Goal: Task Accomplishment & Management: Use online tool/utility

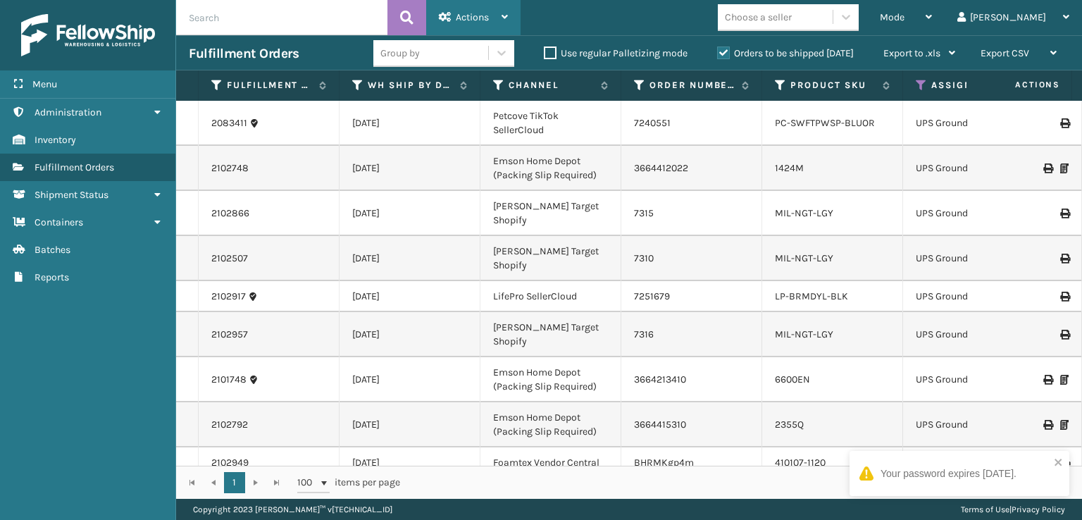
click at [444, 18] on icon at bounding box center [445, 17] width 13 height 10
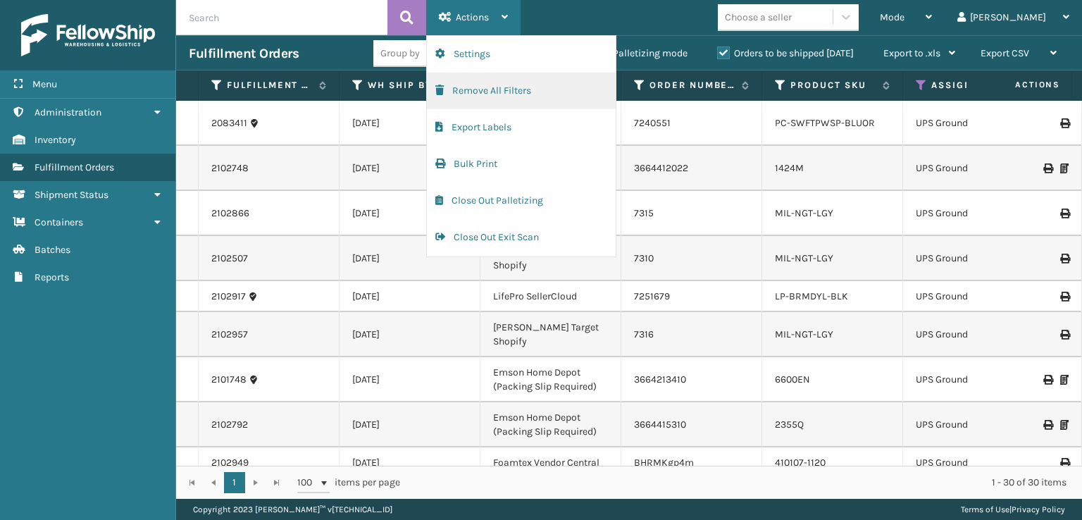
click at [455, 92] on button "Remove All Filters" at bounding box center [521, 91] width 189 height 37
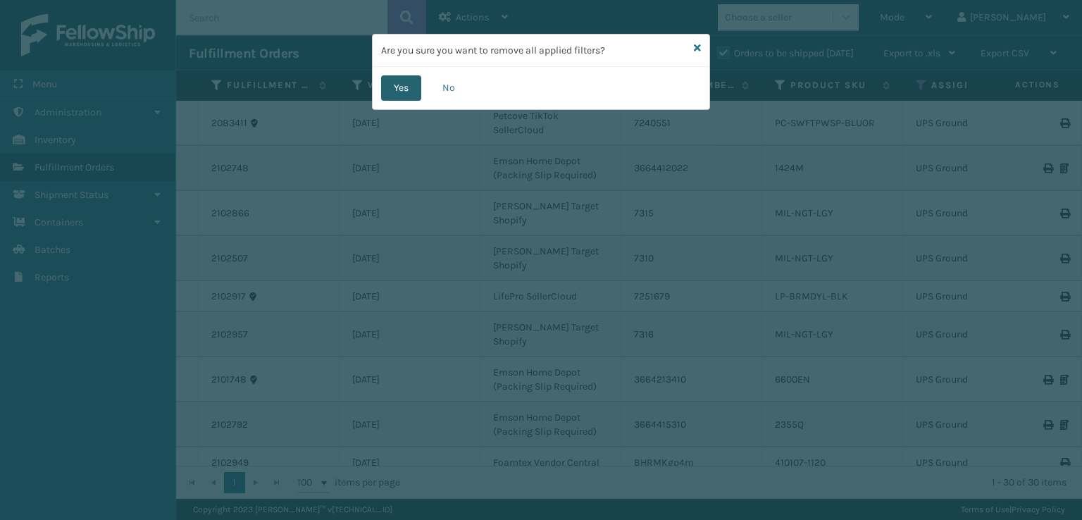
click at [396, 94] on button "Yes" at bounding box center [401, 87] width 40 height 25
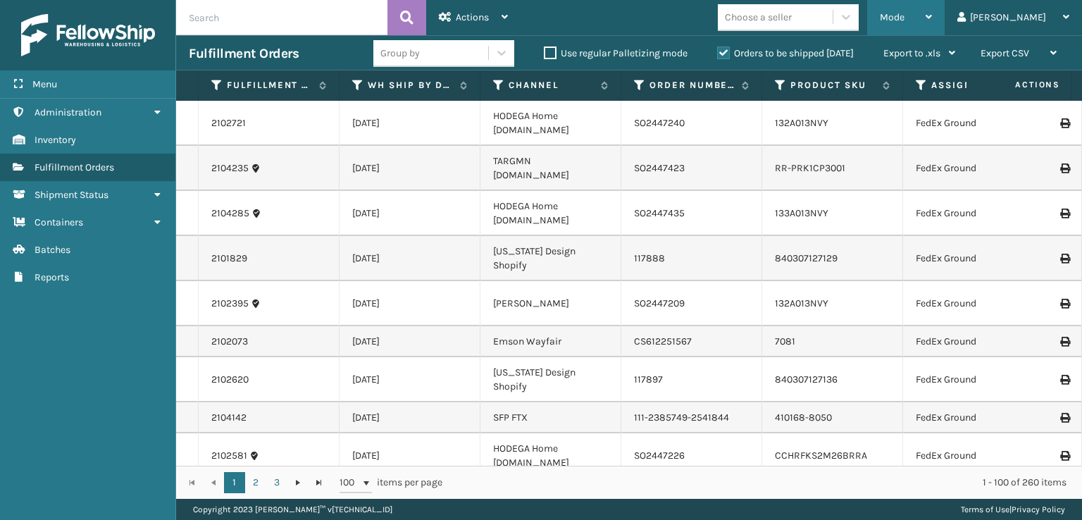
click at [932, 6] on div "Mode" at bounding box center [906, 17] width 52 height 35
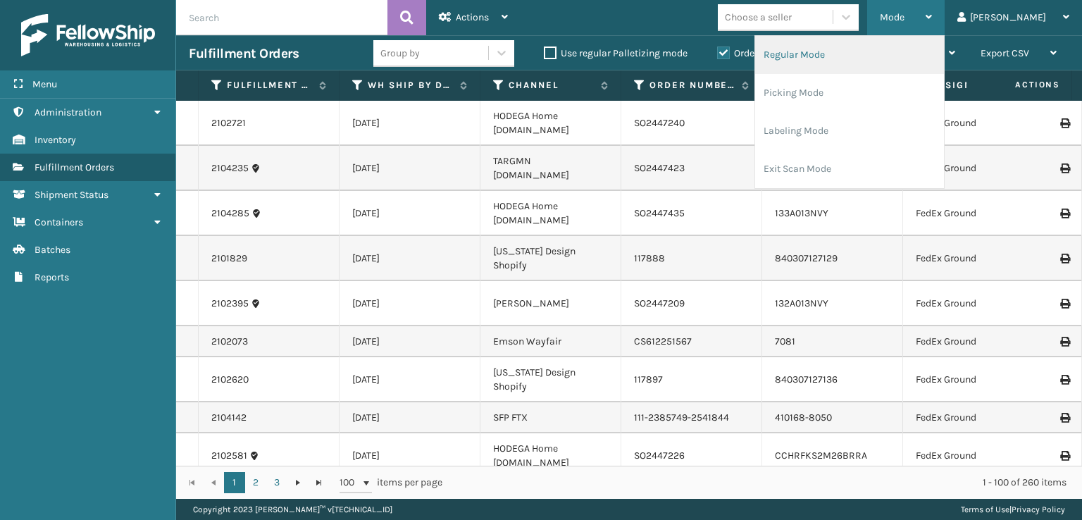
click at [872, 58] on li "Regular Mode" at bounding box center [849, 55] width 189 height 38
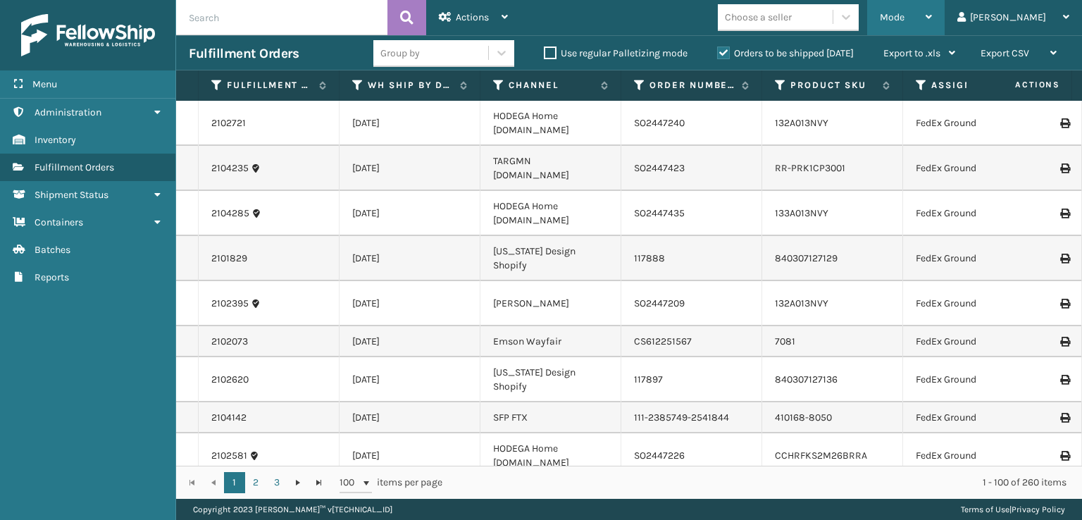
click at [932, 25] on div "Mode" at bounding box center [906, 17] width 52 height 35
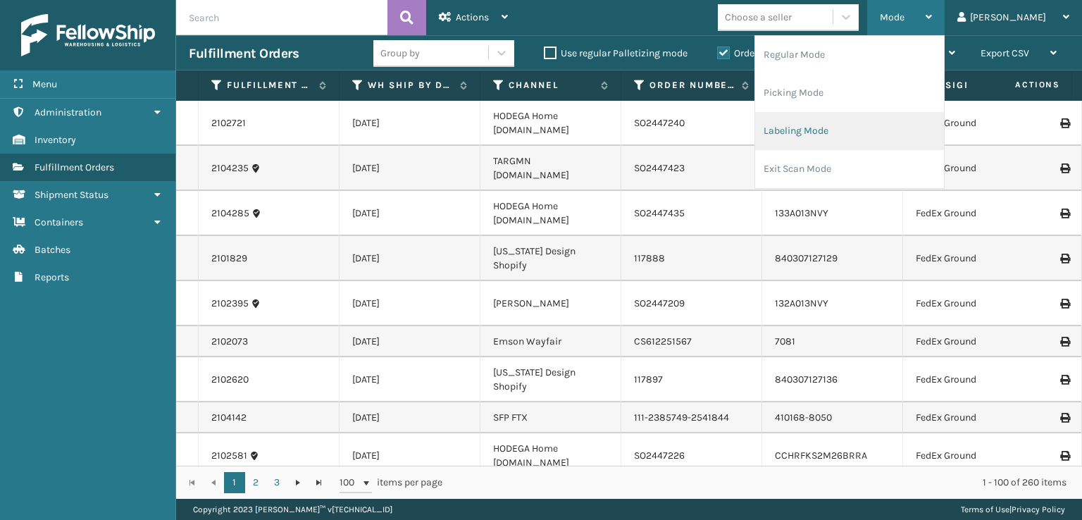
click at [836, 137] on li "Labeling Mode" at bounding box center [849, 131] width 189 height 38
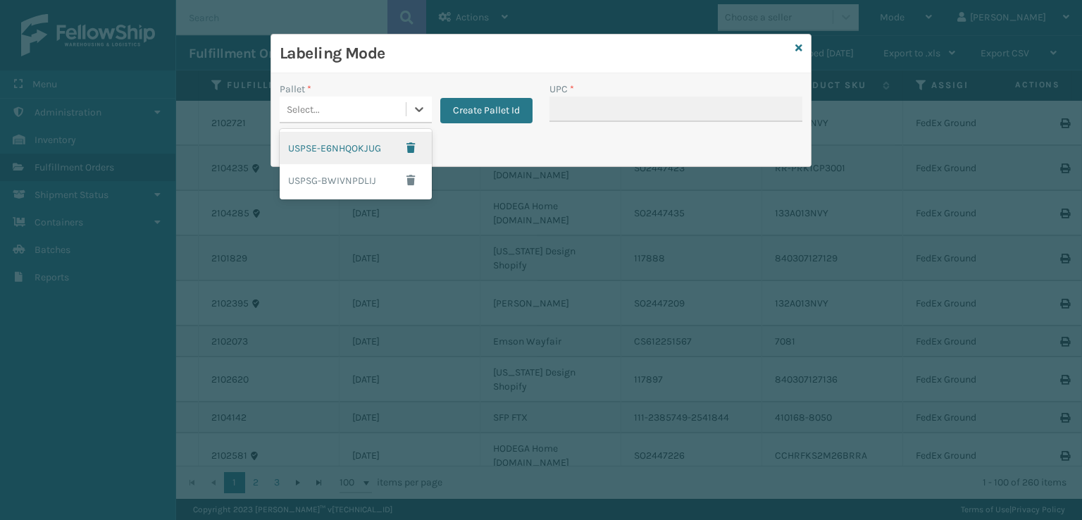
click at [392, 106] on div "Select..." at bounding box center [343, 109] width 126 height 23
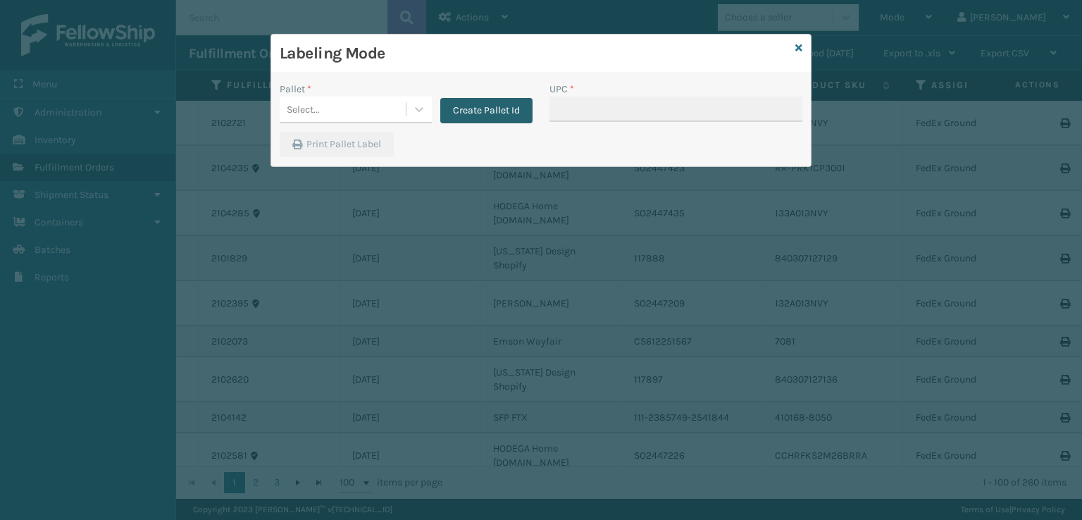
click at [476, 115] on button "Create Pallet Id" at bounding box center [486, 110] width 92 height 25
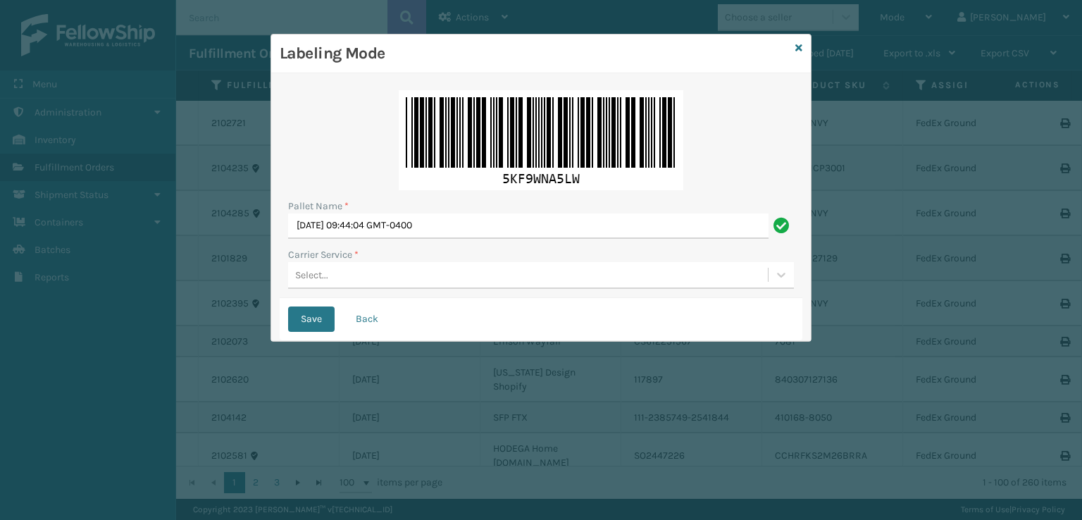
click at [399, 280] on div "Select..." at bounding box center [528, 275] width 480 height 23
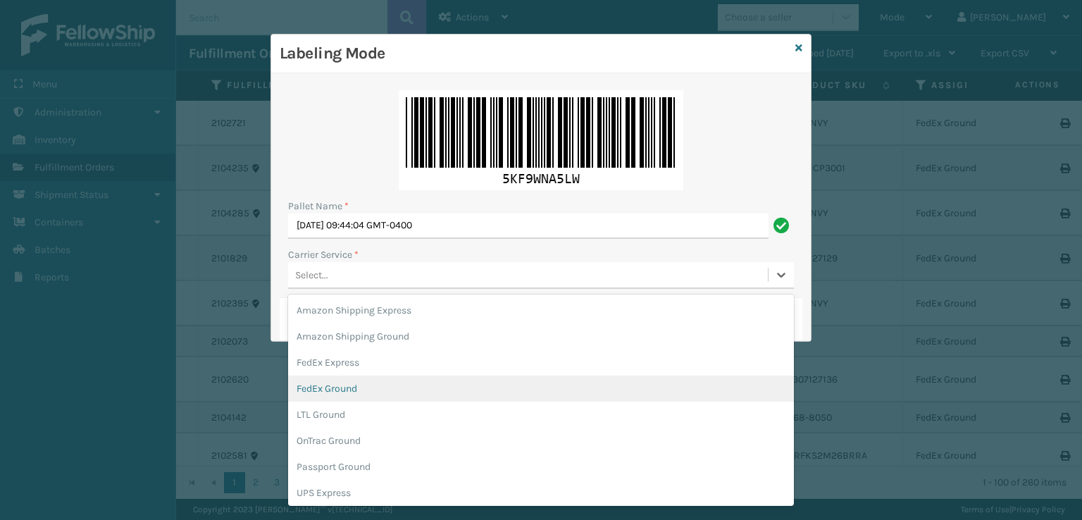
click at [308, 388] on div "FedEx Ground" at bounding box center [541, 389] width 506 height 26
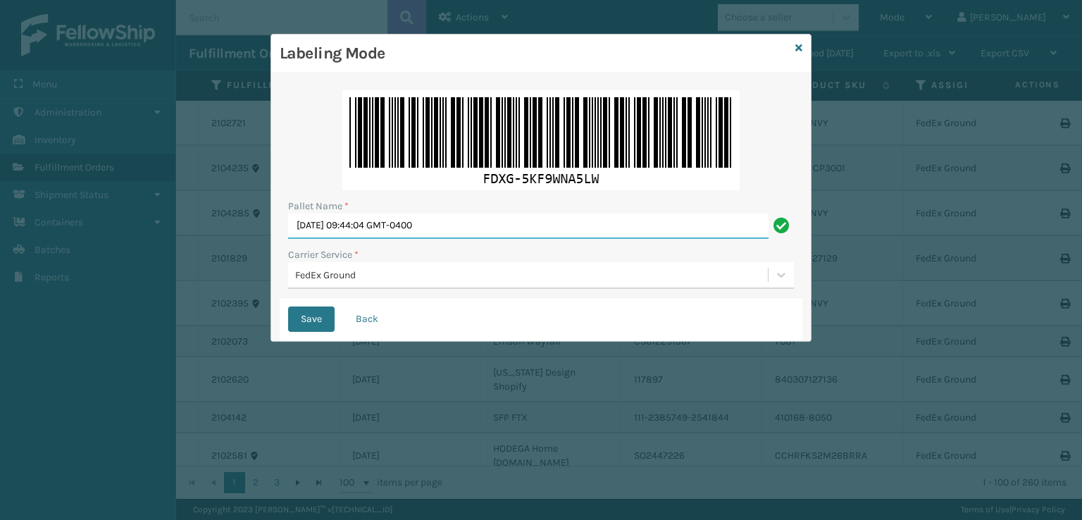
drag, startPoint x: 496, startPoint y: 219, endPoint x: 188, endPoint y: 252, distance: 309.6
click at [189, 252] on div "Labeling Mode Pallet Name * [DATE] 09:44:04 GMT-0400 Carrier Service * FedEx Gr…" at bounding box center [541, 260] width 1082 height 520
click at [288, 307] on button "Save" at bounding box center [311, 319] width 47 height 25
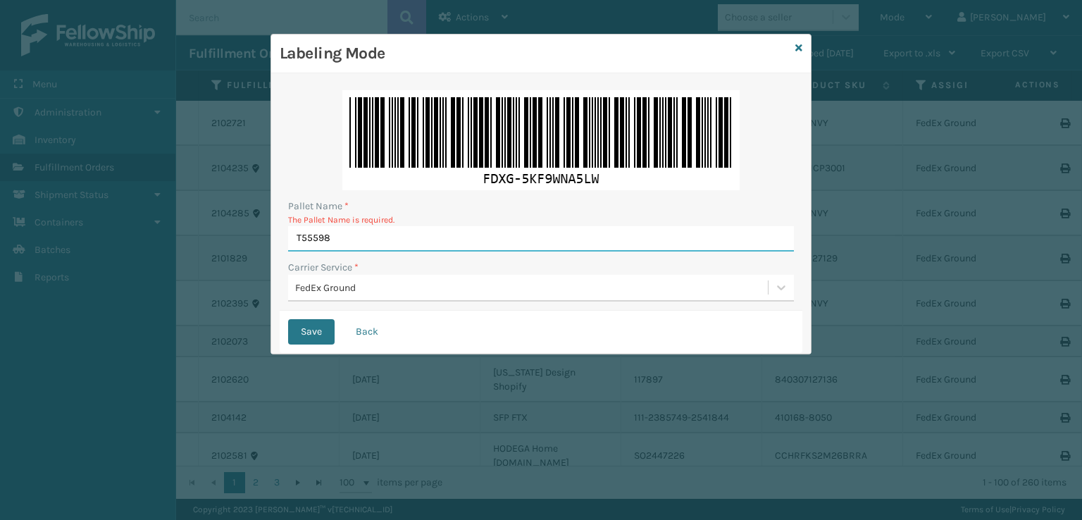
type input "T555989"
click at [288, 319] on button "Save" at bounding box center [311, 331] width 47 height 25
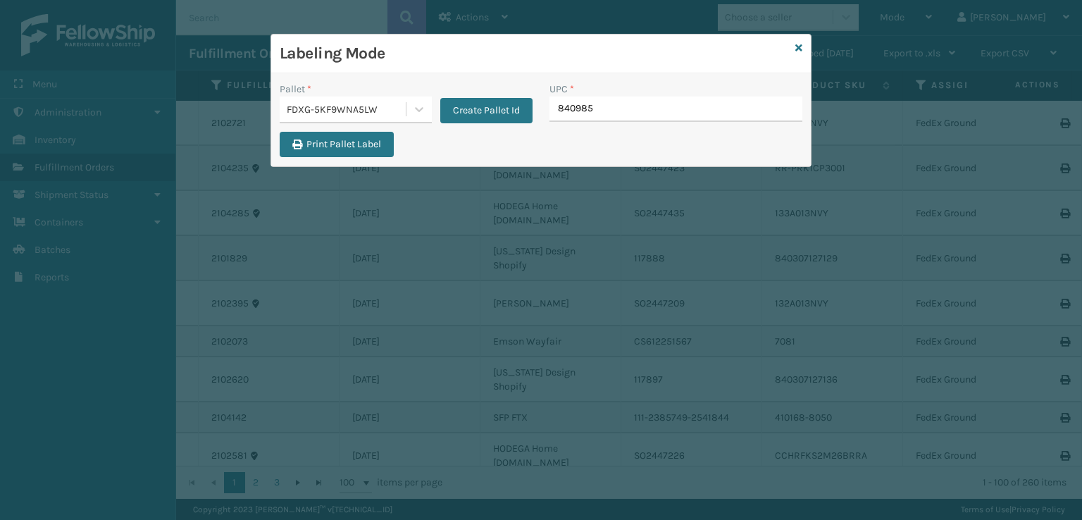
type input "8409851"
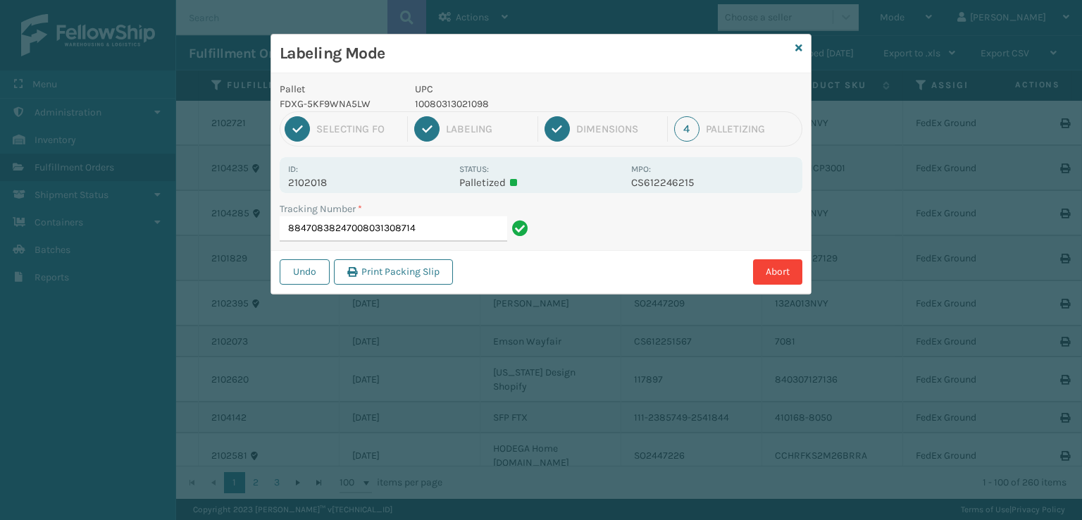
type input "884708382470080313087141"
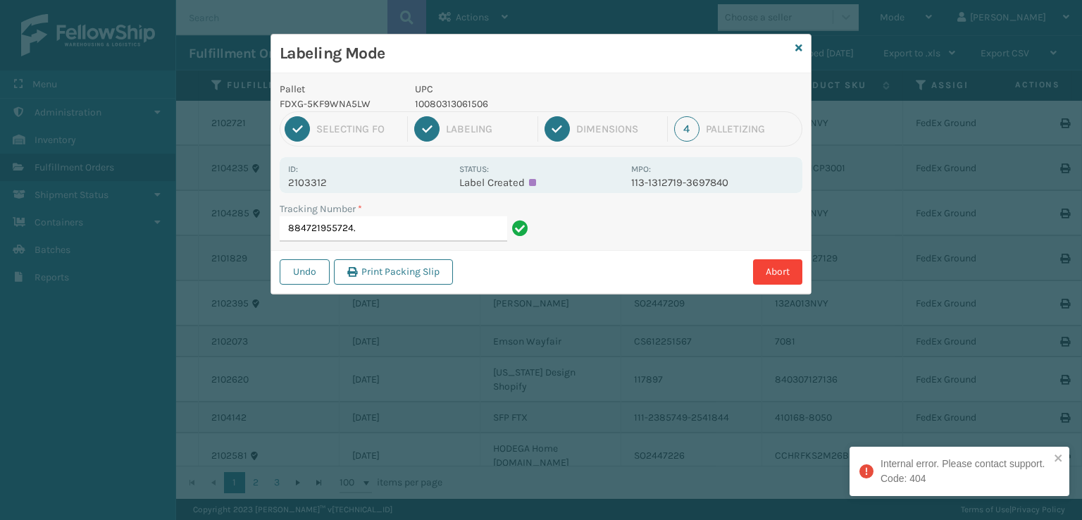
type input "884721955724"
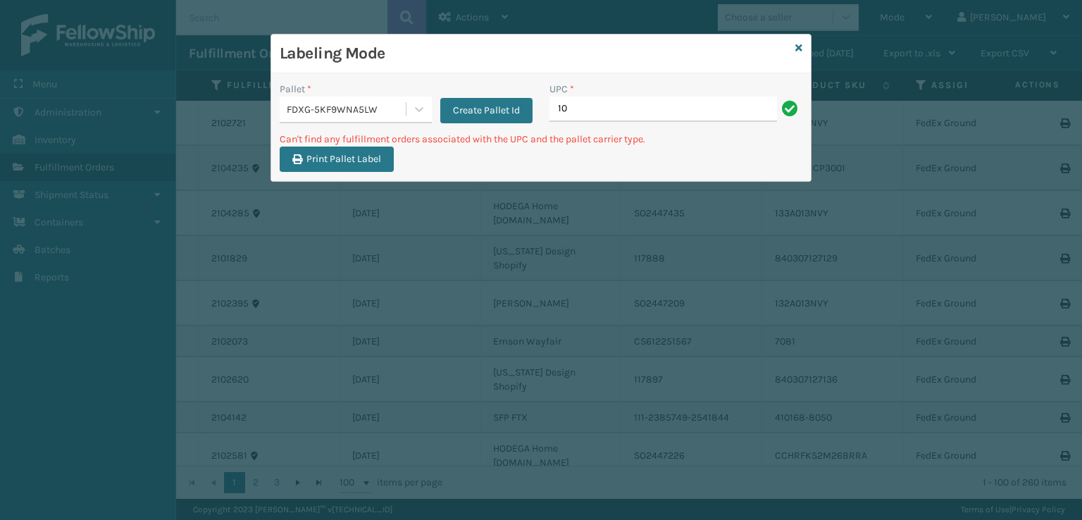
type input "1"
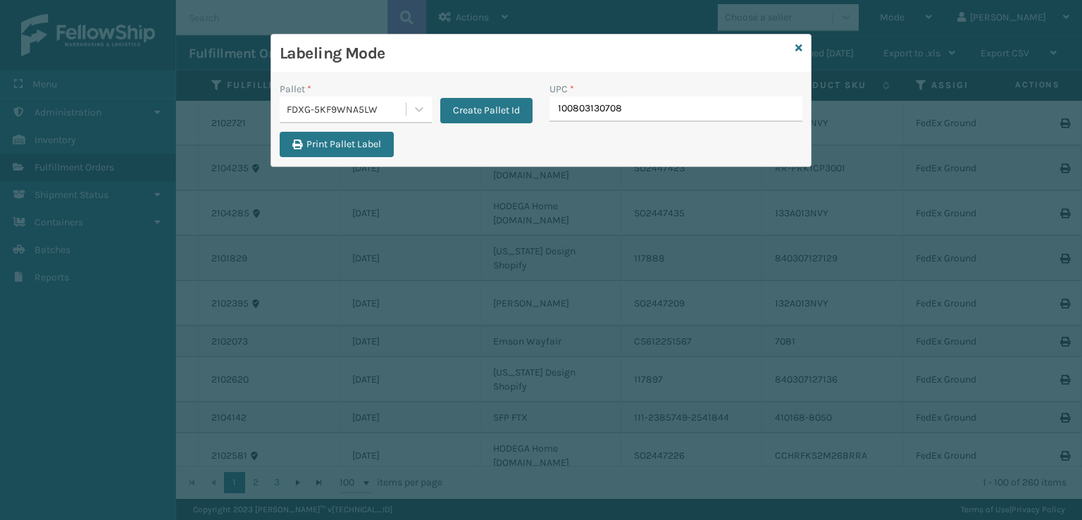
type input "10080313070812"
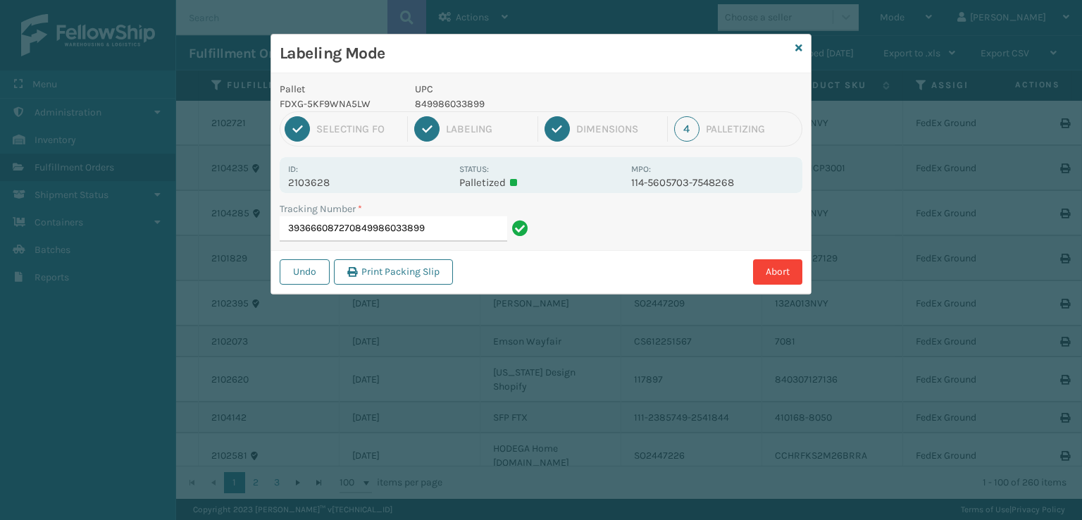
type input "393666087270849986033899"
type input "393668313577849986033899"
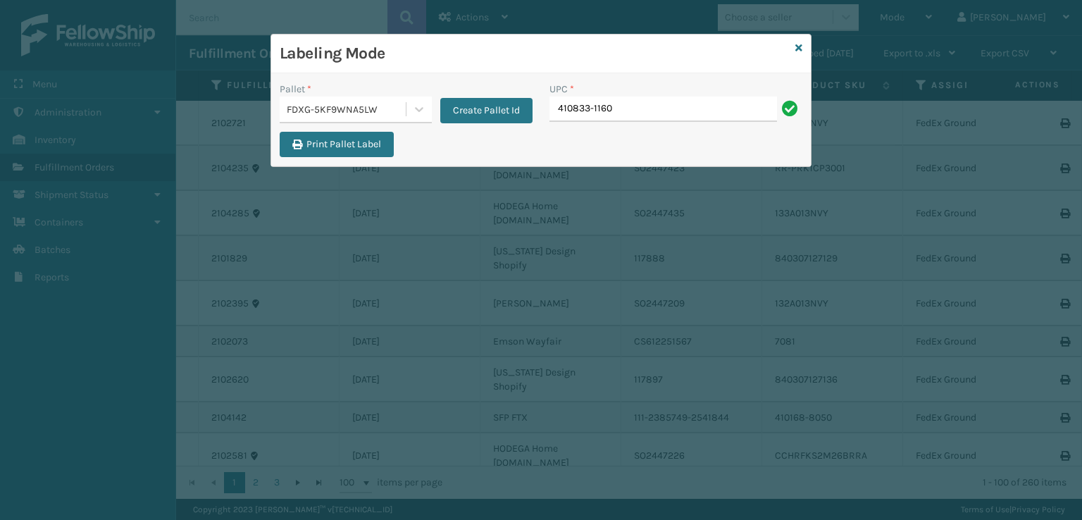
type input "410833-1160"
click at [796, 46] on icon at bounding box center [799, 48] width 7 height 10
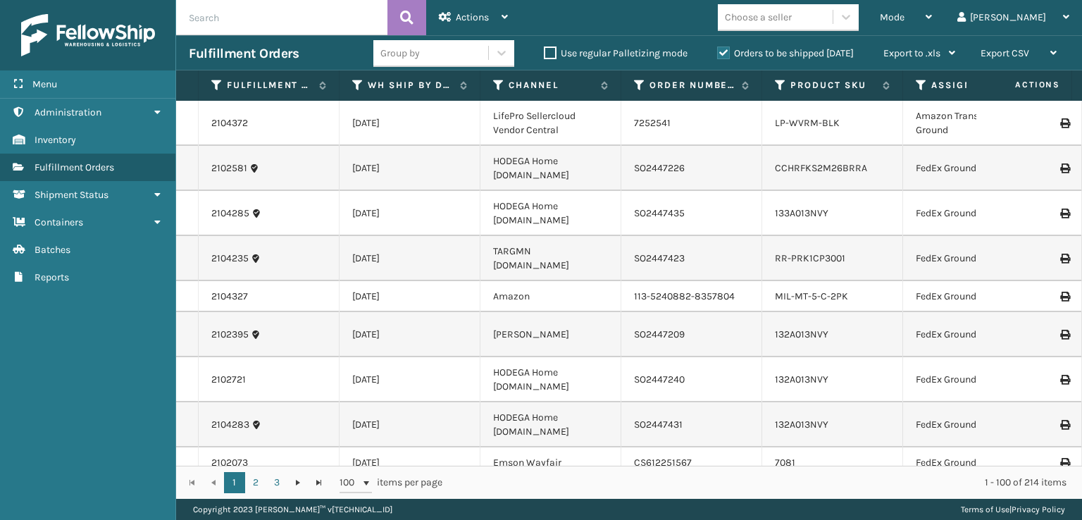
click at [231, 27] on input "text" at bounding box center [281, 17] width 211 height 35
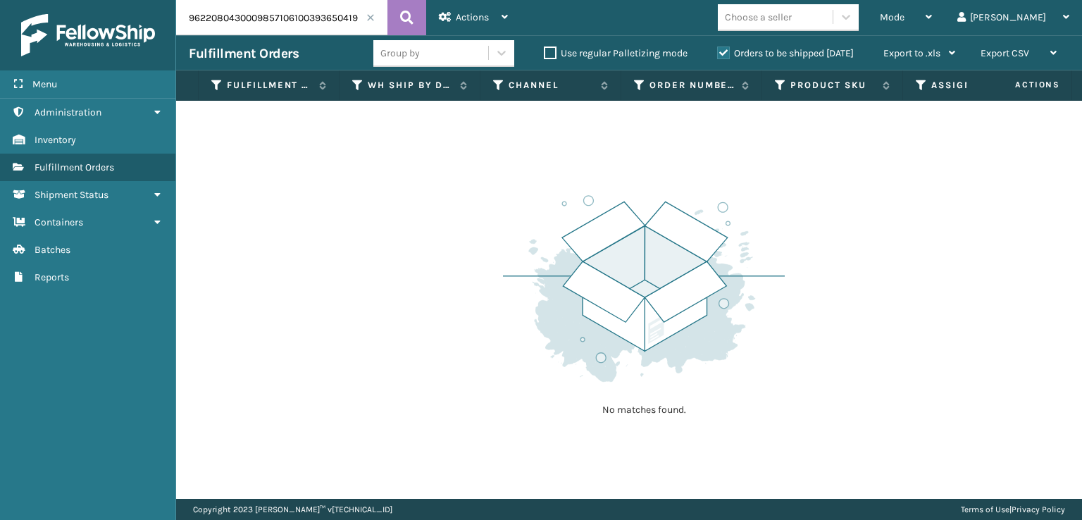
drag, startPoint x: 293, startPoint y: 15, endPoint x: 128, endPoint y: 21, distance: 165.7
click at [128, 0] on div "Menu Administration Inventory Fulfillment Orders Shipment Status Containers Bat…" at bounding box center [541, 0] width 1082 height 0
type input "393650419495"
click at [399, 21] on button at bounding box center [407, 17] width 39 height 35
click at [720, 56] on label "Orders to be shipped [DATE]" at bounding box center [785, 53] width 137 height 12
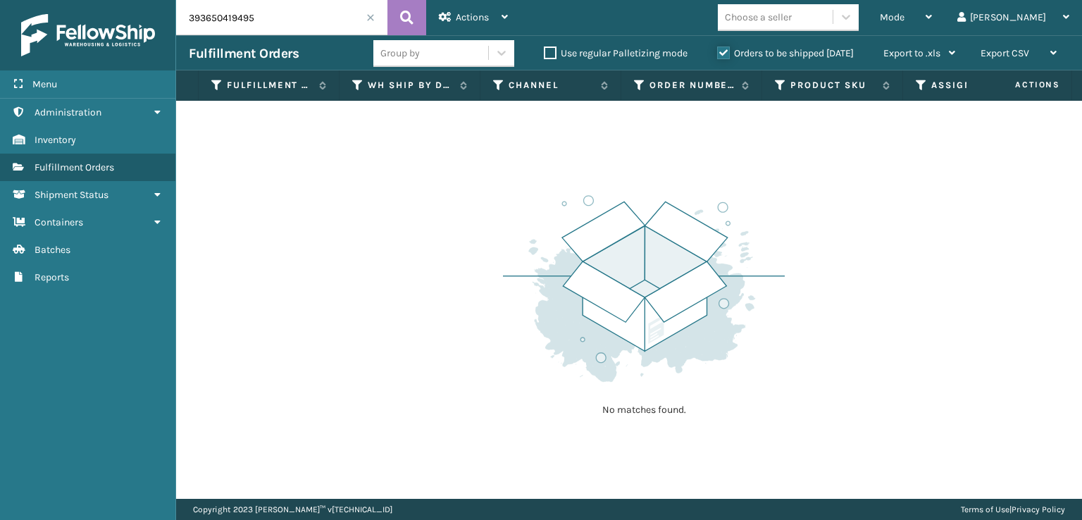
click at [718, 54] on input "Orders to be shipped [DATE]" at bounding box center [717, 49] width 1 height 9
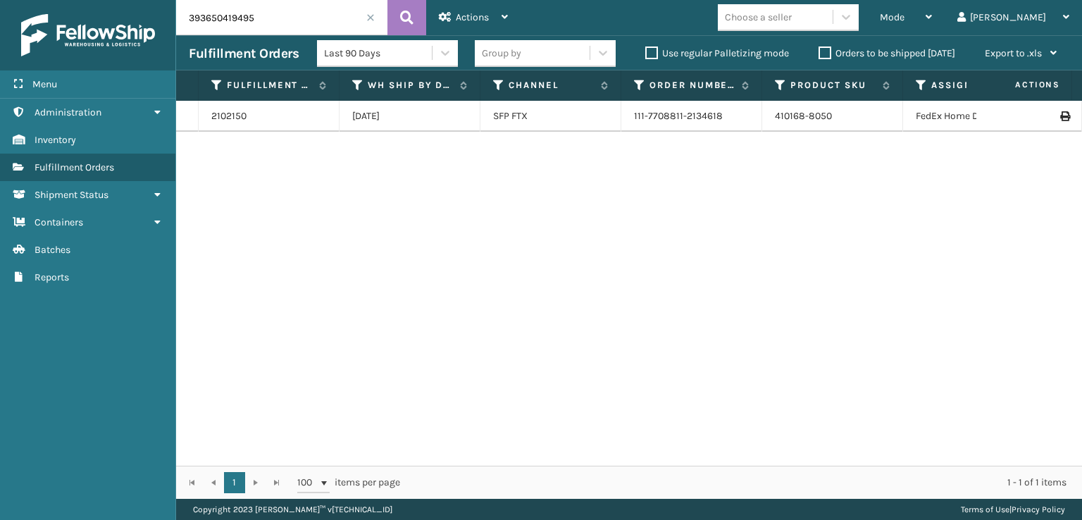
click at [370, 20] on span at bounding box center [370, 17] width 8 height 8
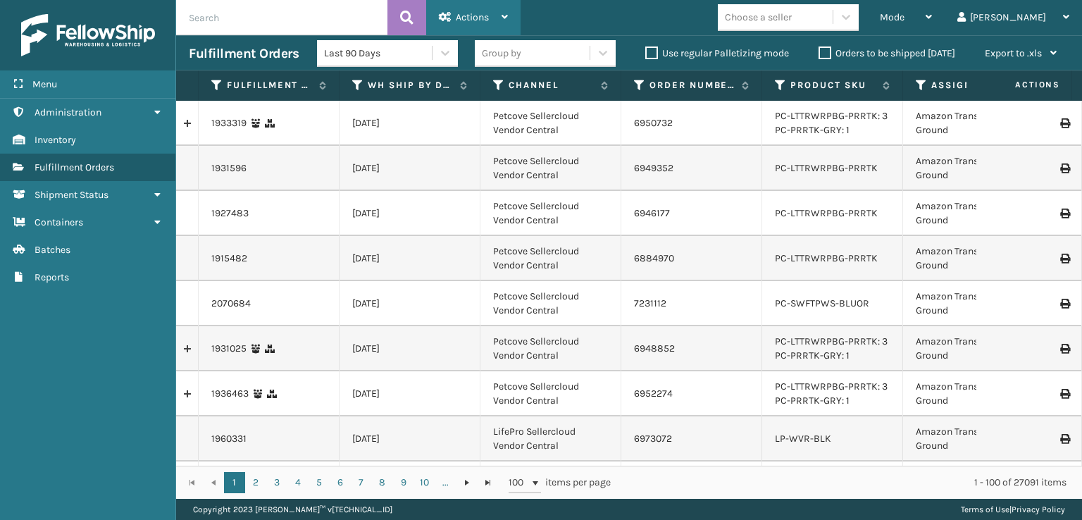
click at [479, 18] on span "Actions" at bounding box center [472, 17] width 33 height 12
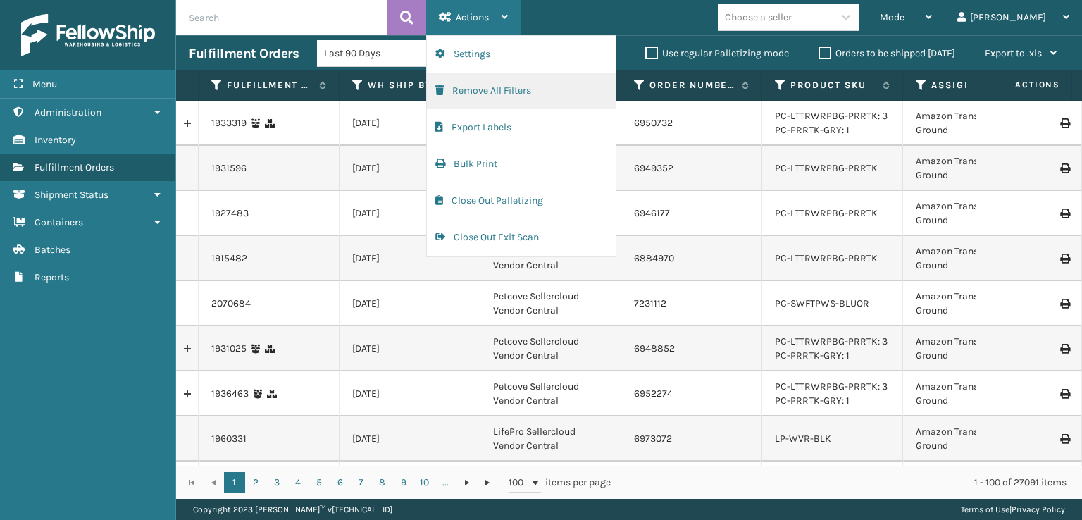
click at [452, 89] on button "Remove All Filters" at bounding box center [521, 91] width 189 height 37
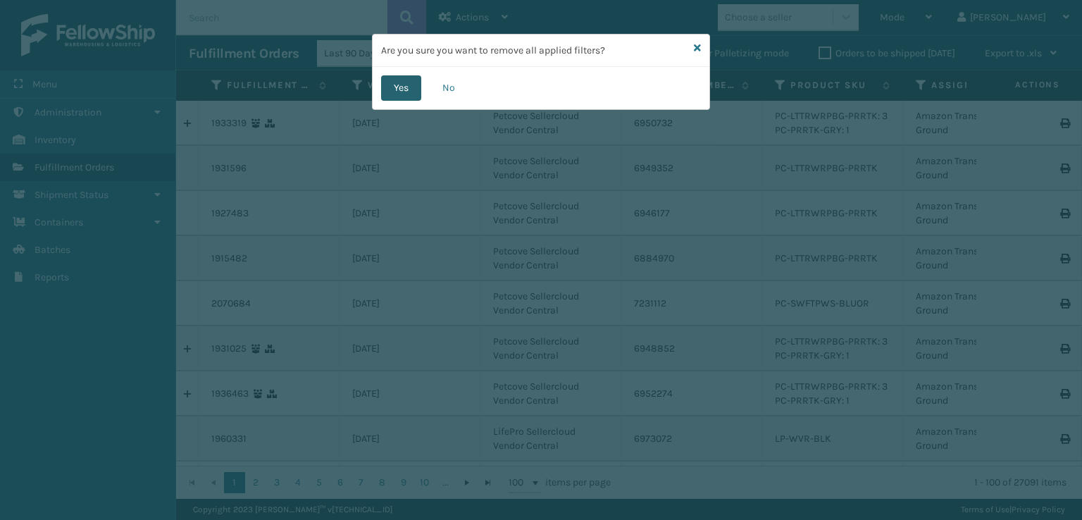
click at [396, 86] on button "Yes" at bounding box center [401, 87] width 40 height 25
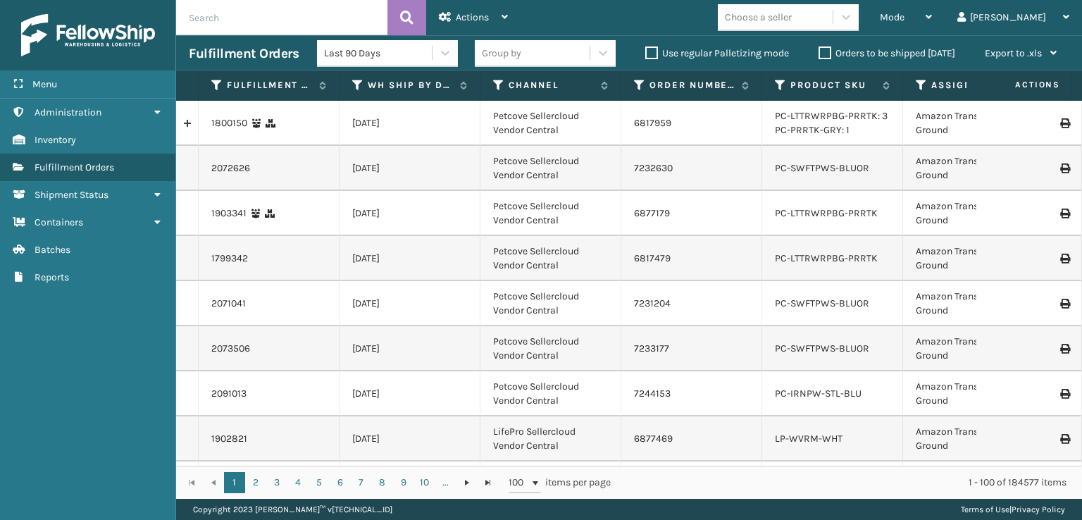
click at [427, 35] on button "Remove All Filters" at bounding box center [521, 35] width 189 height 0
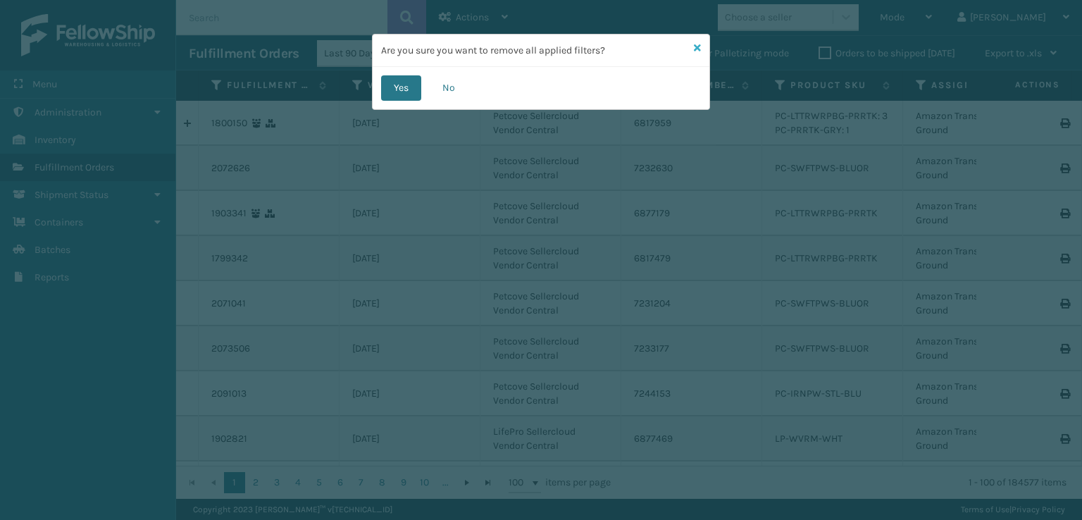
click at [699, 50] on icon at bounding box center [697, 48] width 7 height 10
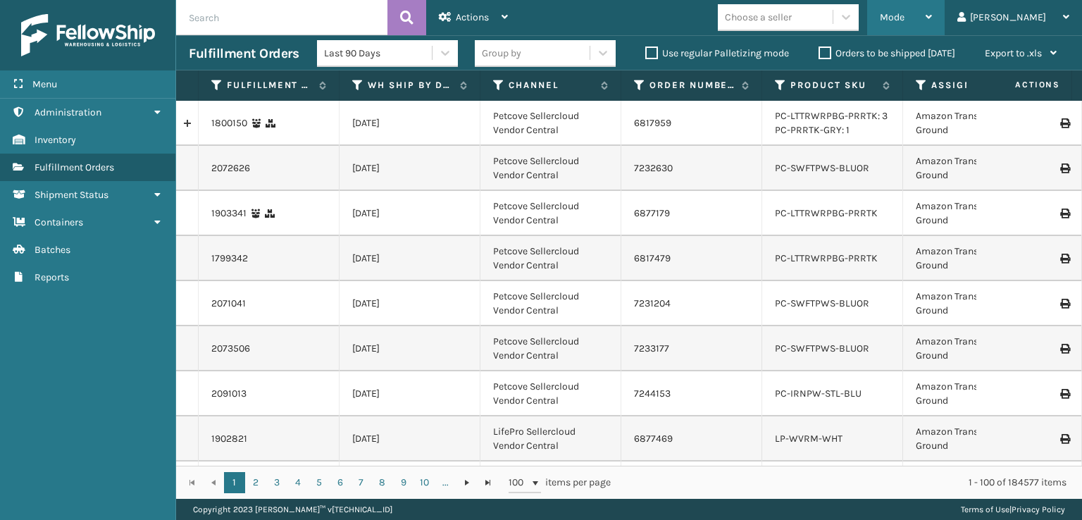
click at [933, 20] on div "Mode Regular Mode Picking Mode Labeling Mode Exit Scan Mode" at bounding box center [906, 17] width 78 height 35
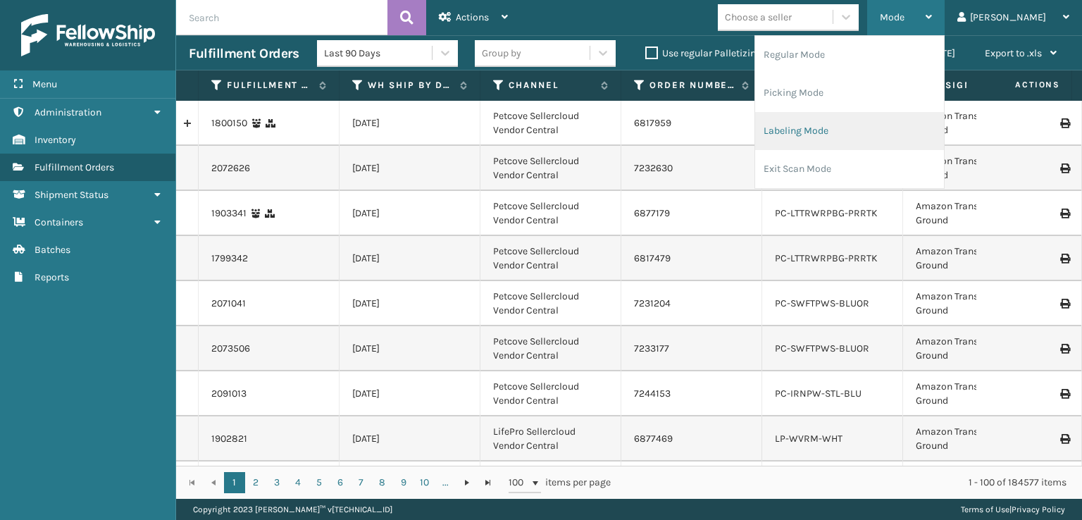
click at [827, 140] on li "Labeling Mode" at bounding box center [849, 131] width 189 height 38
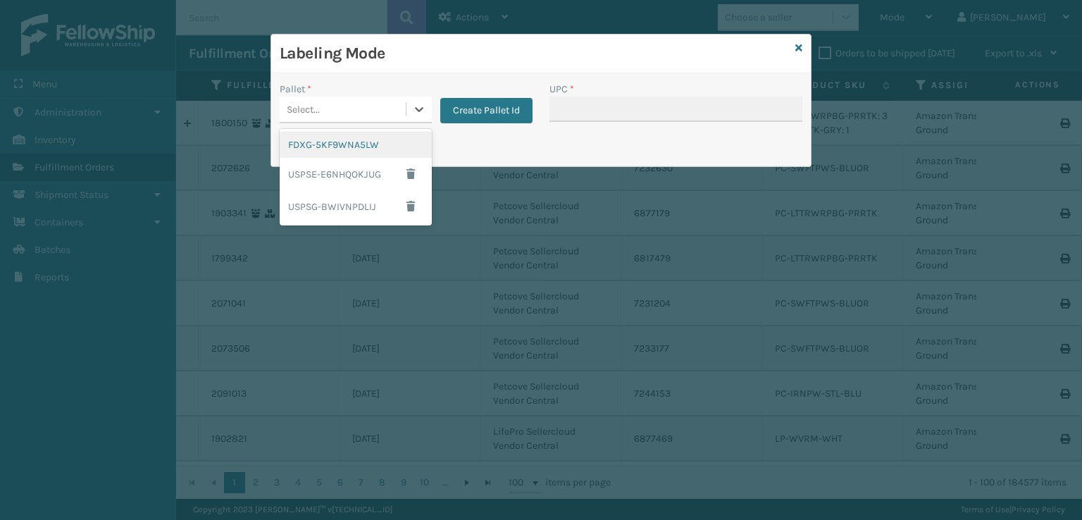
drag, startPoint x: 333, startPoint y: 113, endPoint x: 317, endPoint y: 147, distance: 37.8
click at [333, 117] on div "Select..." at bounding box center [343, 109] width 126 height 23
click at [342, 149] on div "FDXG-5KF9WNA5LW" at bounding box center [356, 145] width 152 height 26
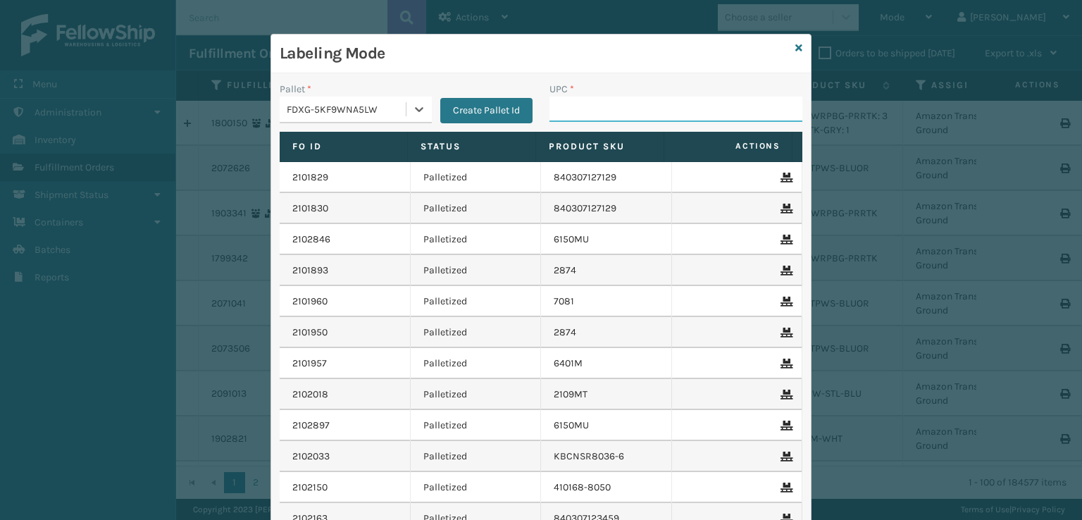
click at [593, 114] on input "UPC *" at bounding box center [676, 109] width 253 height 25
type input "840985"
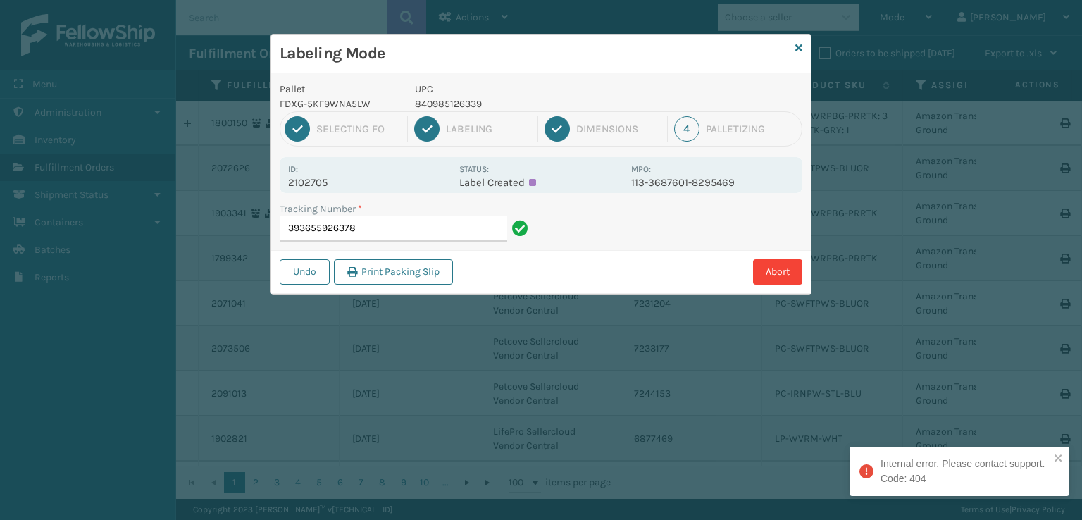
type input "393655926378"
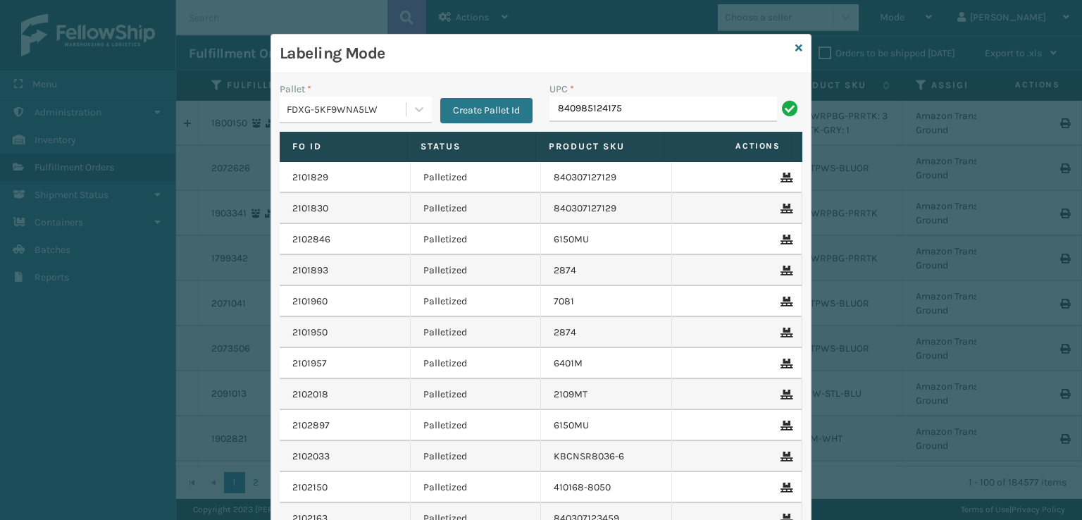
type input "840985124175"
type input "MIL-ARCH-CBNT-BX 1"
drag, startPoint x: 668, startPoint y: 111, endPoint x: 531, endPoint y: 124, distance: 138.0
click at [531, 124] on div "Pallet * FDXG-5KF9WNA5LW Create Pallet Id UPC * MIL-ARCH-CBNT-BX 1" at bounding box center [541, 107] width 540 height 50
click at [685, 96] on div "UPC * MIL-ARCH-CBNT-BX 1" at bounding box center [676, 102] width 253 height 40
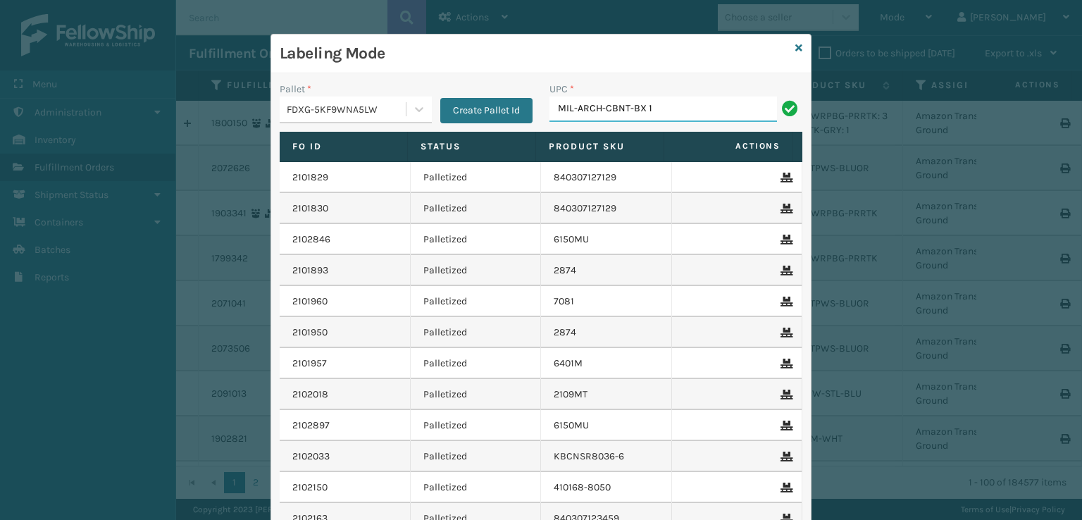
click at [681, 108] on input "MIL-ARCH-CBNT-BX 1" at bounding box center [664, 109] width 228 height 25
type input "MIL-ARCH-CBNT-BX 1"
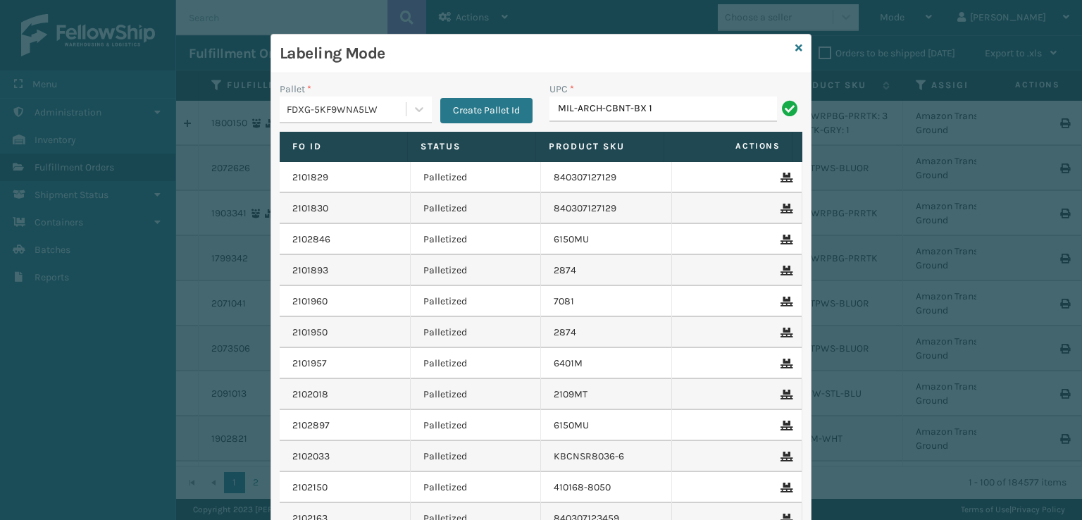
type input "MIL-ARCH-CBNT-BX 1"
type input "MIL-ARCH-CBNT-BX 2"
drag, startPoint x: 688, startPoint y: 111, endPoint x: 548, endPoint y: 128, distance: 140.5
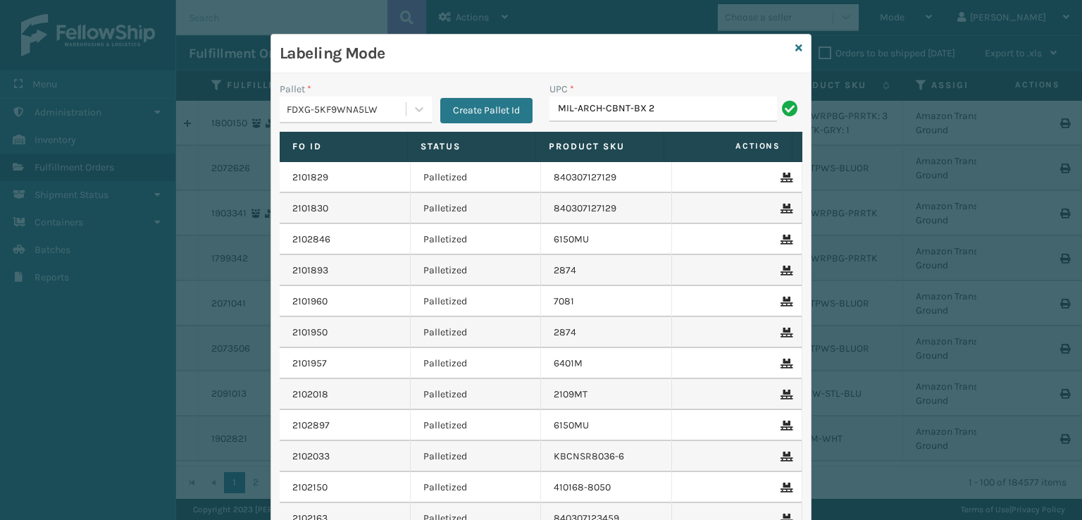
click at [548, 128] on div "UPC * MIL-ARCH-CBNT-BX 2" at bounding box center [676, 107] width 270 height 50
click at [669, 108] on input "MIL-ARCH-CBNT-BX 2" at bounding box center [664, 109] width 228 height 25
type input "MIL-ARCH-CBNT-BX 2"
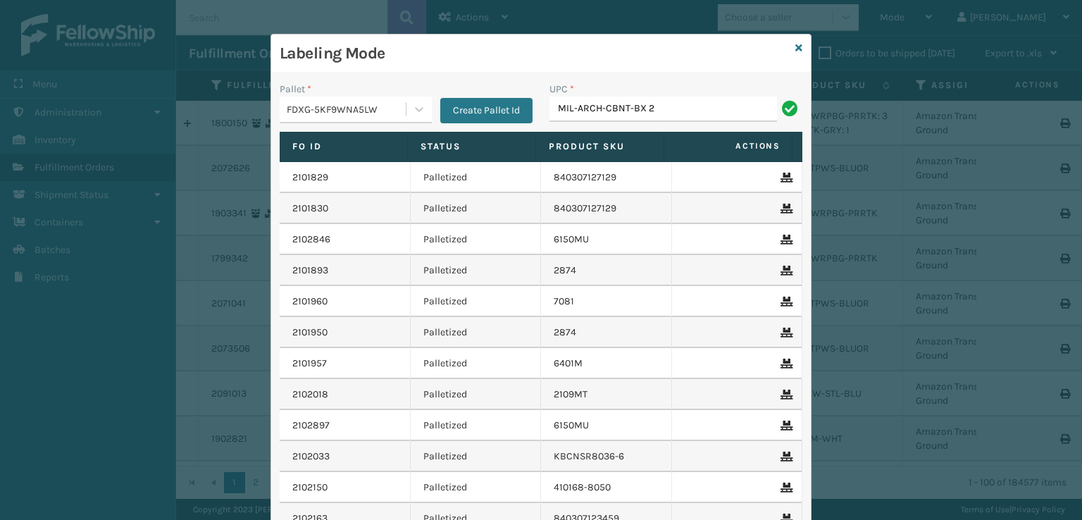
type input "MIL-ARCH-CBNT-BX 2"
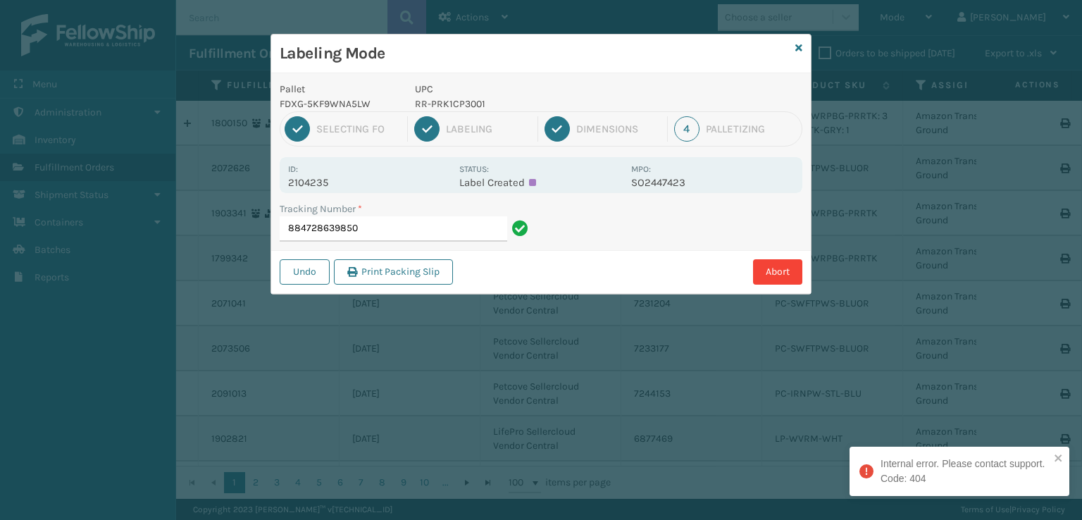
type input "884728639850"
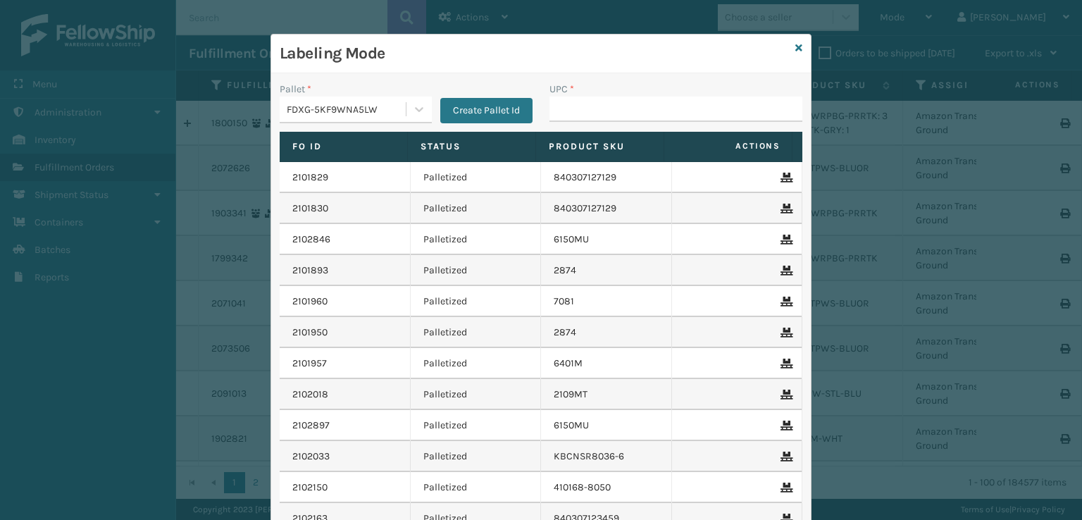
click at [349, 481] on div "2102150" at bounding box center [344, 488] width 105 height 14
drag, startPoint x: 567, startPoint y: 99, endPoint x: 564, endPoint y: 113, distance: 13.7
click at [564, 111] on input "UPC *" at bounding box center [676, 109] width 253 height 25
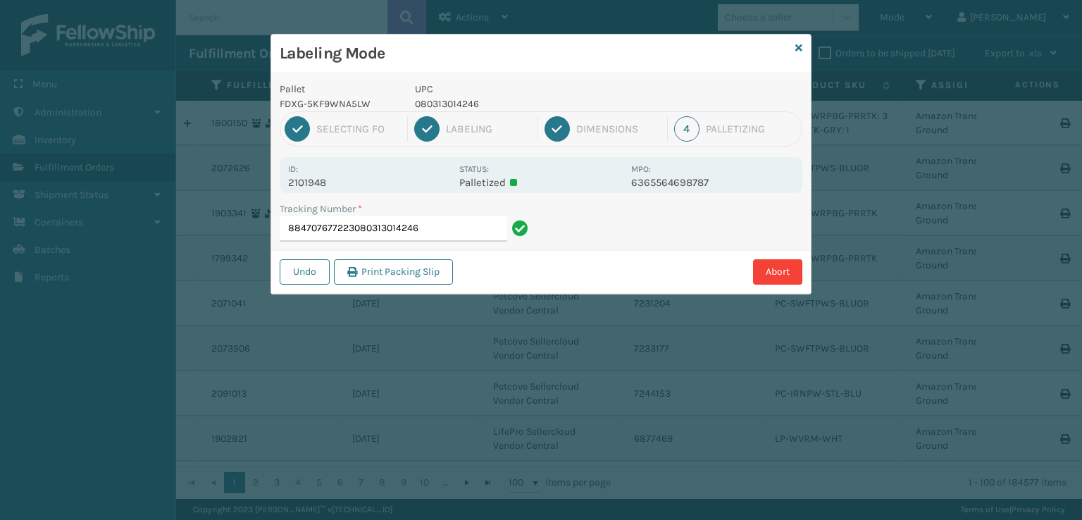
type input "884707677223080313014246"
type input "884721435626080313014246"
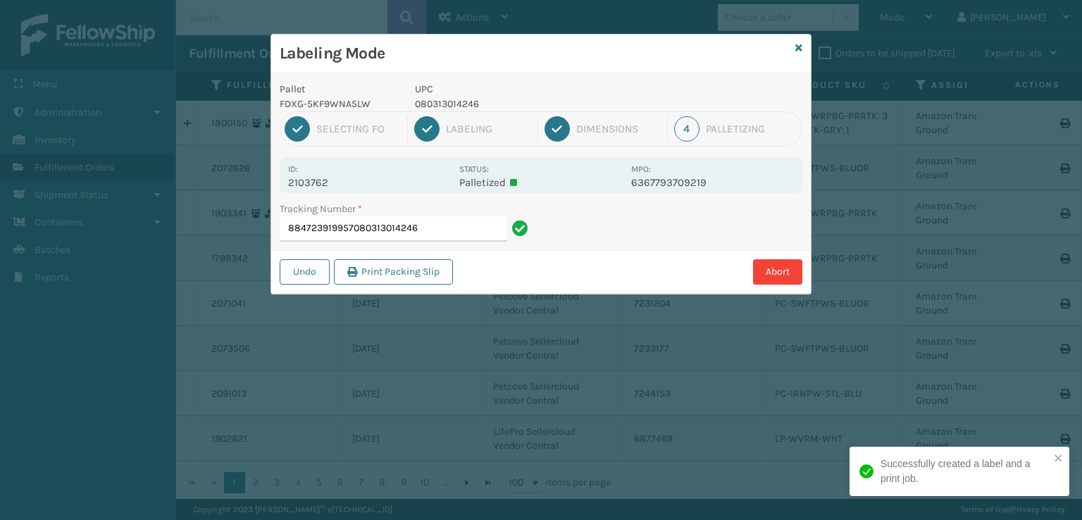
type input "884723919957080313014246"
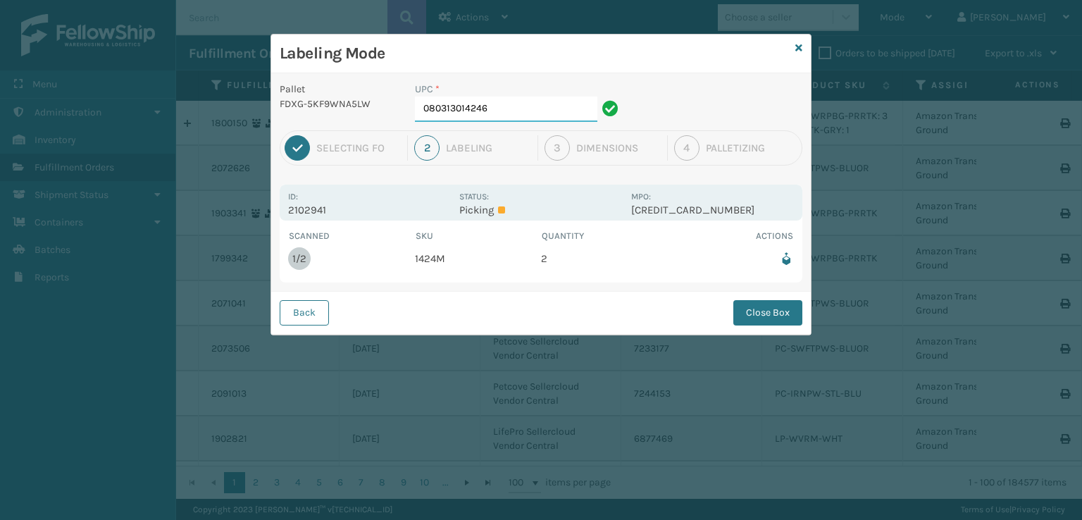
click at [508, 105] on input "080313014246" at bounding box center [506, 109] width 183 height 25
click at [774, 311] on button "Close Box" at bounding box center [768, 312] width 69 height 25
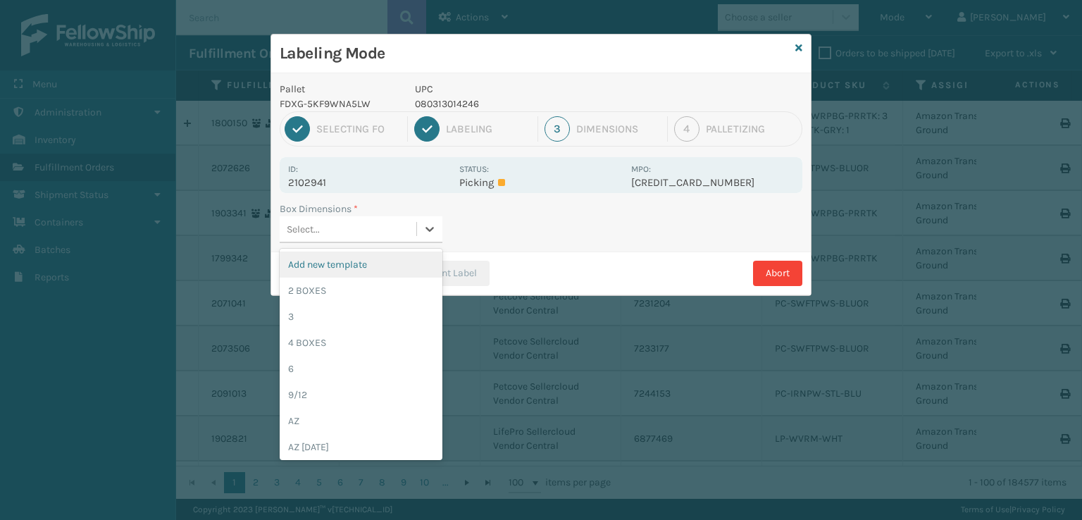
click at [381, 230] on div "Select..." at bounding box center [348, 229] width 137 height 23
click at [341, 291] on div "2 BOXES" at bounding box center [361, 291] width 163 height 26
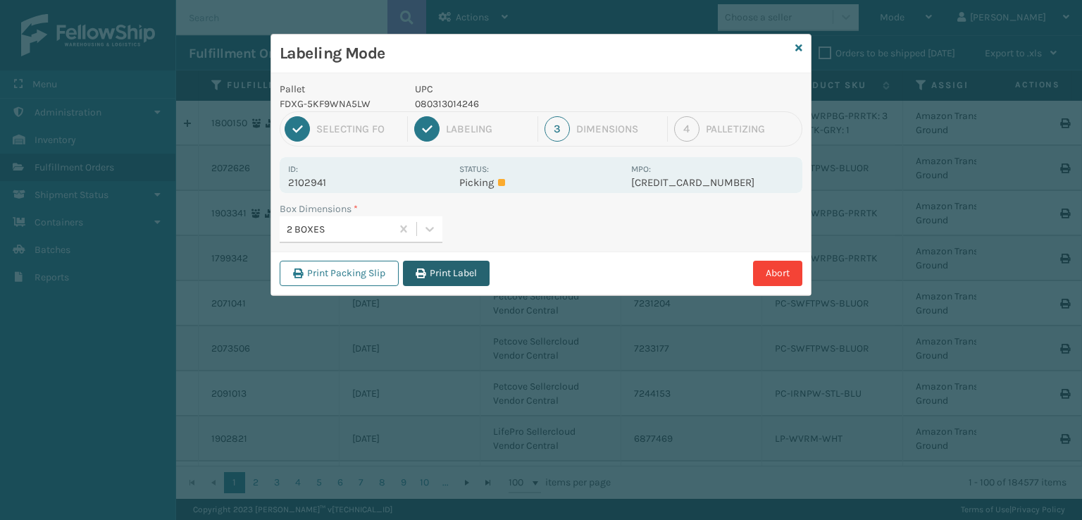
click at [457, 273] on button "Print Label" at bounding box center [446, 273] width 87 height 25
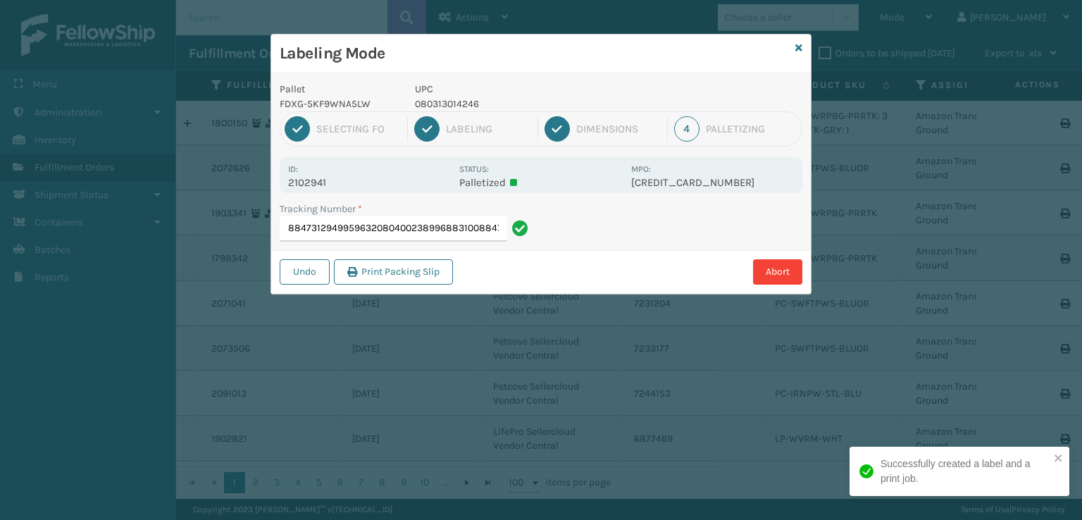
type input "8847312949959632080400238996883100884731294995"
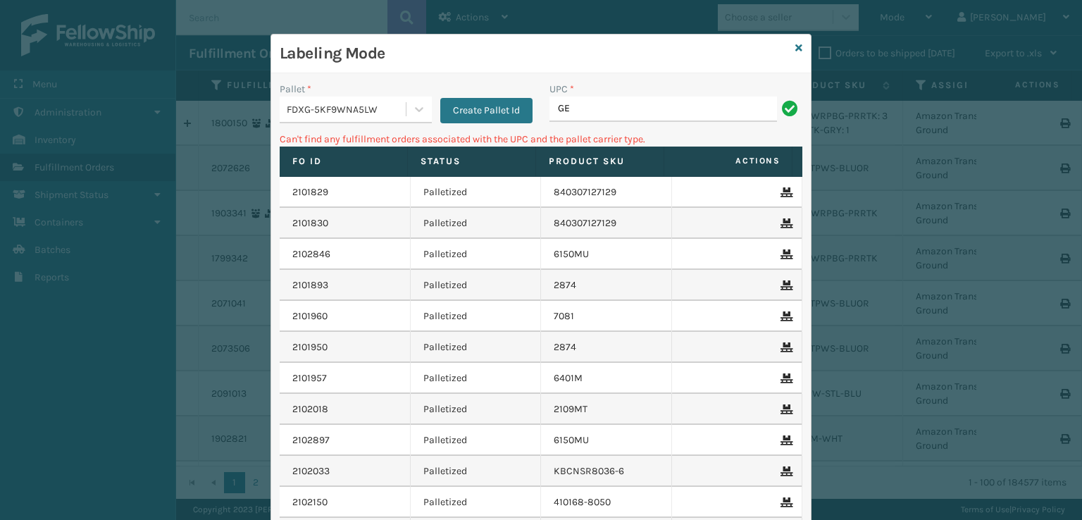
type input "G"
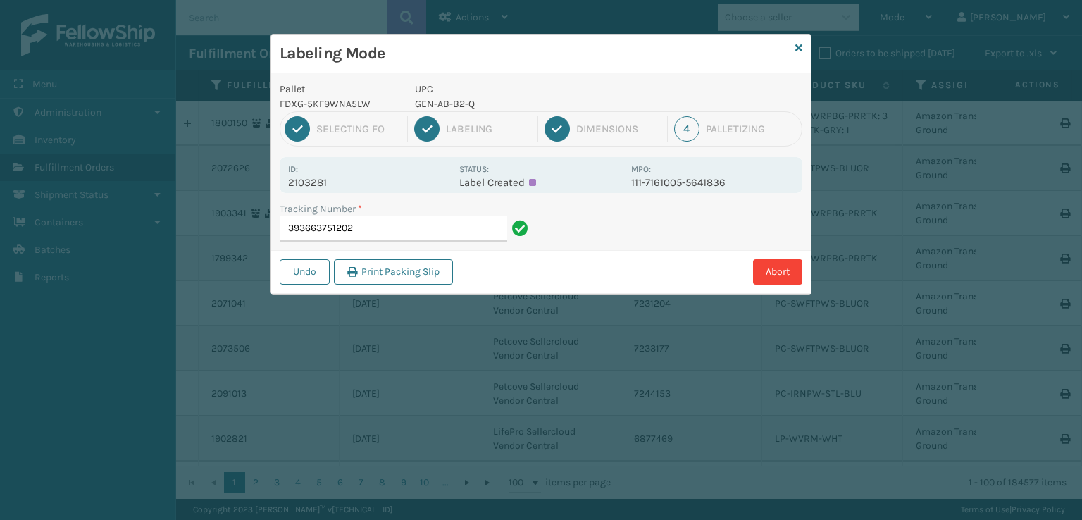
type input "393663751202"
drag, startPoint x: 509, startPoint y: 88, endPoint x: 489, endPoint y: 102, distance: 24.8
click at [489, 102] on div "UPC 810081962797" at bounding box center [519, 97] width 225 height 30
copy div "810081962797"
click at [406, 235] on input "393648255811" at bounding box center [394, 228] width 228 height 25
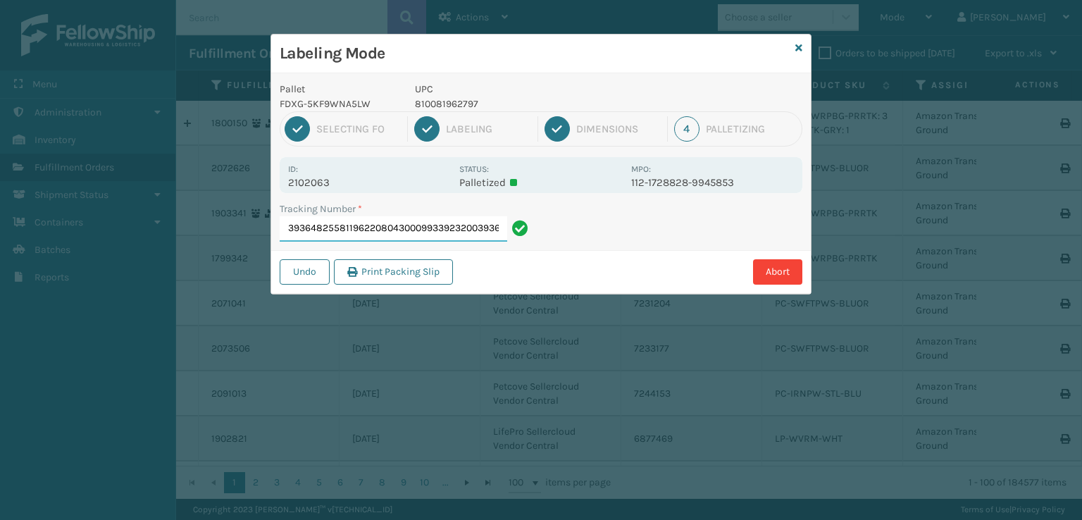
type input "3936482558119622080430009933923200393648255811"
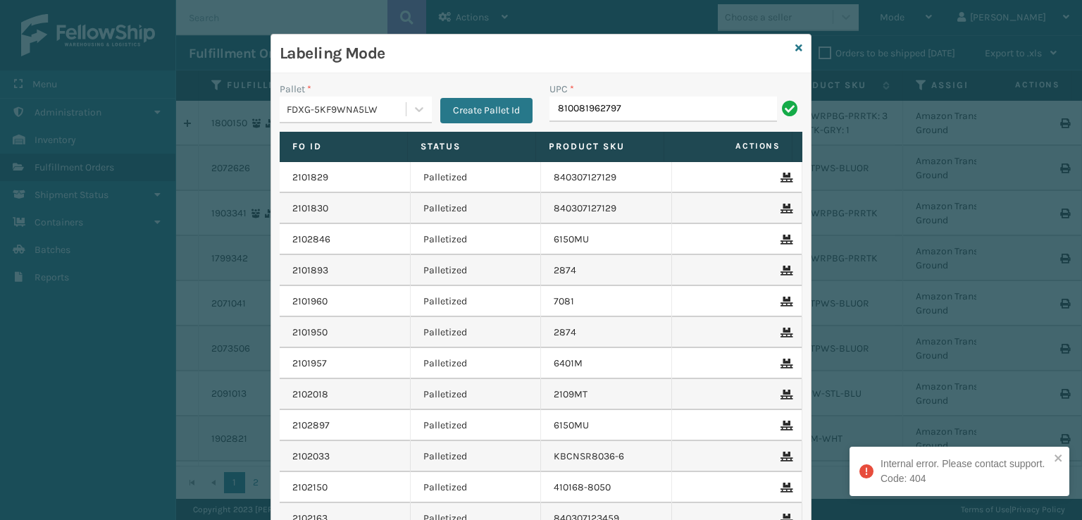
type input "810081962797"
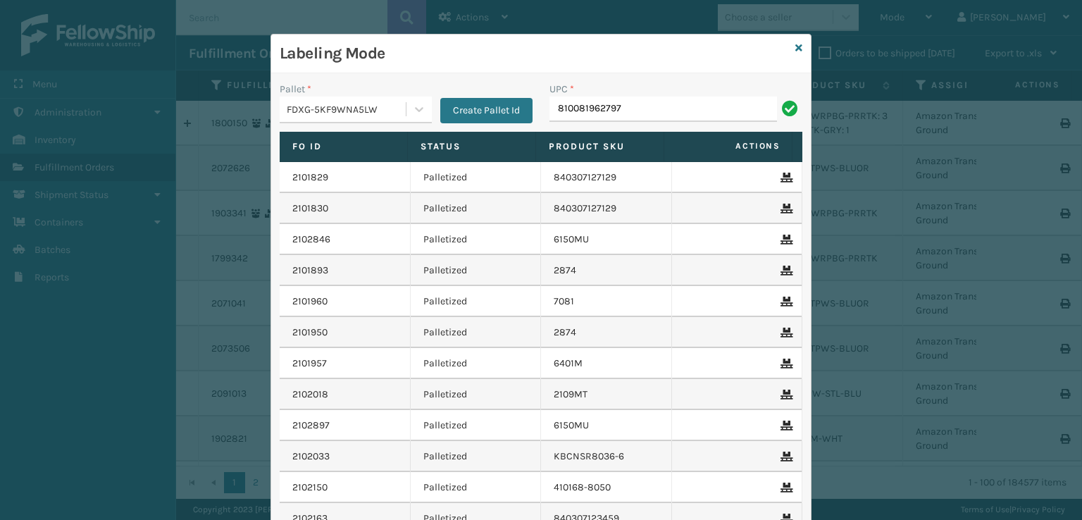
type input "810081962797"
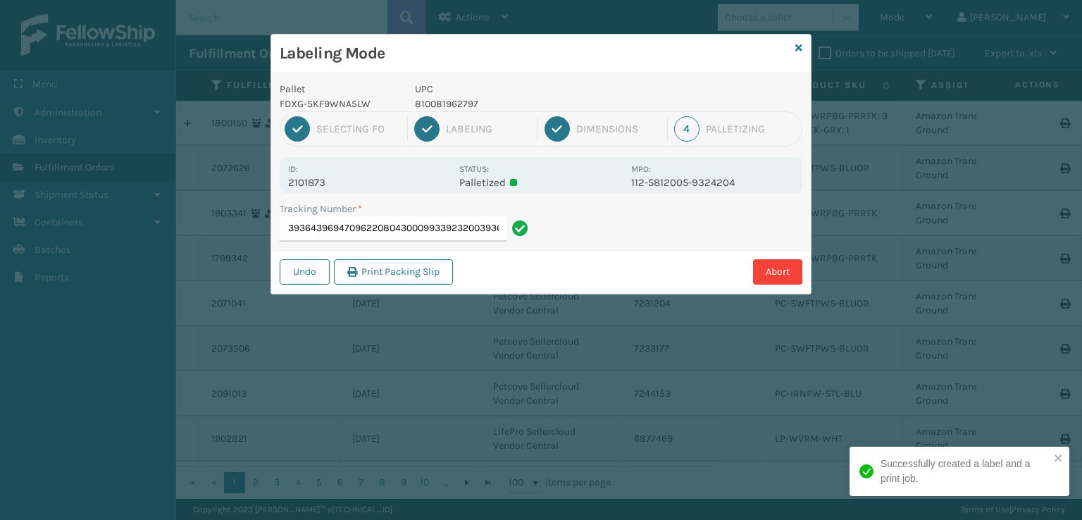
type input "3936439694709622080430009933923200393643969470"
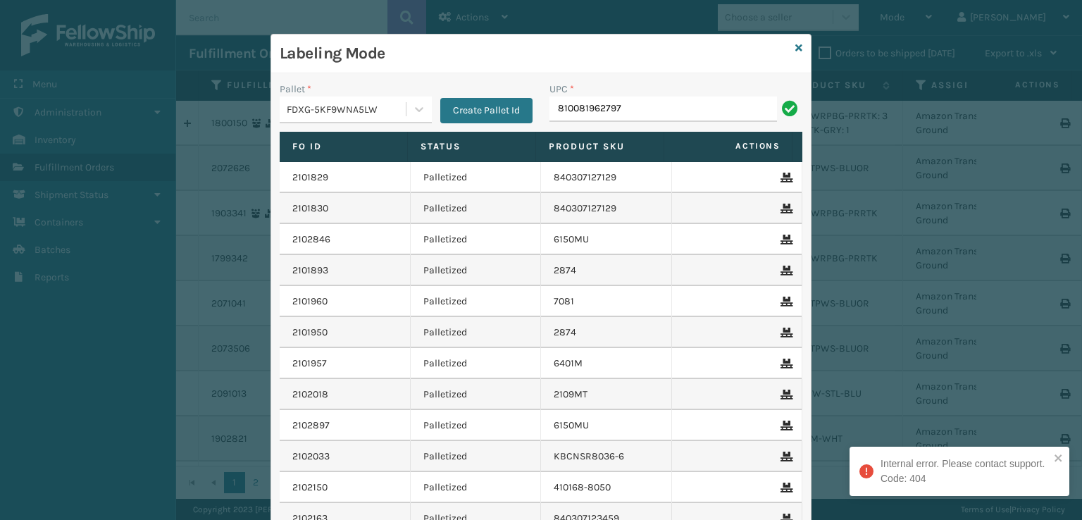
type input "810081962797"
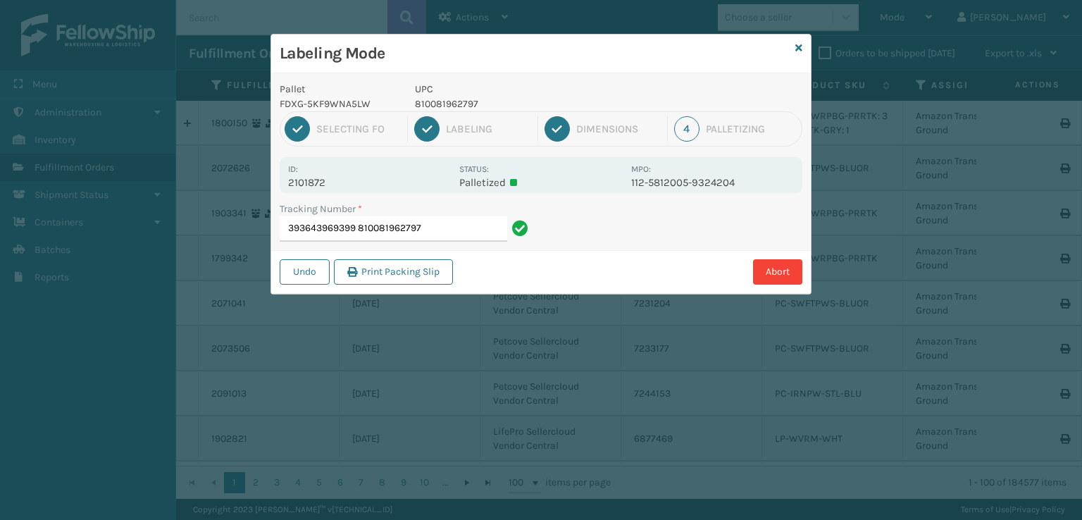
type input "393643969399810081962797"
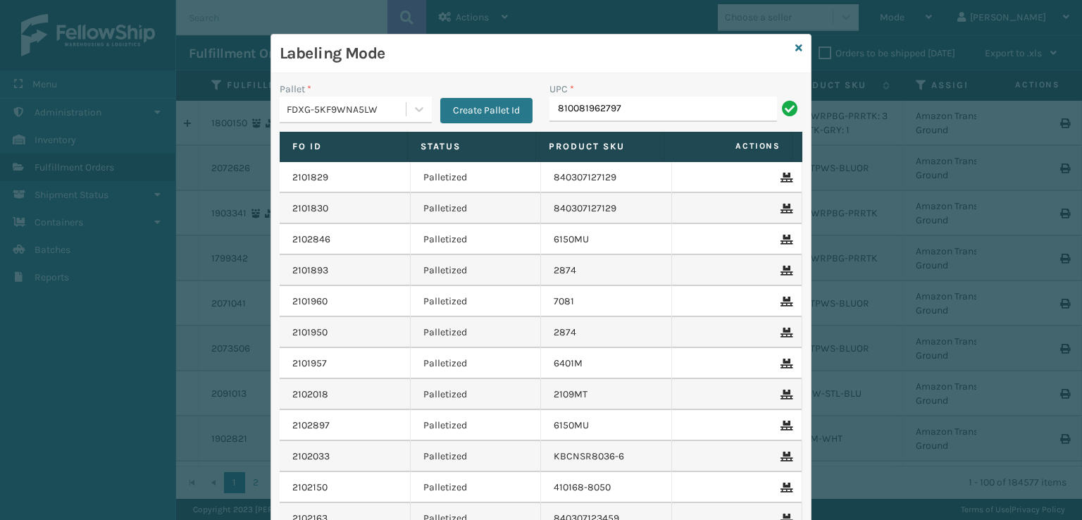
type input "810081962797"
type input "GEN-AB-"
type input "MIL-ARCH-CBNT-BX 1"
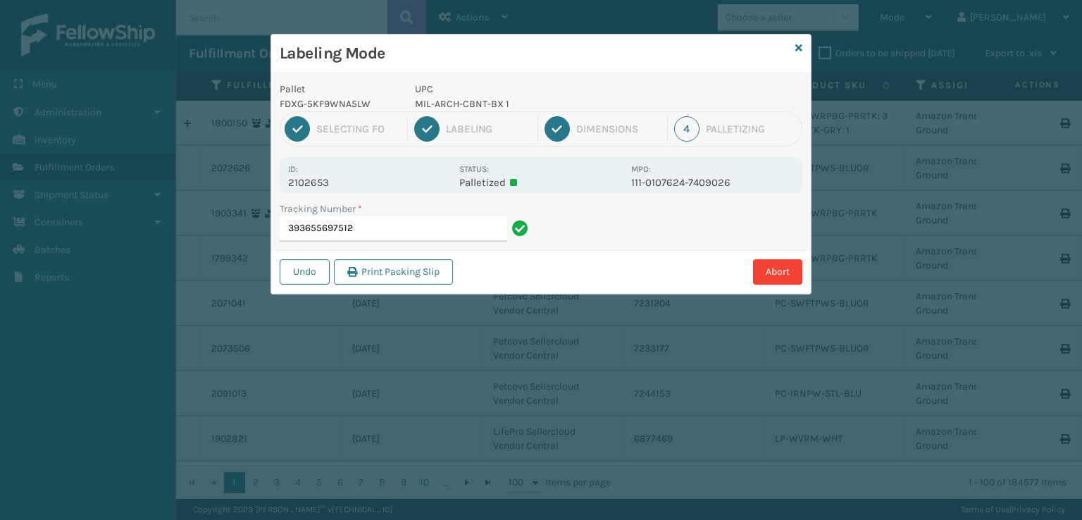
type input "393655697512m"
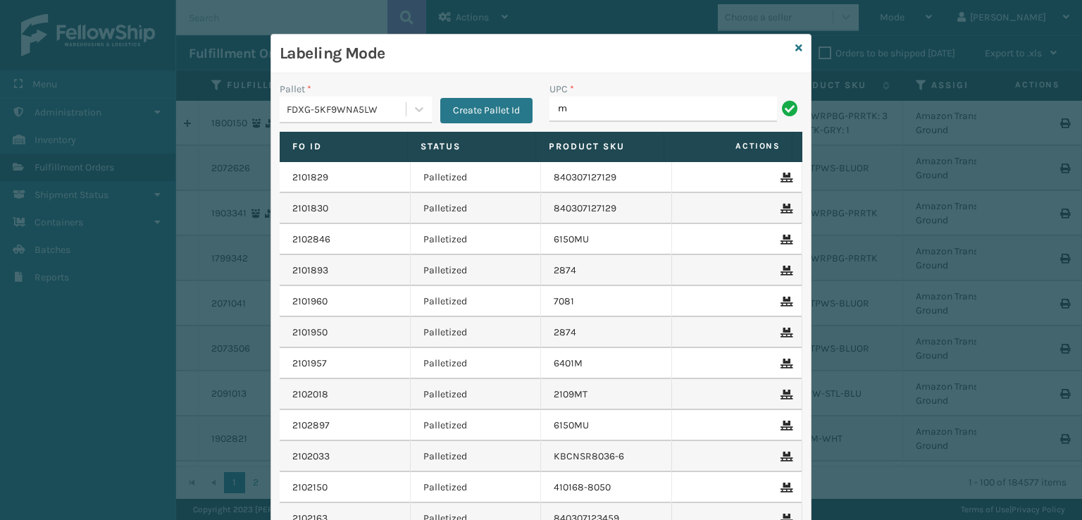
type input "MIL-ARCH-CBNT-BX 2"
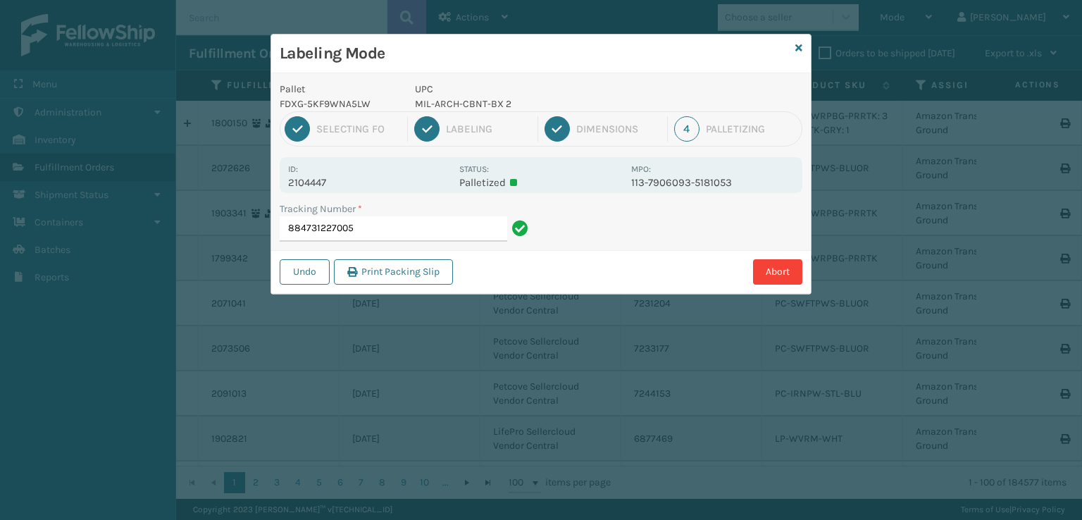
type input "884731227005m"
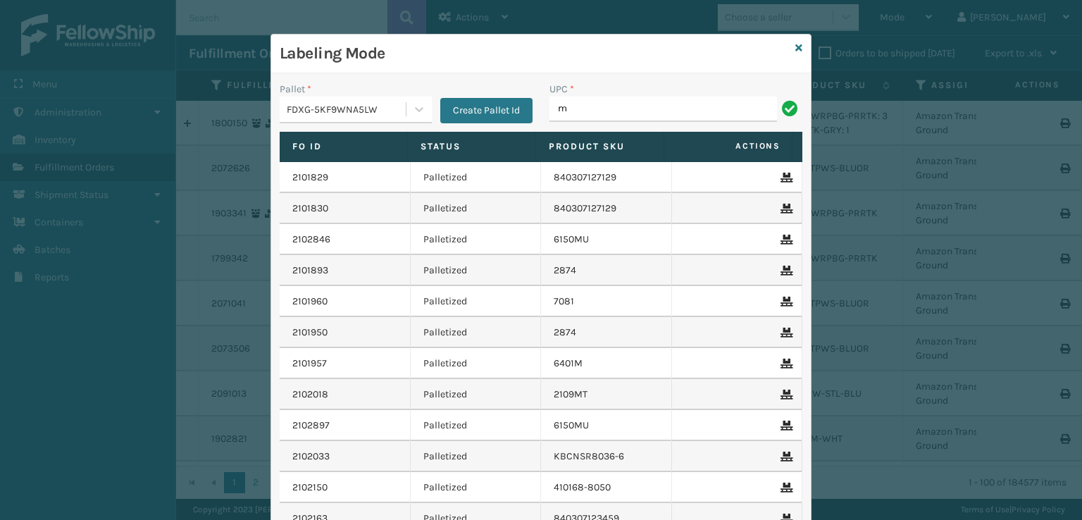
type input "MIL-ARCH-CBNT-BX 2"
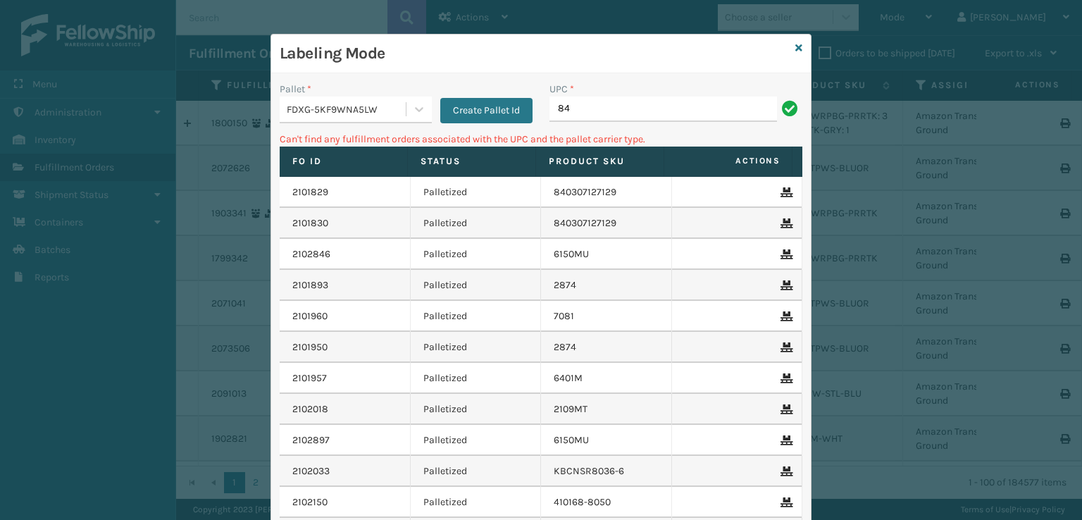
type input "8"
type input "410107-1120"
type input "4"
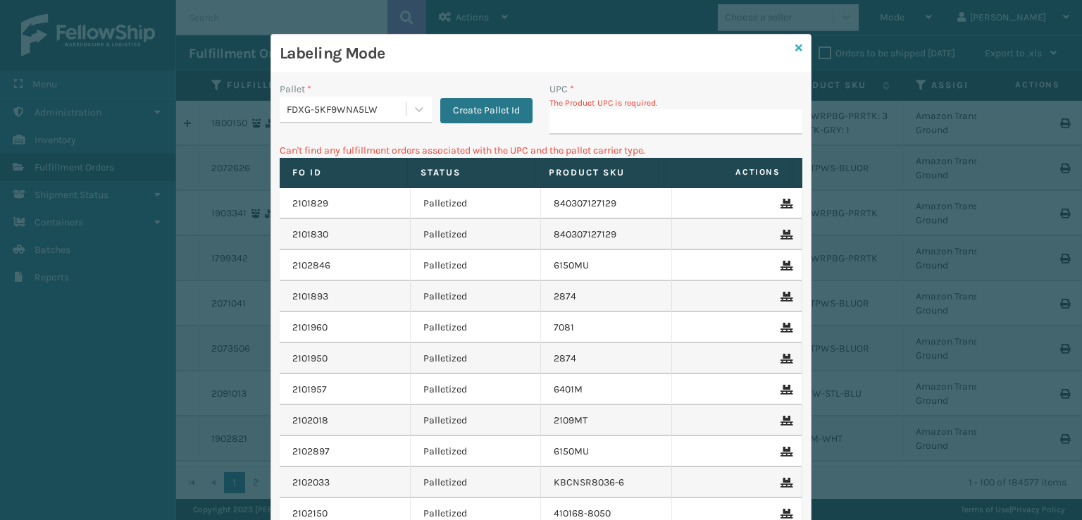
click at [796, 50] on icon at bounding box center [799, 48] width 7 height 10
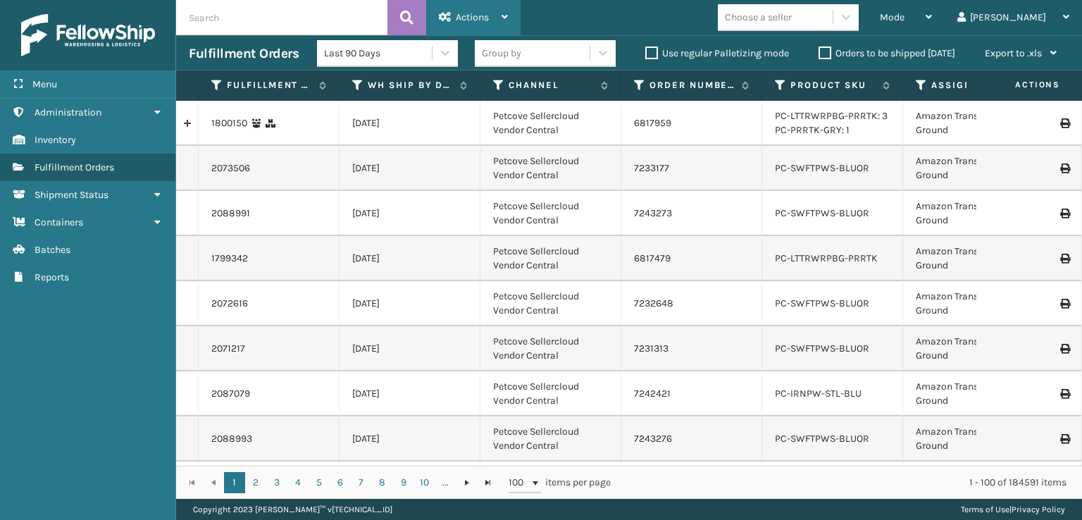
click at [471, 16] on span "Actions" at bounding box center [472, 17] width 33 height 12
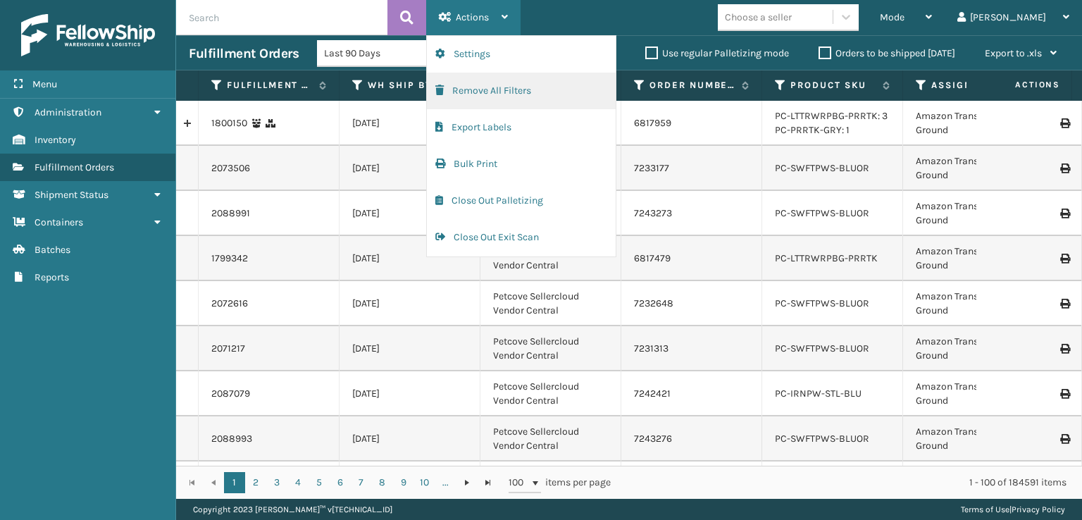
click at [461, 102] on button "Remove All Filters" at bounding box center [521, 91] width 189 height 37
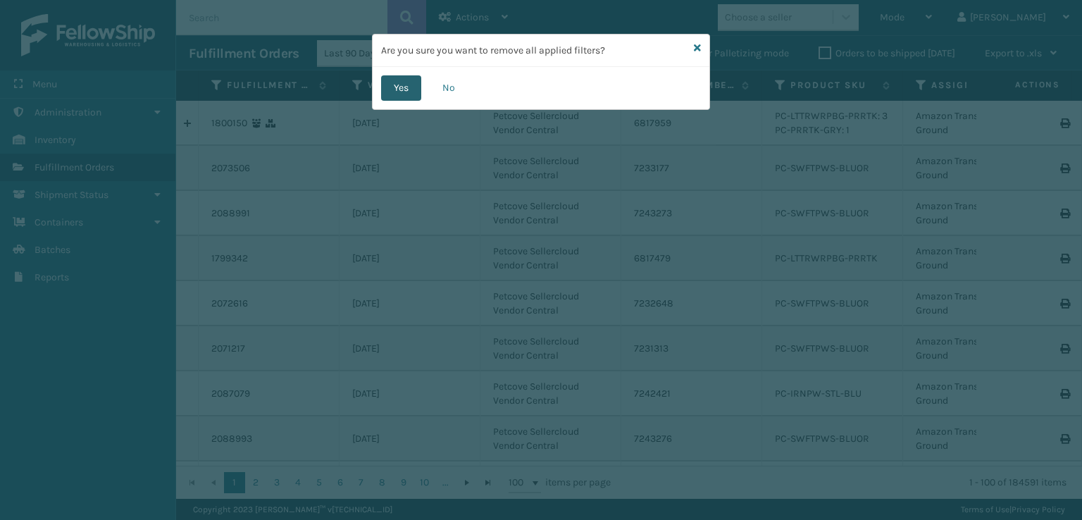
click at [412, 85] on button "Yes" at bounding box center [401, 87] width 40 height 25
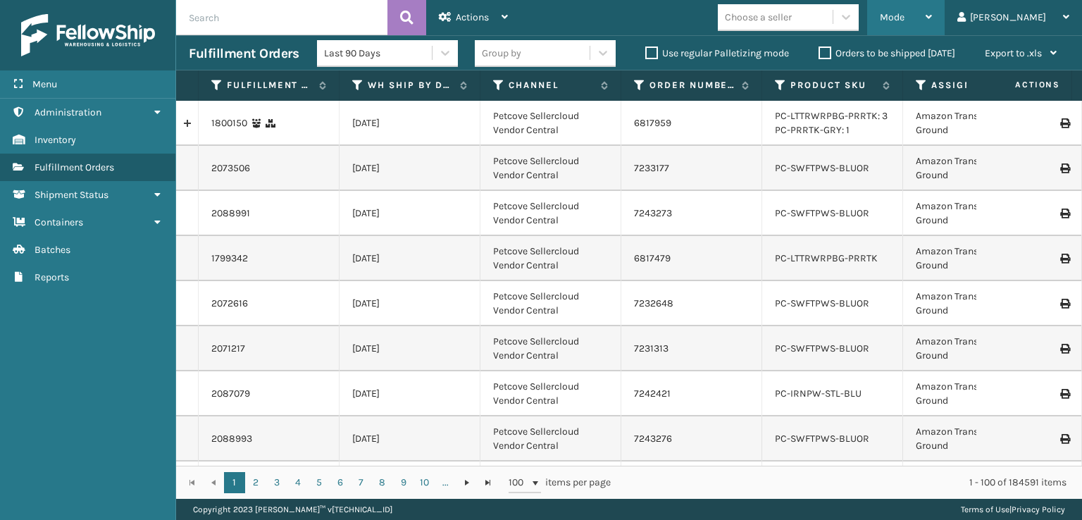
click at [932, 16] on div "Mode" at bounding box center [906, 17] width 52 height 35
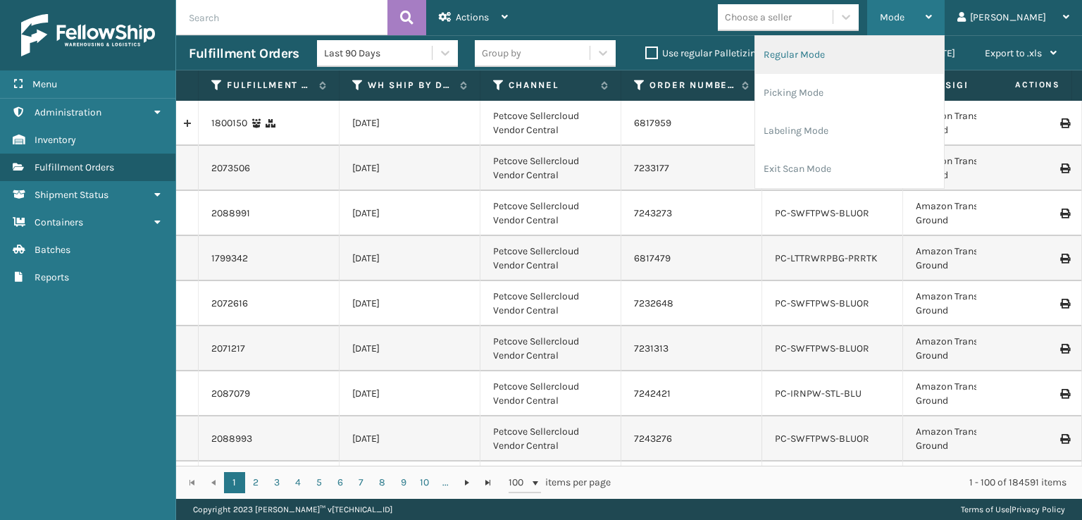
click at [865, 61] on li "Regular Mode" at bounding box center [849, 55] width 189 height 38
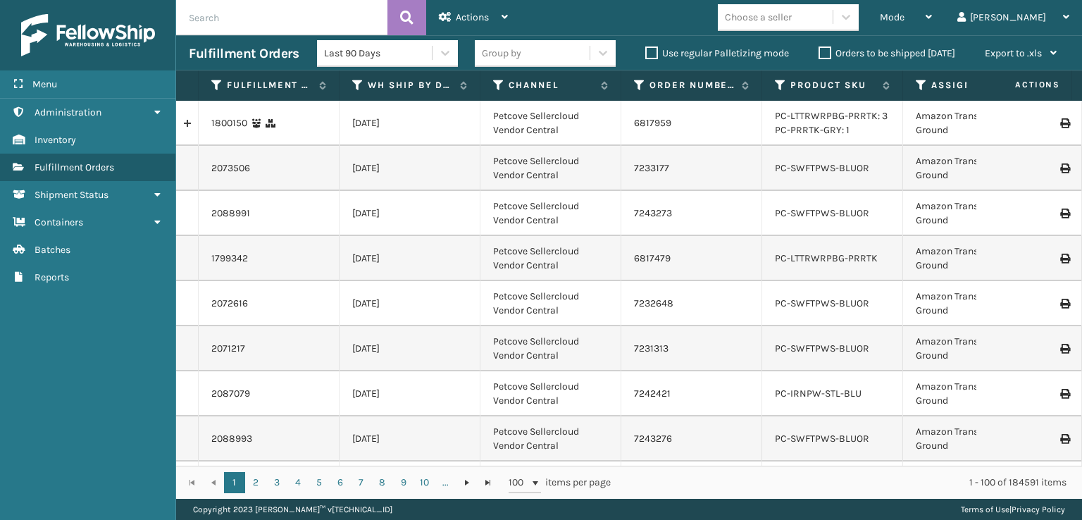
click at [918, 85] on icon at bounding box center [921, 85] width 11 height 13
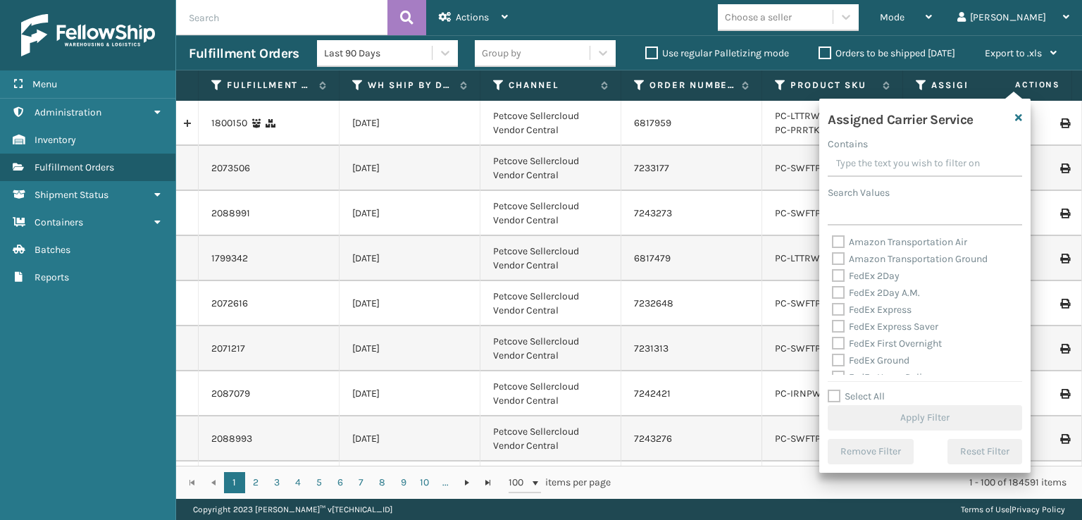
click at [840, 280] on label "FedEx 2Day" at bounding box center [866, 276] width 68 height 12
click at [833, 277] on input "FedEx 2Day" at bounding box center [832, 272] width 1 height 9
checkbox input "true"
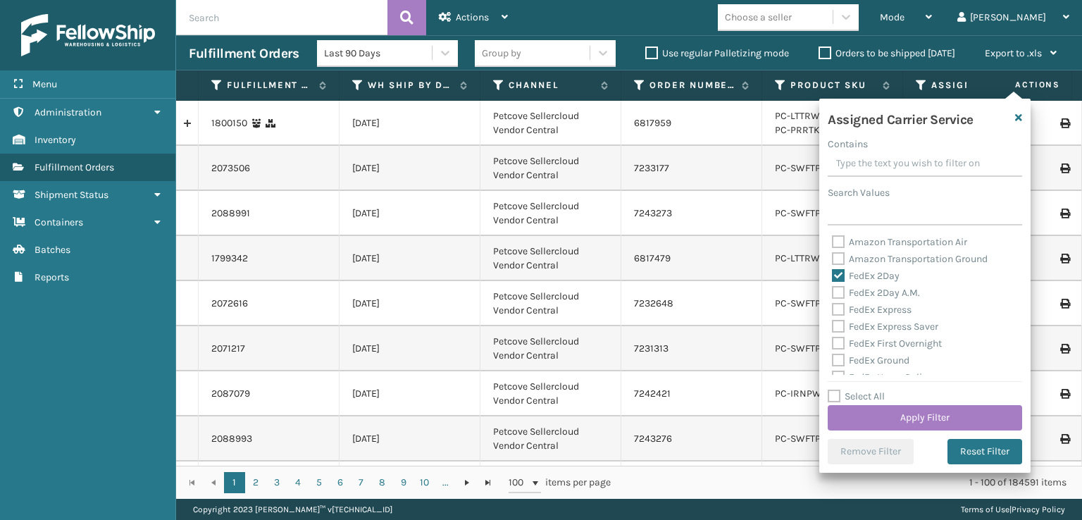
click at [837, 299] on div "FedEx 2Day A.M." at bounding box center [925, 293] width 186 height 17
click at [836, 292] on label "FedEx 2Day A.M." at bounding box center [876, 293] width 88 height 12
click at [833, 292] on input "FedEx 2Day A.M." at bounding box center [832, 289] width 1 height 9
checkbox input "true"
click at [835, 310] on label "FedEx Express" at bounding box center [872, 310] width 80 height 12
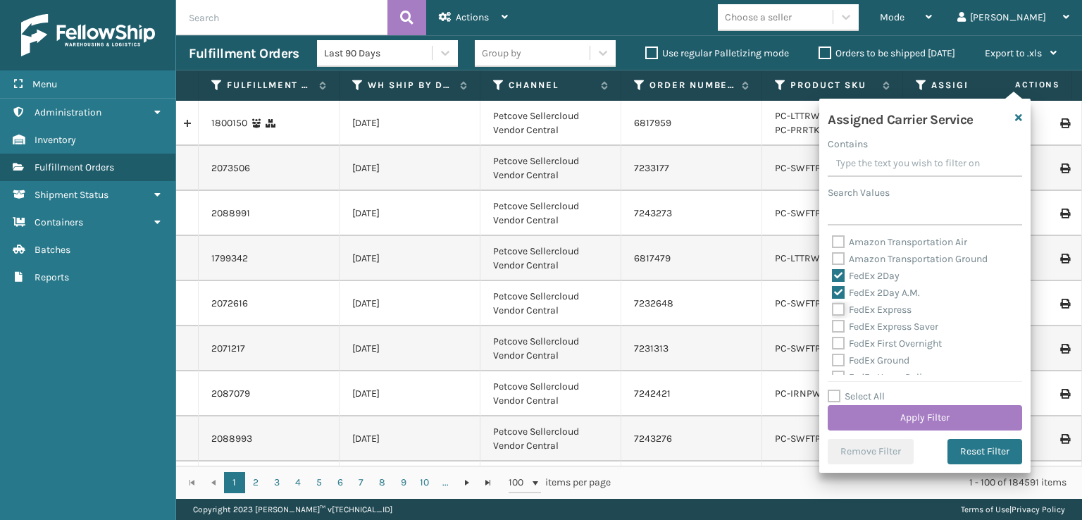
click at [833, 310] on input "FedEx Express" at bounding box center [832, 306] width 1 height 9
checkbox input "true"
click at [838, 330] on label "FedEx Express Saver" at bounding box center [885, 327] width 106 height 12
click at [833, 328] on input "FedEx Express Saver" at bounding box center [832, 322] width 1 height 9
checkbox input "true"
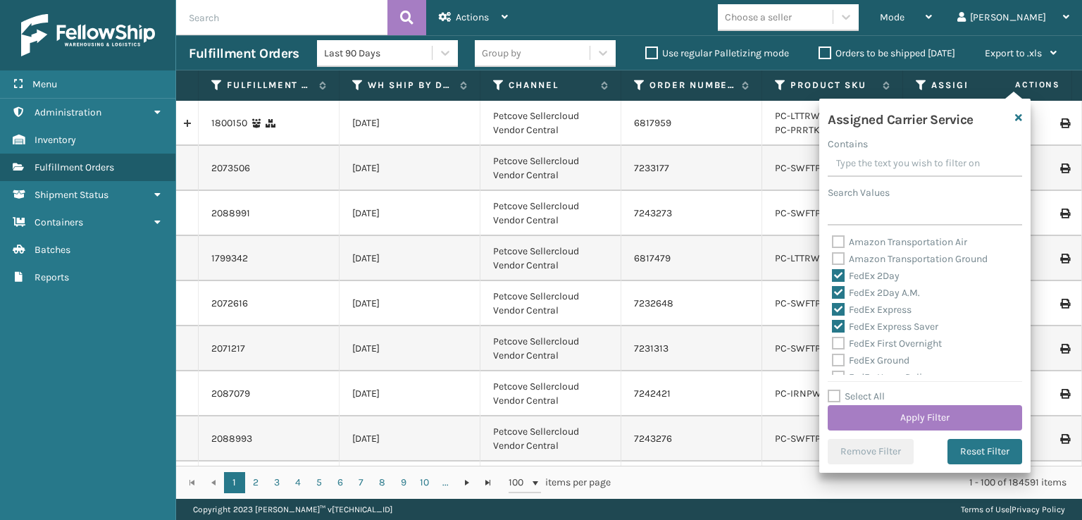
click at [838, 342] on label "FedEx First Overnight" at bounding box center [887, 344] width 110 height 12
click at [833, 342] on input "FedEx First Overnight" at bounding box center [832, 339] width 1 height 9
checkbox input "true"
click at [838, 360] on label "FedEx Ground" at bounding box center [871, 360] width 78 height 12
click at [833, 360] on input "FedEx Ground" at bounding box center [832, 356] width 1 height 9
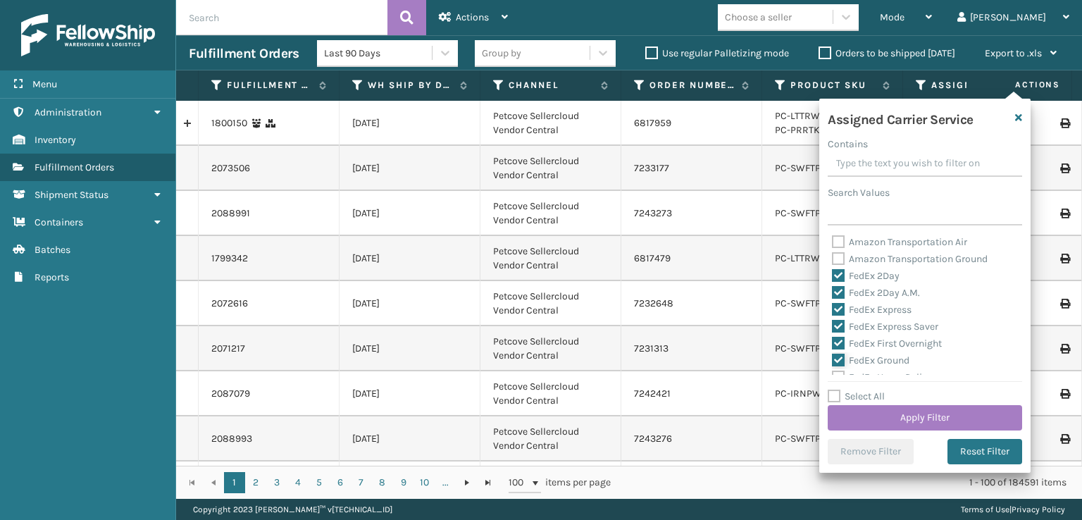
checkbox input "true"
click at [840, 303] on label "FedEx Home Delivery" at bounding box center [886, 307] width 109 height 12
click at [833, 303] on input "FedEx Home Delivery" at bounding box center [832, 303] width 1 height 9
checkbox input "true"
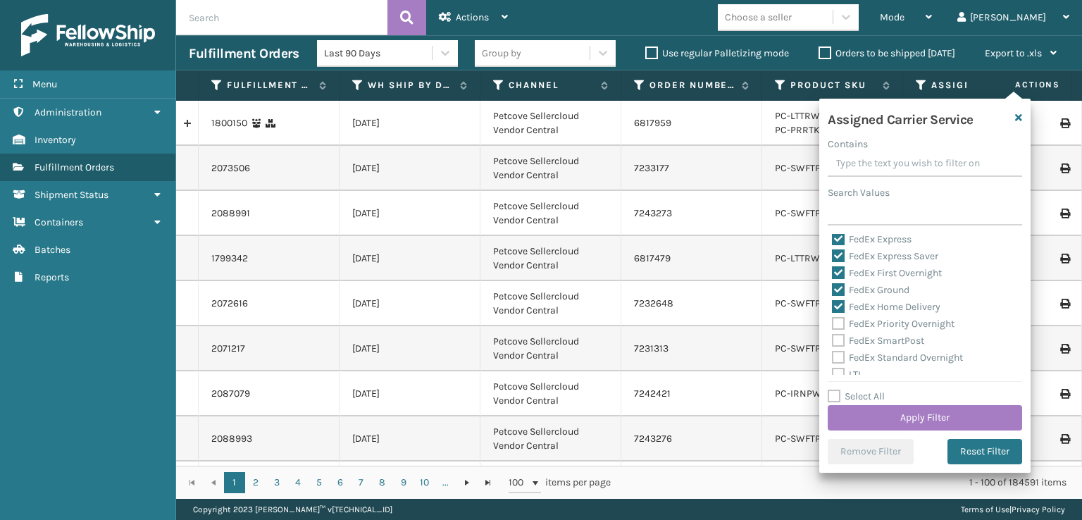
click at [839, 327] on label "FedEx Priority Overnight" at bounding box center [893, 324] width 123 height 12
click at [833, 325] on input "FedEx Priority Overnight" at bounding box center [832, 320] width 1 height 9
checkbox input "true"
click at [840, 343] on label "FedEx SmartPost" at bounding box center [878, 341] width 92 height 12
click at [833, 342] on input "FedEx SmartPost" at bounding box center [832, 337] width 1 height 9
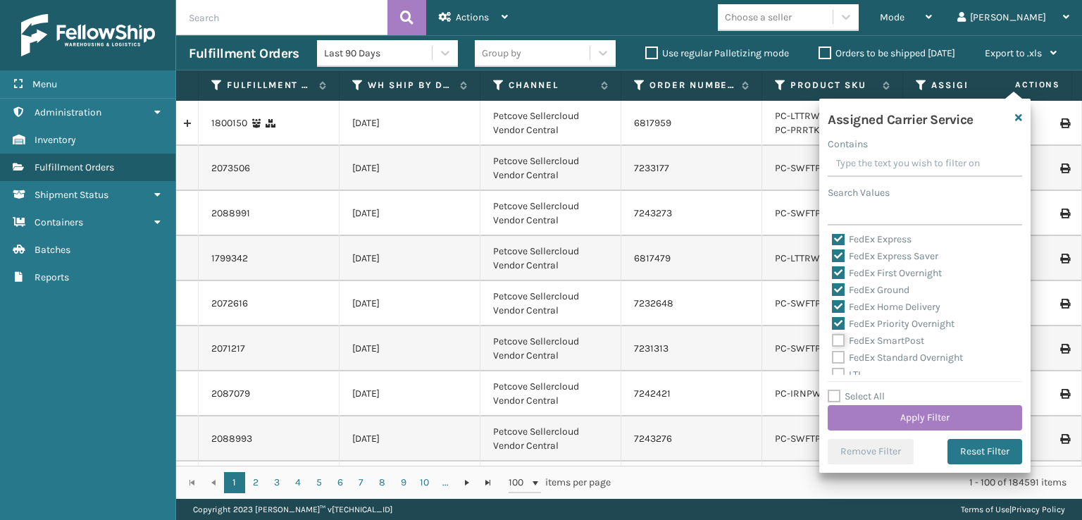
checkbox input "true"
click at [837, 354] on label "FedEx Standard Overnight" at bounding box center [897, 358] width 131 height 12
click at [833, 354] on input "FedEx Standard Overnight" at bounding box center [832, 353] width 1 height 9
checkbox input "true"
click at [866, 417] on button "Apply Filter" at bounding box center [925, 417] width 194 height 25
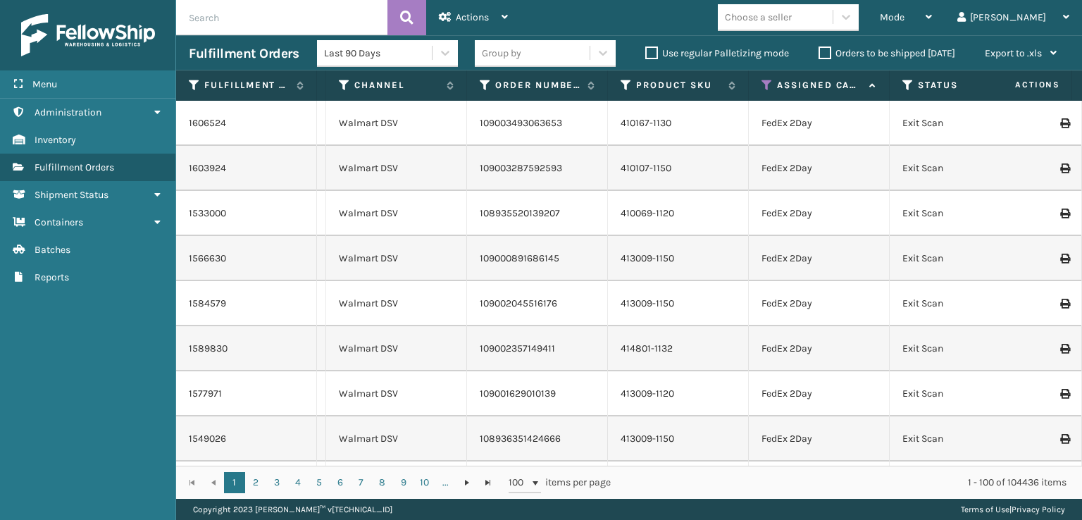
scroll to position [0, 192]
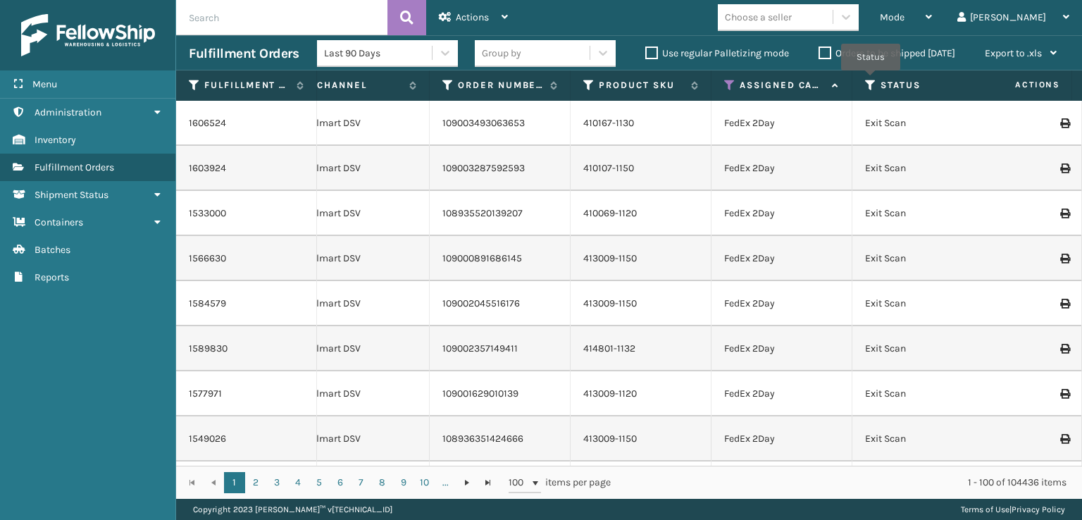
click at [871, 80] on icon at bounding box center [870, 85] width 11 height 13
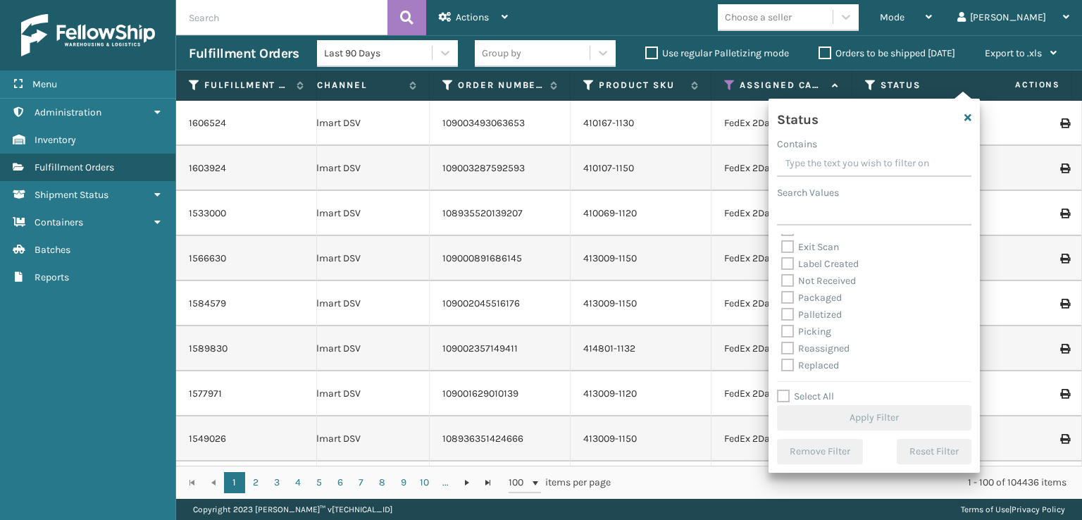
scroll to position [70, 0]
click at [795, 307] on label "Picking" at bounding box center [806, 307] width 50 height 12
click at [782, 307] on input "Picking" at bounding box center [781, 303] width 1 height 9
checkbox input "true"
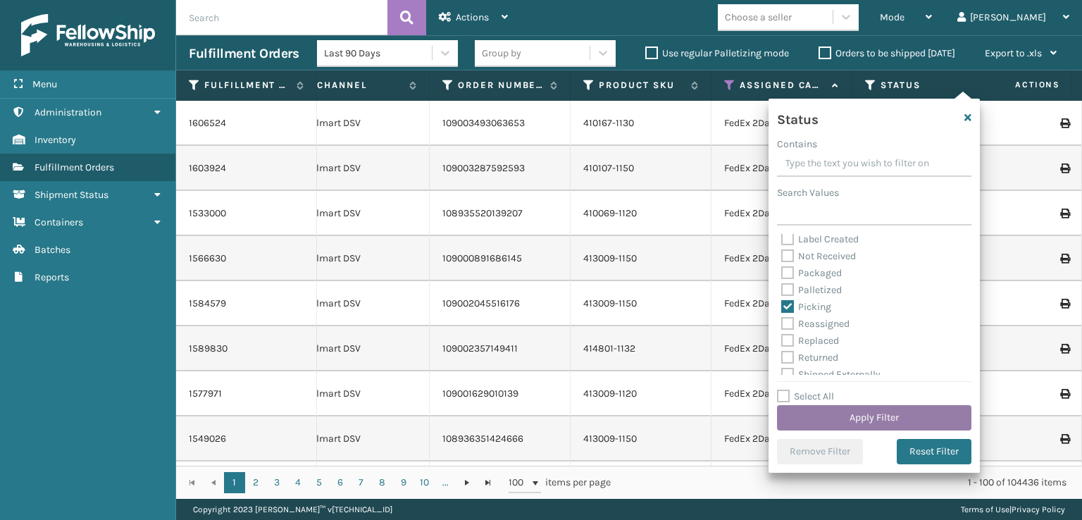
click at [812, 415] on button "Apply Filter" at bounding box center [874, 417] width 194 height 25
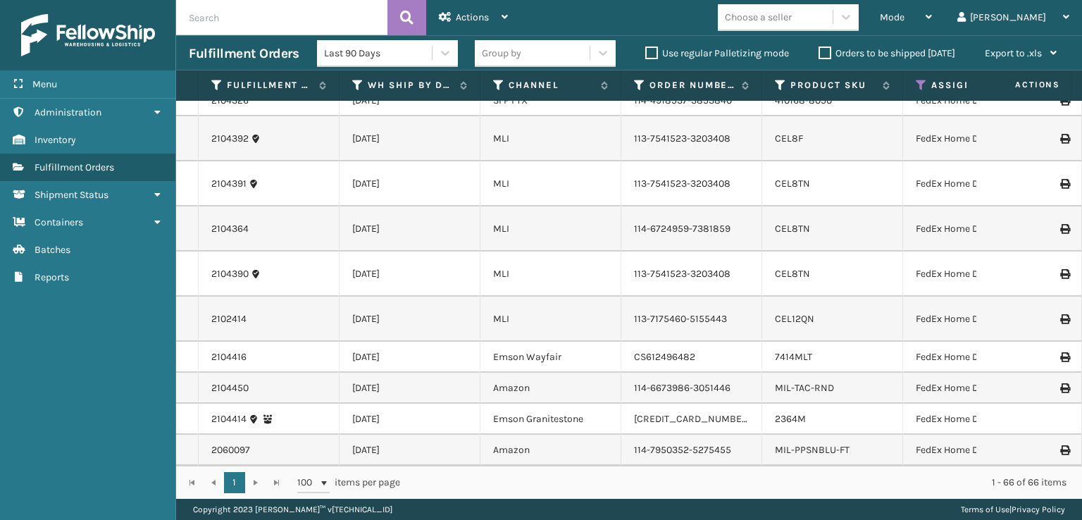
scroll to position [3002, 0]
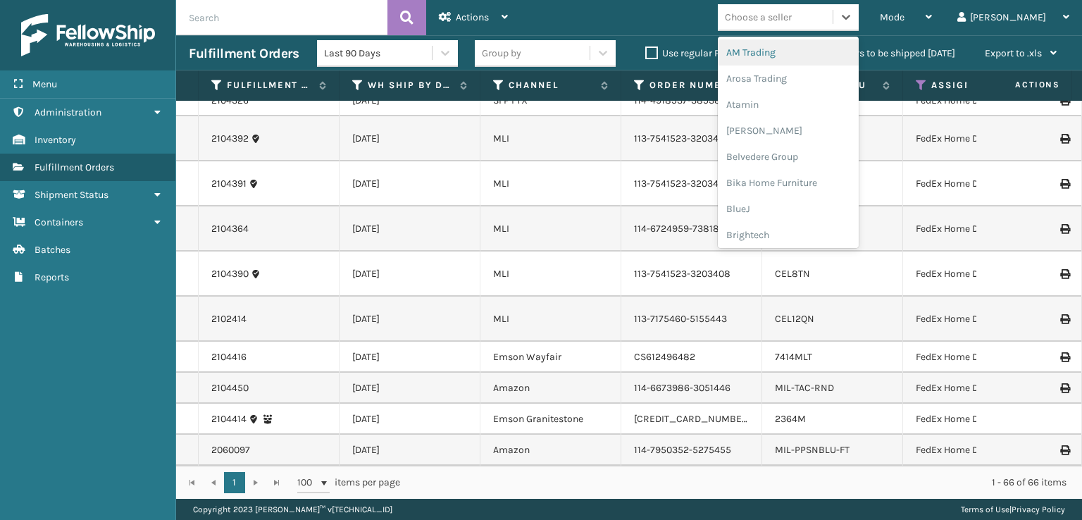
click at [792, 23] on div "Choose a seller" at bounding box center [758, 17] width 67 height 15
type input "f"
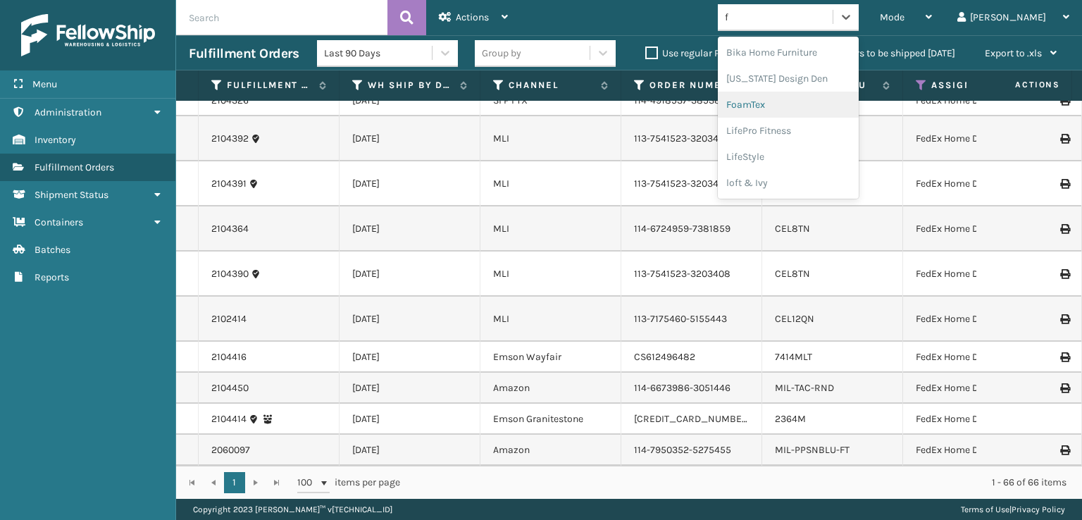
click at [806, 109] on div "FoamTex" at bounding box center [788, 105] width 141 height 26
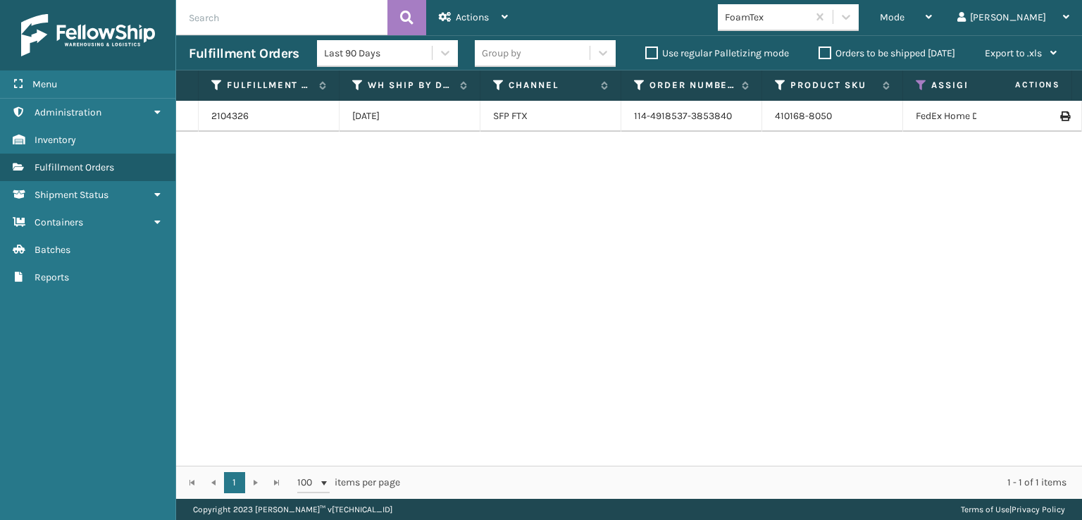
click at [833, 51] on label "Orders to be shipped [DATE]" at bounding box center [887, 53] width 137 height 12
click at [819, 51] on input "Orders to be shipped [DATE]" at bounding box center [819, 49] width 1 height 9
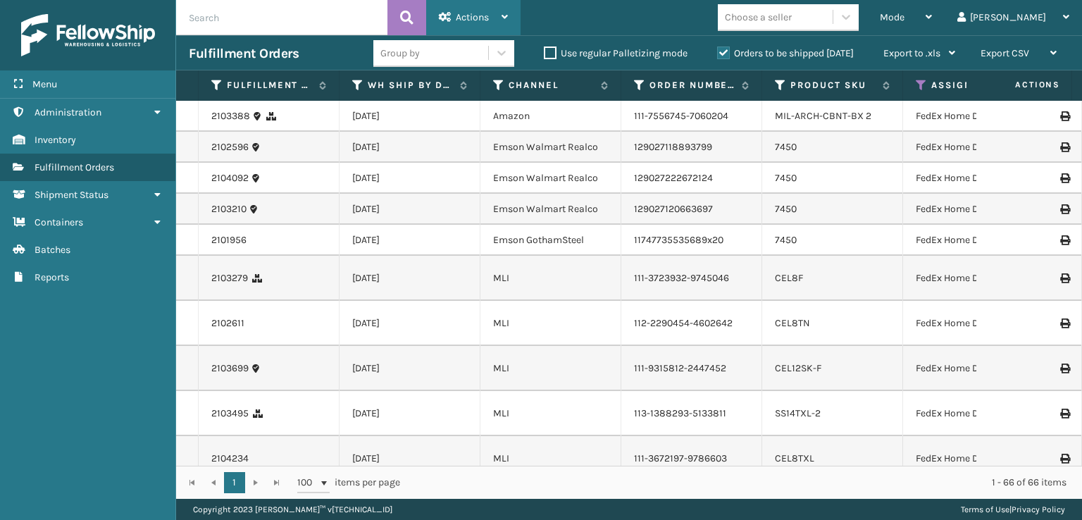
click at [474, 17] on span "Actions" at bounding box center [472, 17] width 33 height 12
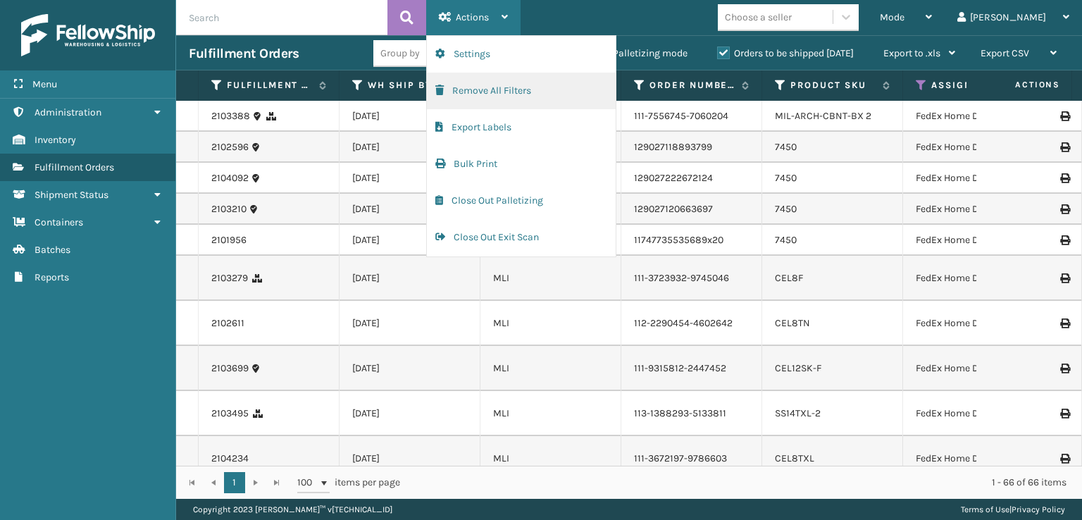
click at [440, 91] on span "button" at bounding box center [439, 90] width 8 height 10
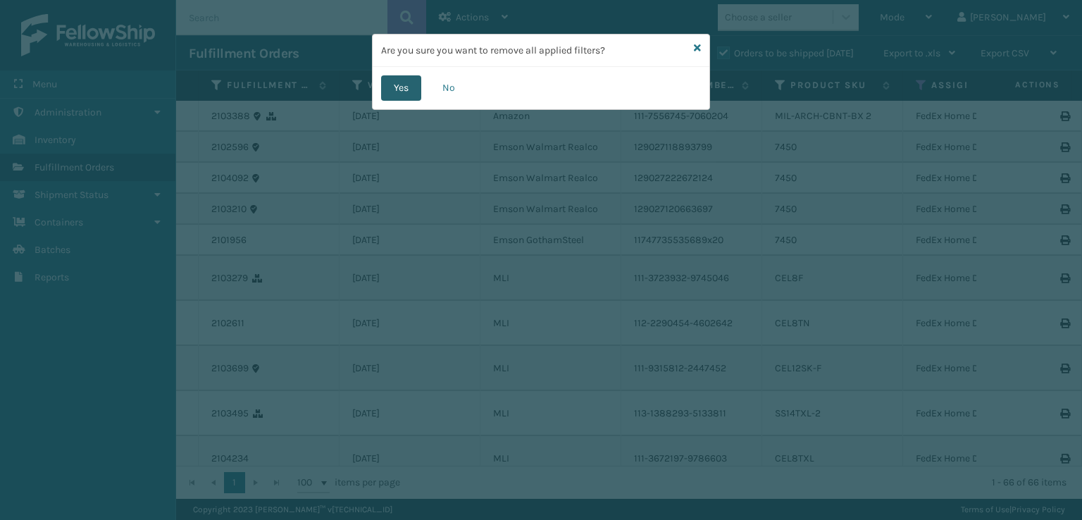
click at [409, 88] on button "Yes" at bounding box center [401, 87] width 40 height 25
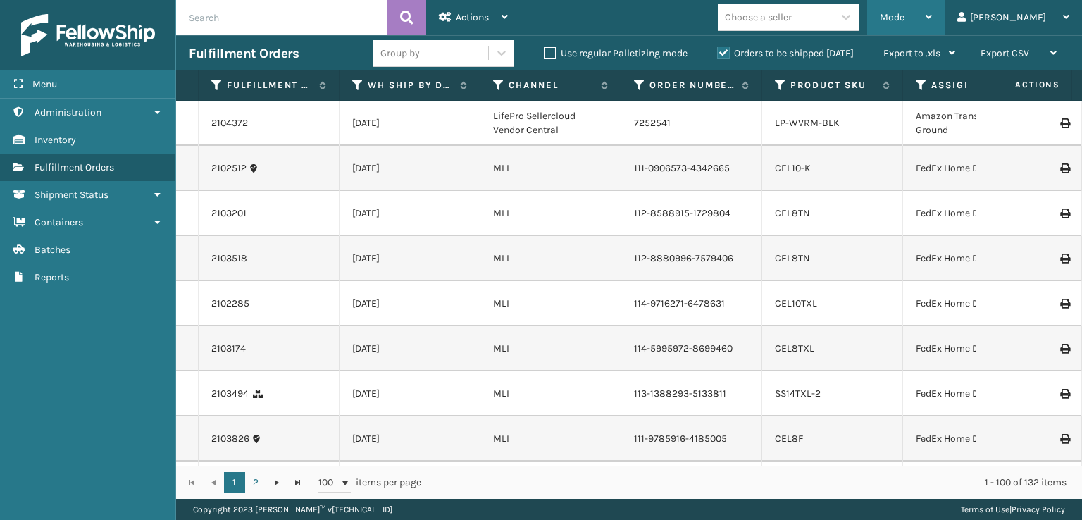
drag, startPoint x: 950, startPoint y: 15, endPoint x: 925, endPoint y: 40, distance: 35.4
click at [905, 17] on span "Mode" at bounding box center [892, 17] width 25 height 12
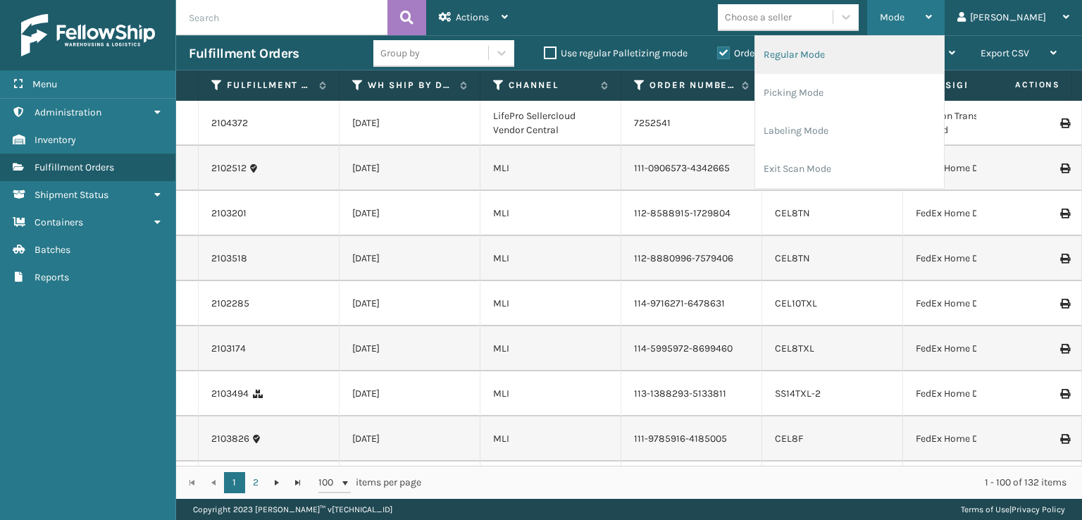
click at [835, 52] on li "Regular Mode" at bounding box center [849, 55] width 189 height 38
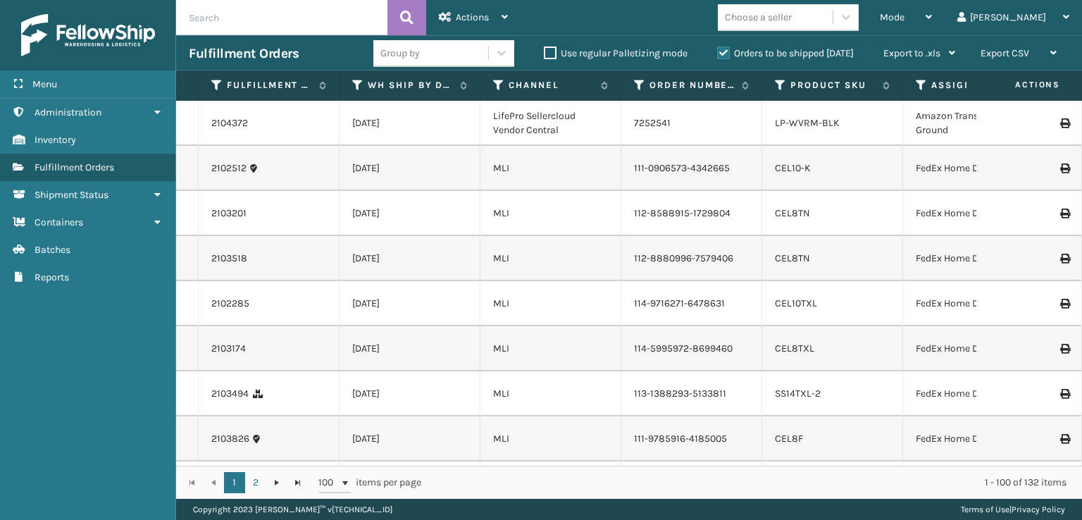
click at [917, 82] on icon at bounding box center [921, 85] width 11 height 13
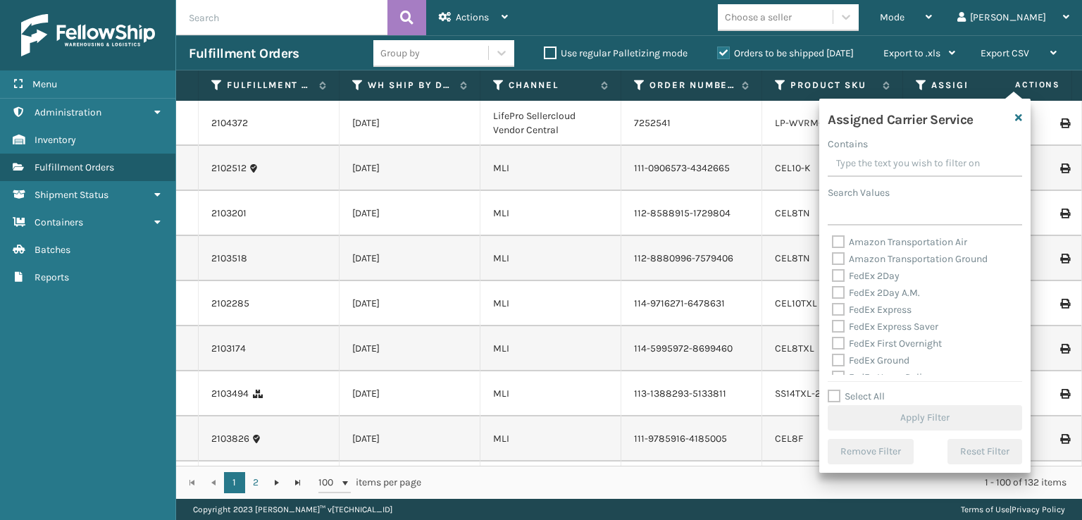
click at [843, 271] on label "FedEx 2Day" at bounding box center [866, 276] width 68 height 12
click at [833, 271] on input "FedEx 2Day" at bounding box center [832, 272] width 1 height 9
checkbox input "true"
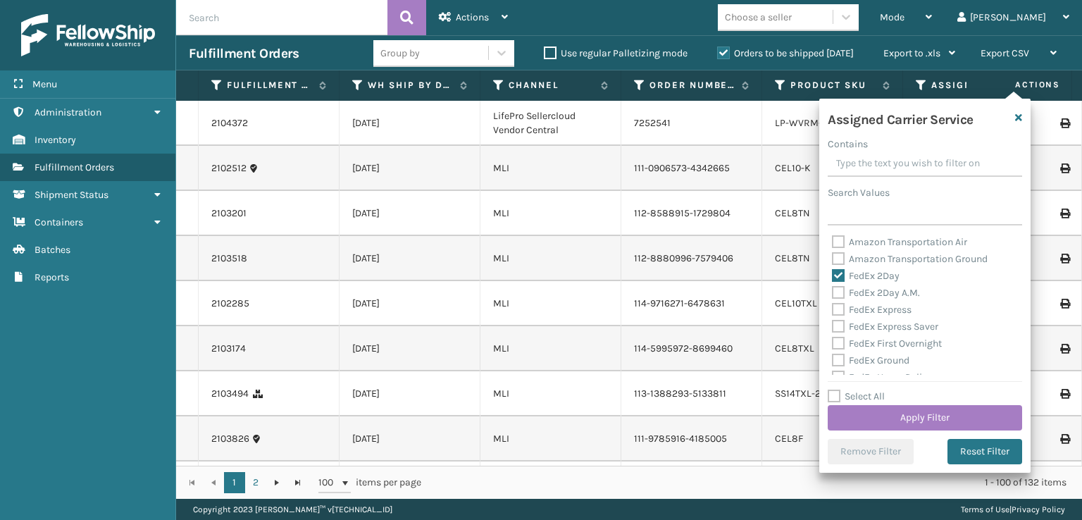
click at [838, 295] on label "FedEx 2Day A.M." at bounding box center [876, 293] width 88 height 12
click at [833, 294] on input "FedEx 2Day A.M." at bounding box center [832, 289] width 1 height 9
checkbox input "true"
click at [835, 316] on div "FedEx Express" at bounding box center [925, 310] width 186 height 17
click at [834, 328] on label "FedEx Express Saver" at bounding box center [885, 327] width 106 height 12
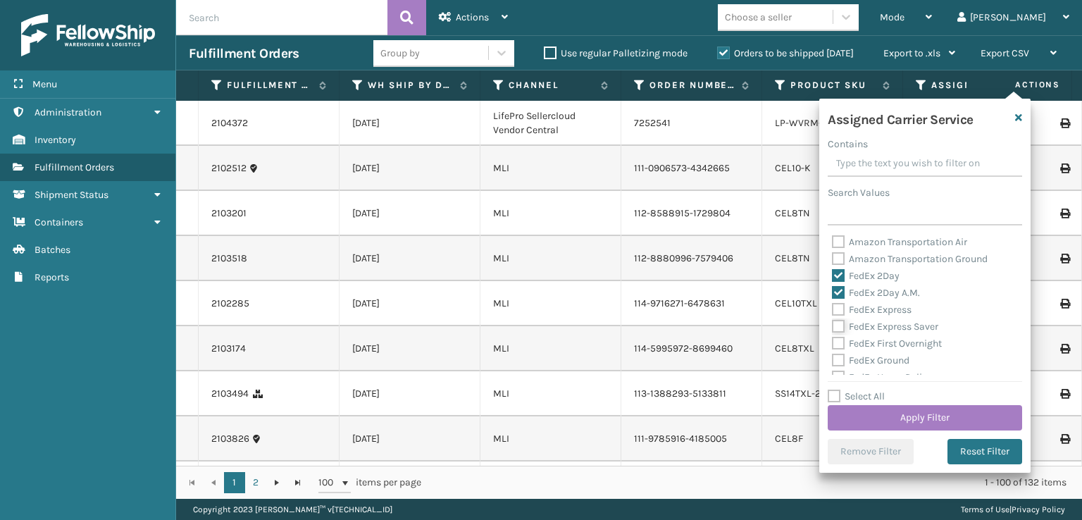
click at [833, 328] on input "FedEx Express Saver" at bounding box center [832, 322] width 1 height 9
checkbox input "true"
drag, startPoint x: 836, startPoint y: 305, endPoint x: 840, endPoint y: 330, distance: 25.7
click at [836, 305] on label "FedEx Express" at bounding box center [872, 310] width 80 height 12
click at [833, 305] on input "FedEx Express" at bounding box center [832, 306] width 1 height 9
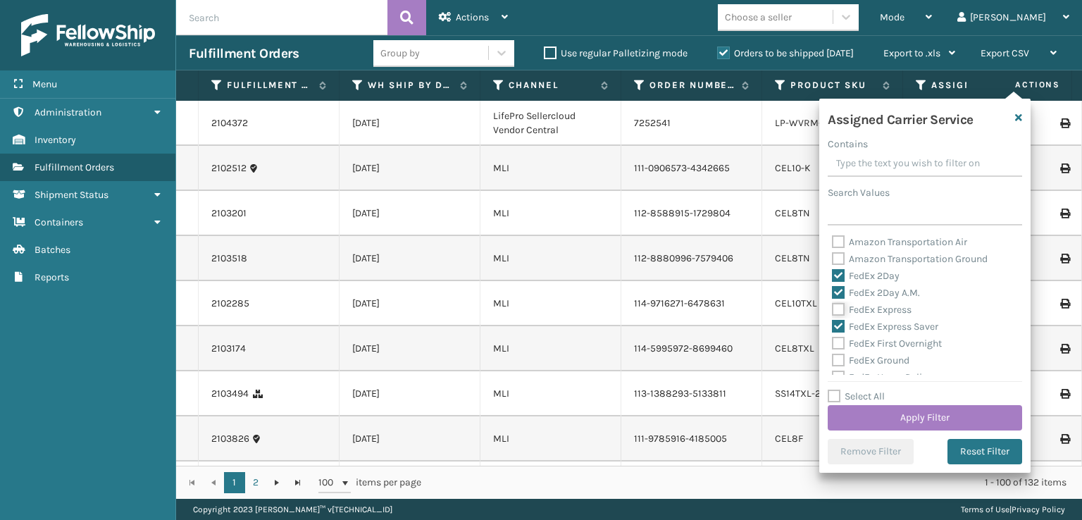
checkbox input "true"
click at [837, 344] on label "FedEx First Overnight" at bounding box center [887, 344] width 110 height 12
click at [833, 344] on input "FedEx First Overnight" at bounding box center [832, 339] width 1 height 9
checkbox input "true"
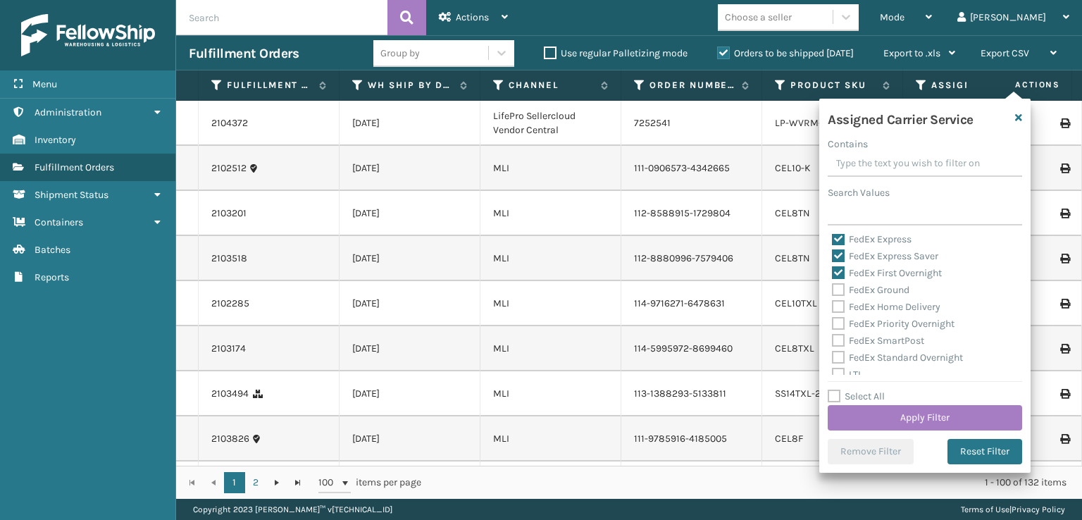
click at [843, 333] on div "FedEx SmartPost" at bounding box center [925, 341] width 186 height 17
click at [842, 321] on label "FedEx Priority Overnight" at bounding box center [893, 324] width 123 height 12
click at [833, 321] on input "FedEx Priority Overnight" at bounding box center [832, 320] width 1 height 9
checkbox input "true"
click at [839, 304] on label "FedEx Home Delivery" at bounding box center [886, 307] width 109 height 12
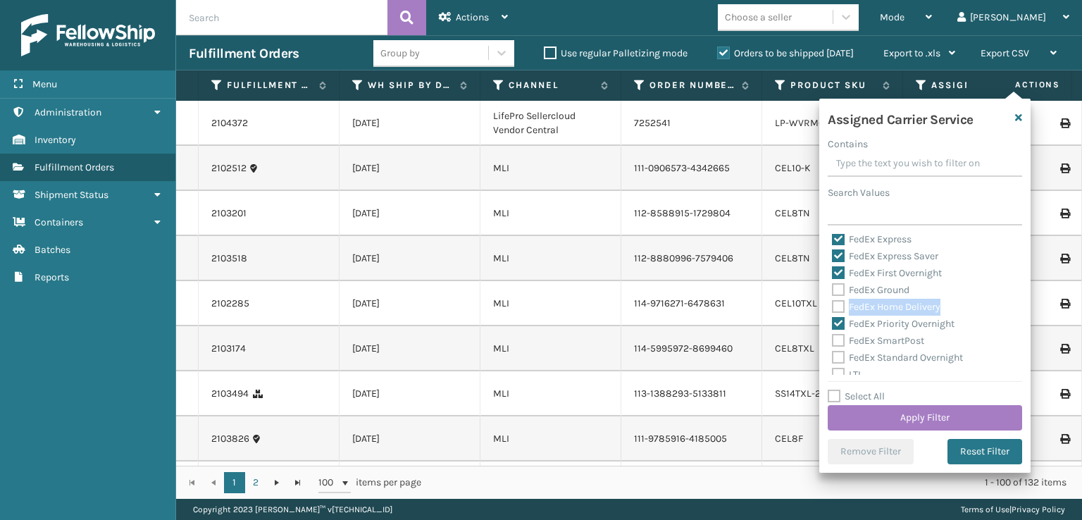
drag, startPoint x: 837, startPoint y: 311, endPoint x: 837, endPoint y: 300, distance: 10.6
click at [837, 311] on label "FedEx Home Delivery" at bounding box center [886, 307] width 109 height 12
click at [833, 308] on input "FedEx Home Delivery" at bounding box center [832, 303] width 1 height 9
checkbox input "true"
drag, startPoint x: 838, startPoint y: 290, endPoint x: 837, endPoint y: 308, distance: 17.6
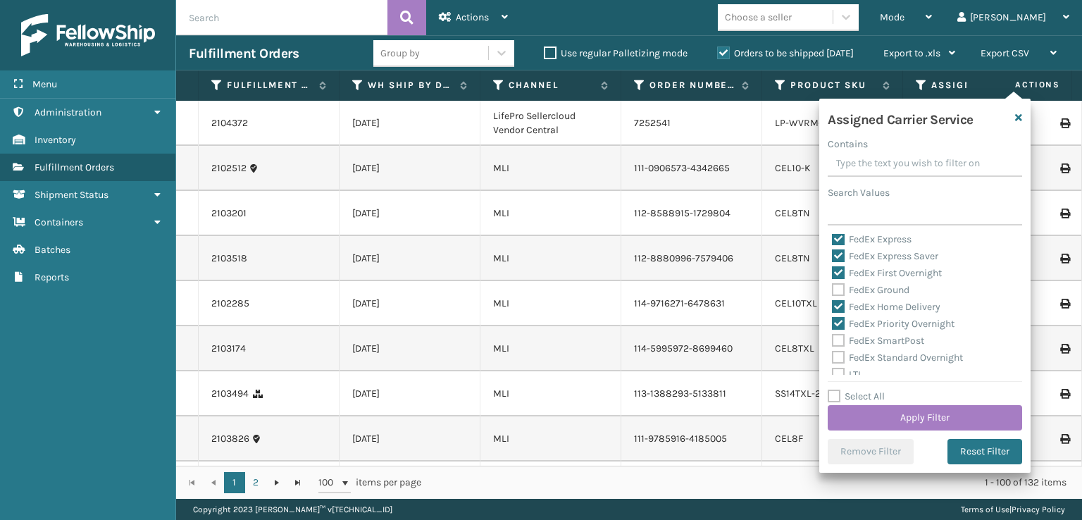
click at [837, 297] on div "FedEx Ground" at bounding box center [925, 290] width 186 height 17
drag, startPoint x: 840, startPoint y: 347, endPoint x: 838, endPoint y: 320, distance: 27.6
click at [839, 342] on div "FedEx SmartPost" at bounding box center [925, 341] width 186 height 17
drag, startPoint x: 836, startPoint y: 289, endPoint x: 837, endPoint y: 299, distance: 10.6
click at [837, 293] on label "FedEx Ground" at bounding box center [871, 290] width 78 height 12
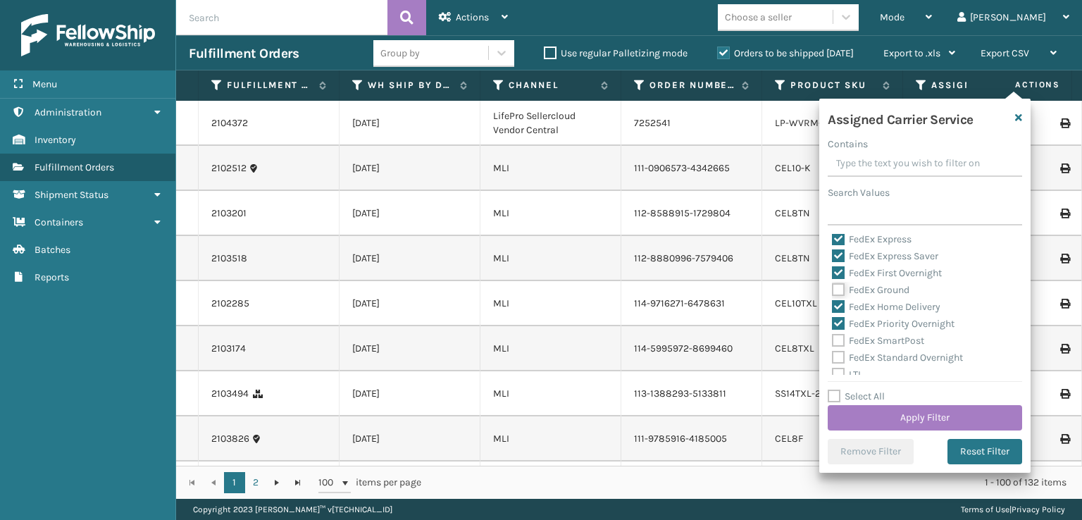
click at [833, 291] on input "FedEx Ground" at bounding box center [832, 286] width 1 height 9
checkbox input "true"
drag, startPoint x: 838, startPoint y: 337, endPoint x: 837, endPoint y: 354, distance: 17.6
click at [838, 339] on label "FedEx SmartPost" at bounding box center [878, 341] width 92 height 12
click at [833, 339] on input "FedEx SmartPost" at bounding box center [832, 337] width 1 height 9
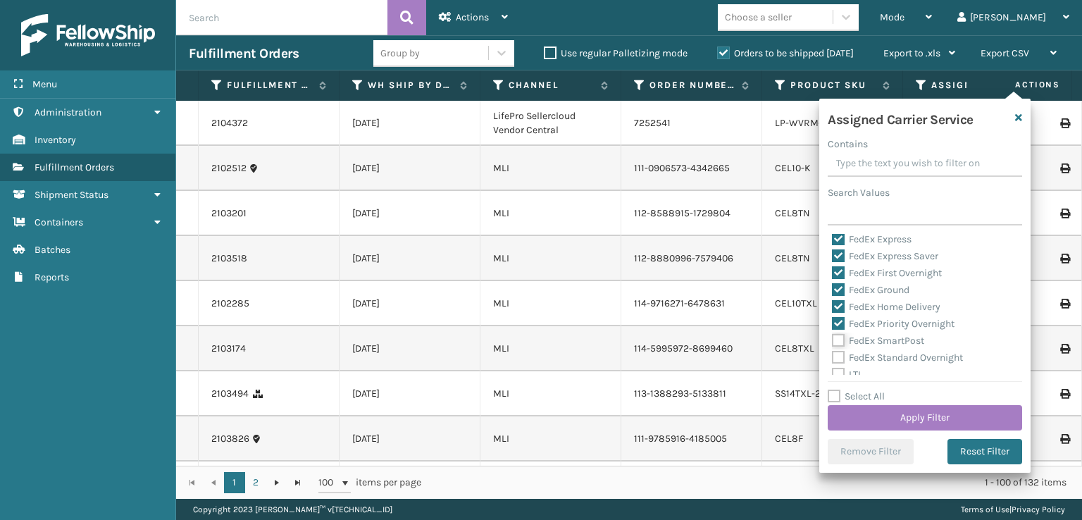
checkbox input "true"
click at [836, 357] on label "FedEx Standard Overnight" at bounding box center [897, 358] width 131 height 12
click at [833, 357] on input "FedEx Standard Overnight" at bounding box center [832, 353] width 1 height 9
checkbox input "true"
click at [868, 408] on button "Apply Filter" at bounding box center [925, 417] width 194 height 25
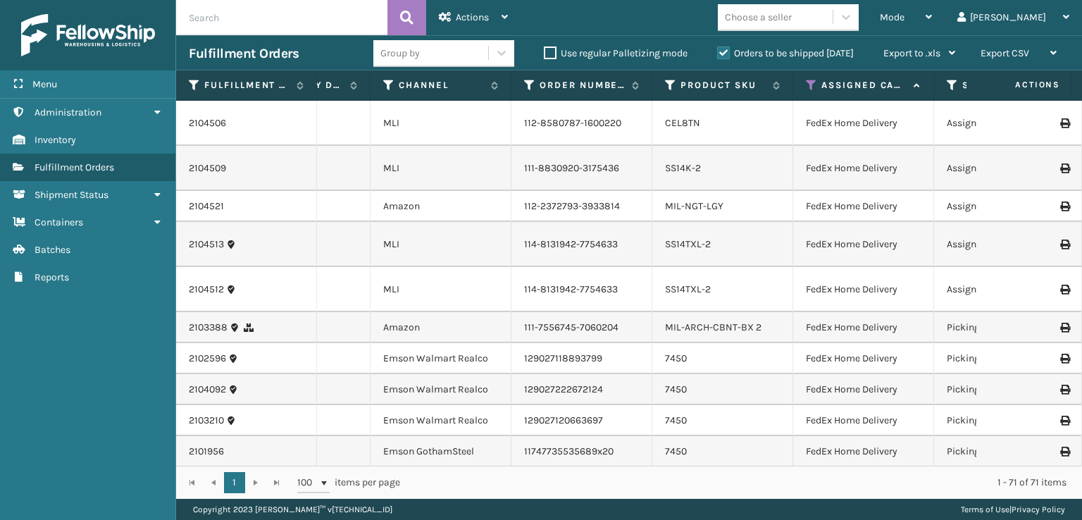
scroll to position [0, 120]
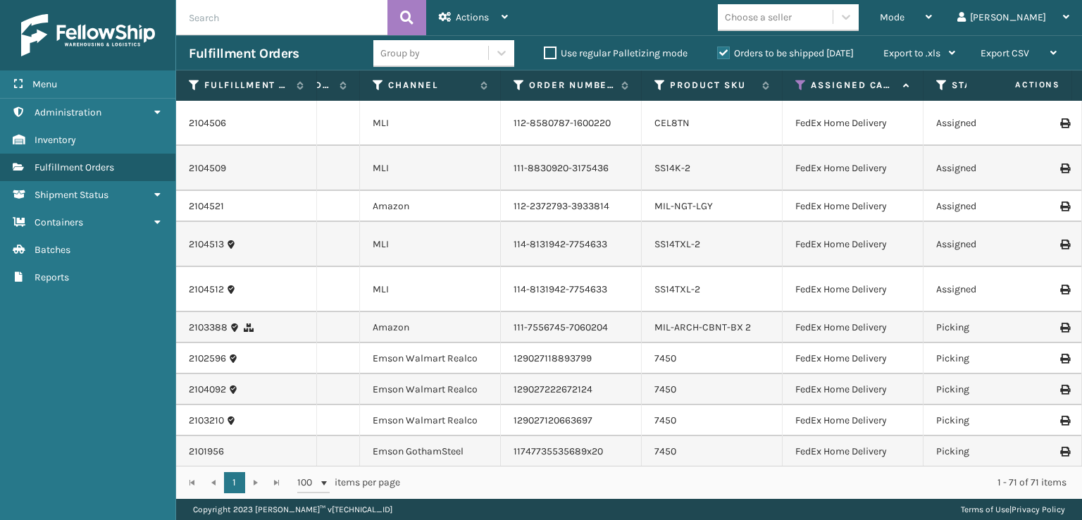
click at [950, 82] on div "Status" at bounding box center [993, 85] width 115 height 13
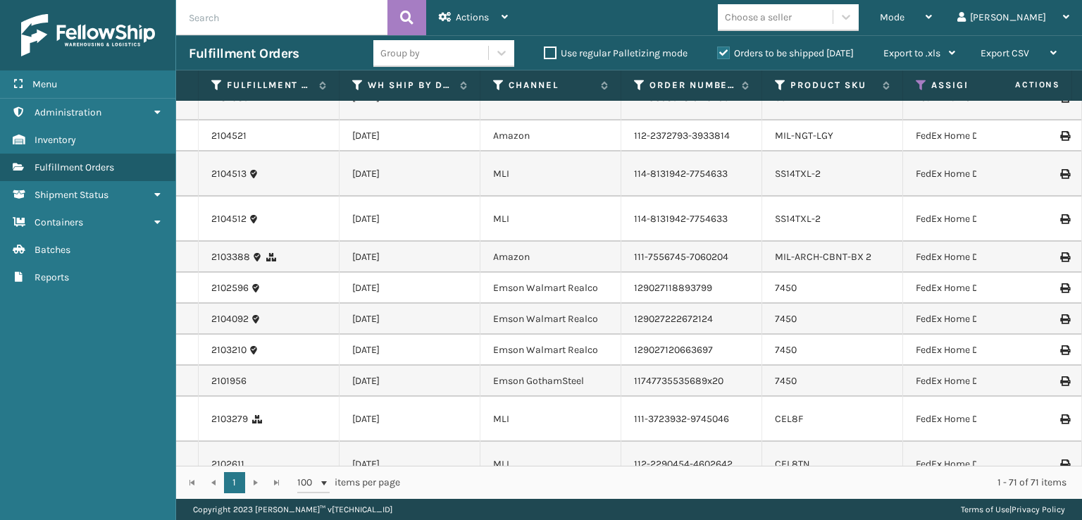
scroll to position [0, 189]
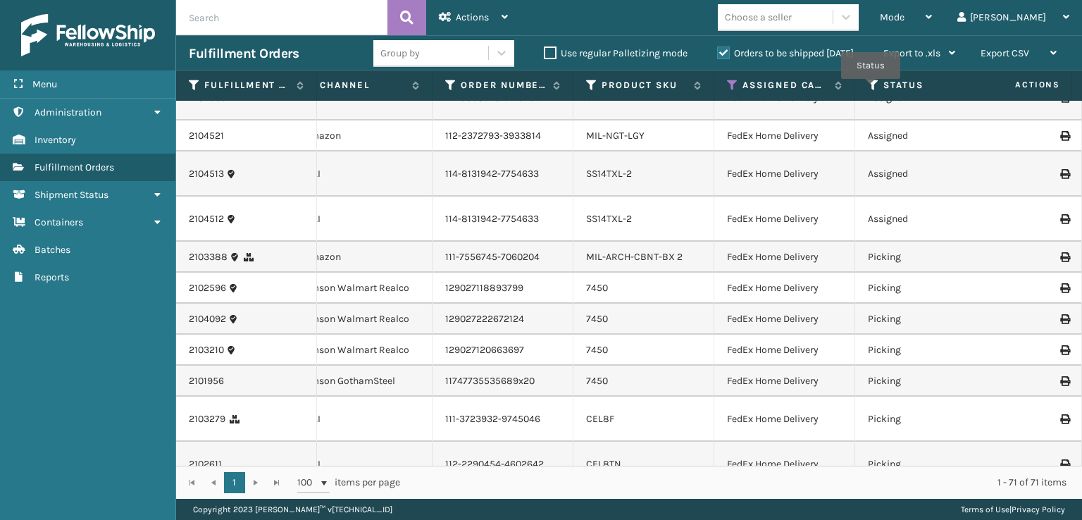
click at [871, 89] on icon at bounding box center [873, 85] width 11 height 13
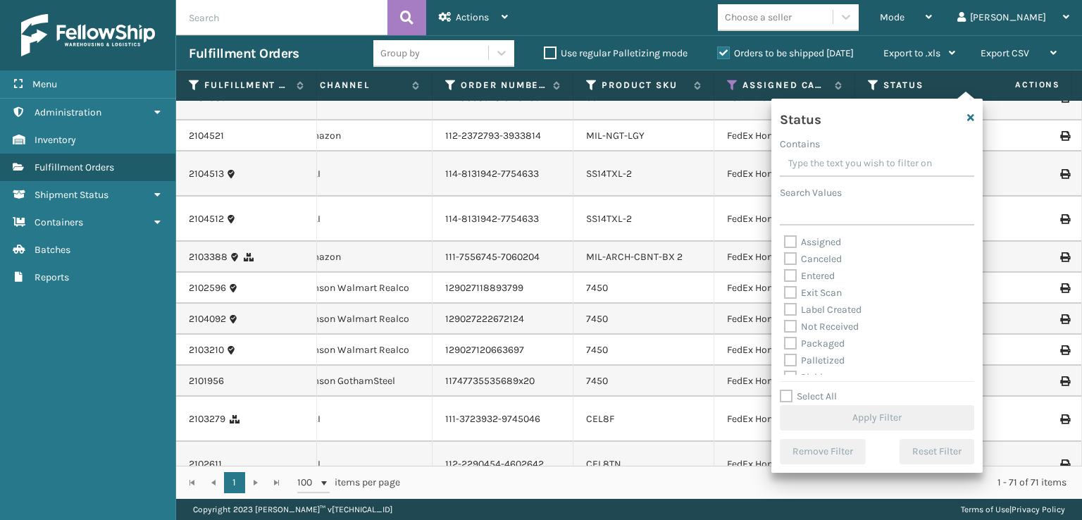
scroll to position [70, 0]
drag, startPoint x: 788, startPoint y: 309, endPoint x: 786, endPoint y: 342, distance: 32.5
click at [788, 311] on label "Picking" at bounding box center [809, 307] width 50 height 12
click at [785, 308] on input "Picking" at bounding box center [784, 303] width 1 height 9
checkbox input "true"
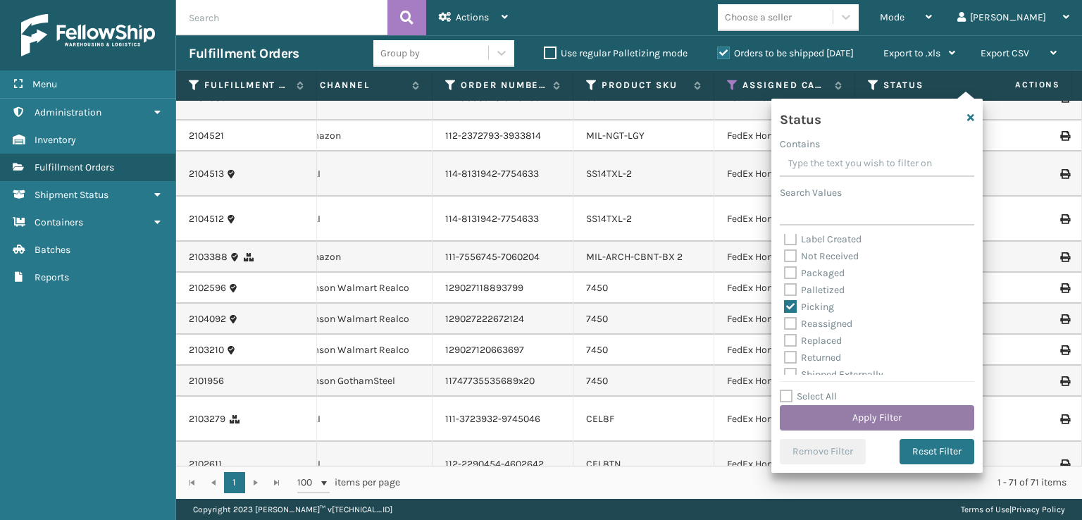
click at [811, 412] on button "Apply Filter" at bounding box center [877, 417] width 194 height 25
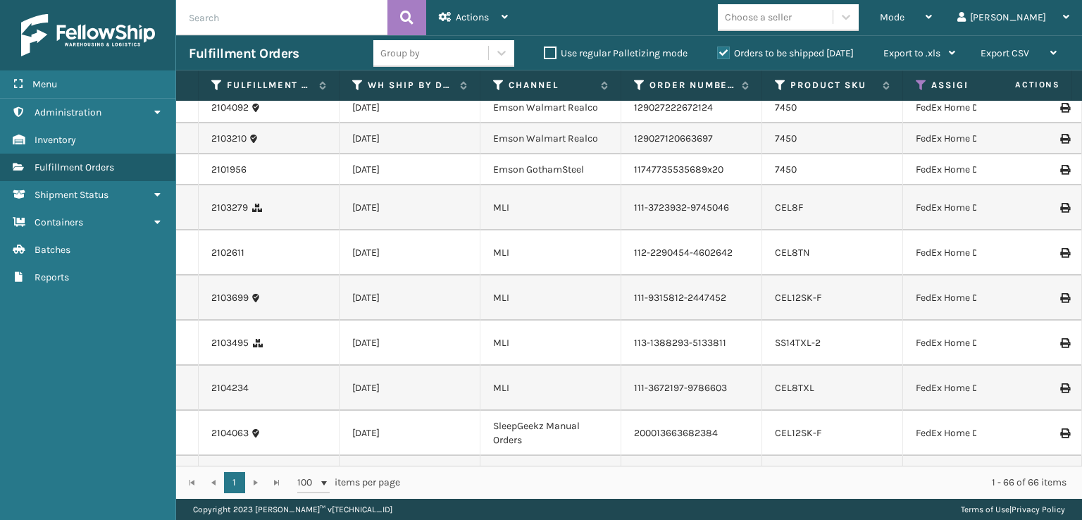
click at [792, 17] on div "Choose a seller" at bounding box center [758, 17] width 67 height 15
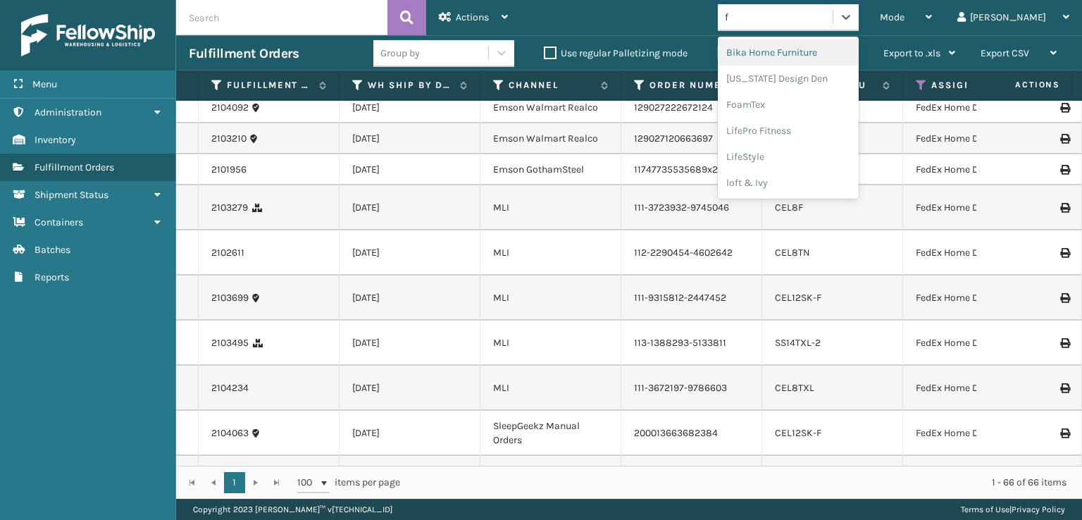
type input "fo"
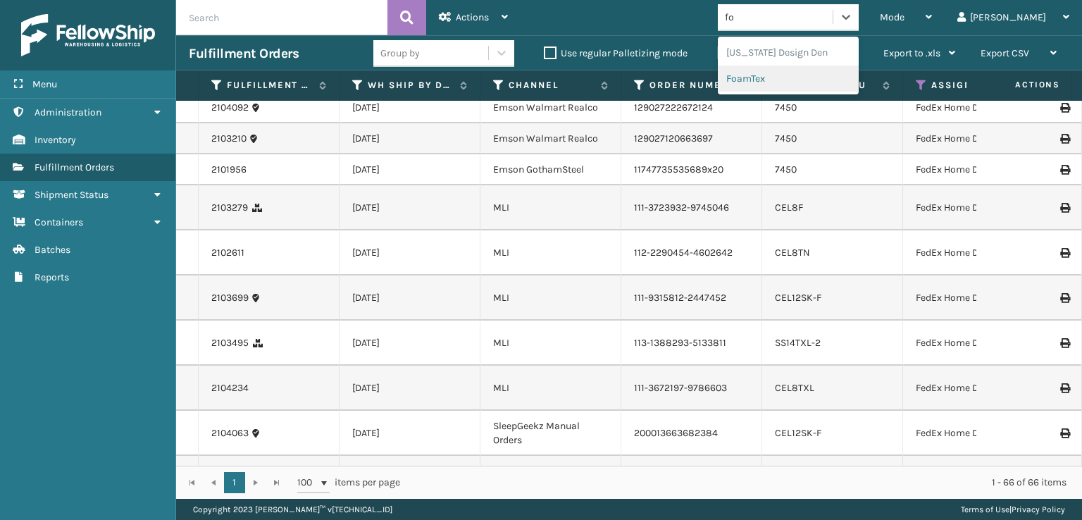
click at [798, 73] on div "FoamTex" at bounding box center [788, 79] width 141 height 26
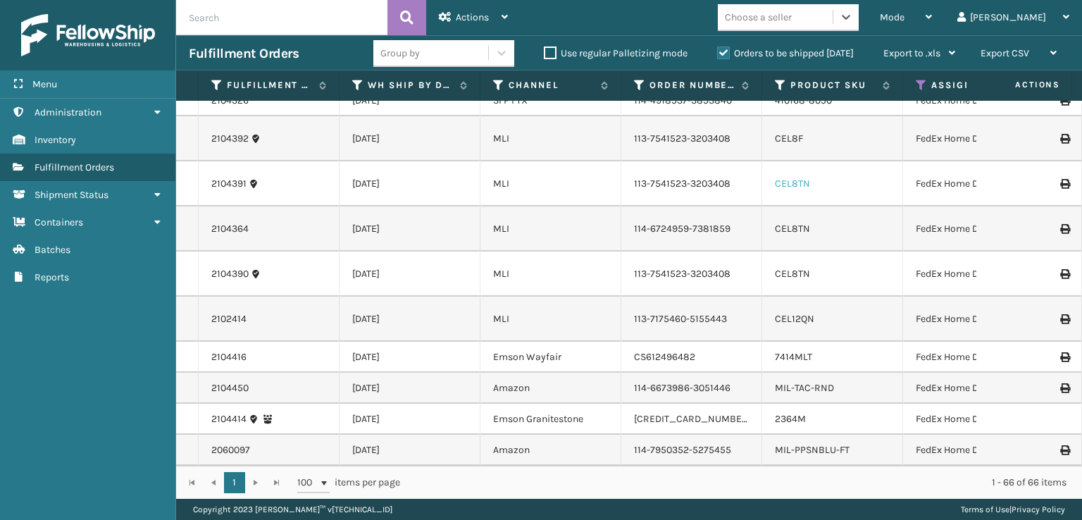
scroll to position [3213, 0]
click at [932, 9] on div "Mode" at bounding box center [906, 17] width 52 height 35
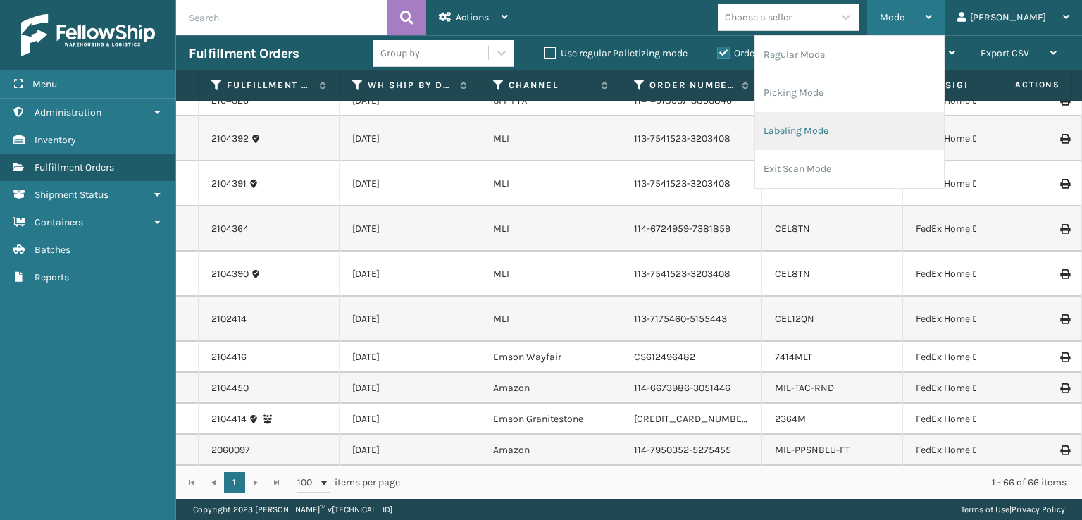
click at [874, 116] on li "Labeling Mode" at bounding box center [849, 131] width 189 height 38
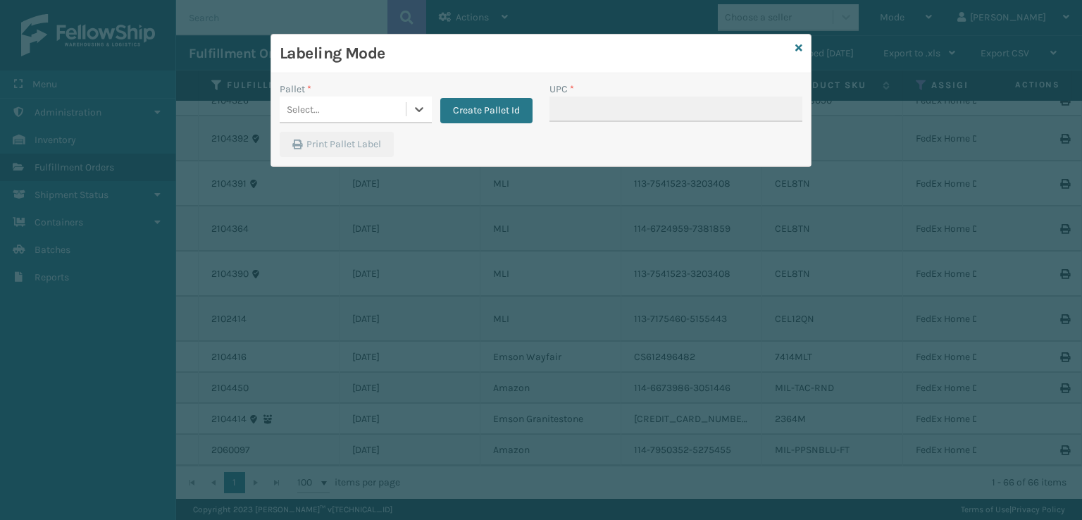
click at [342, 119] on div "Select..." at bounding box center [343, 109] width 126 height 23
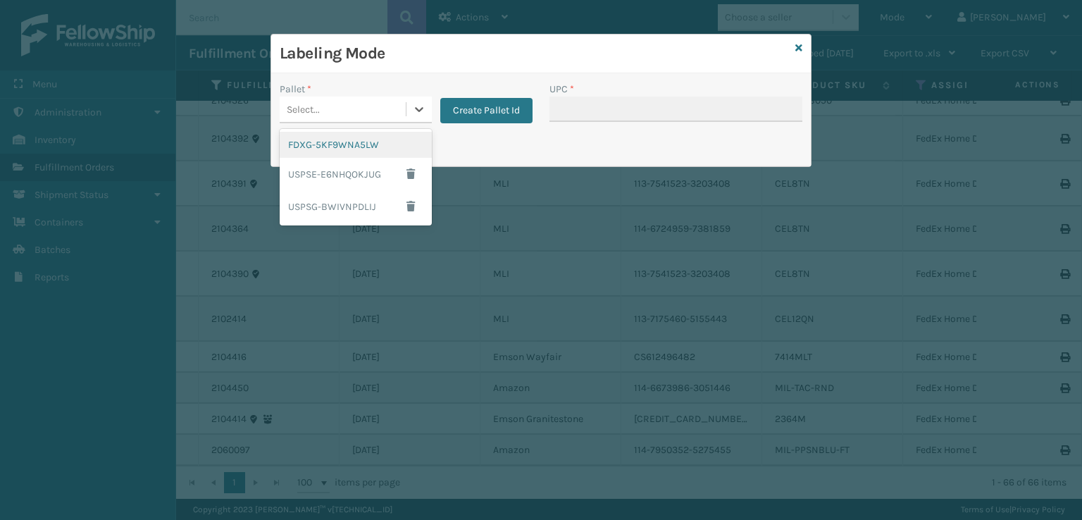
click at [334, 144] on div "FDXG-5KF9WNA5LW" at bounding box center [356, 145] width 152 height 26
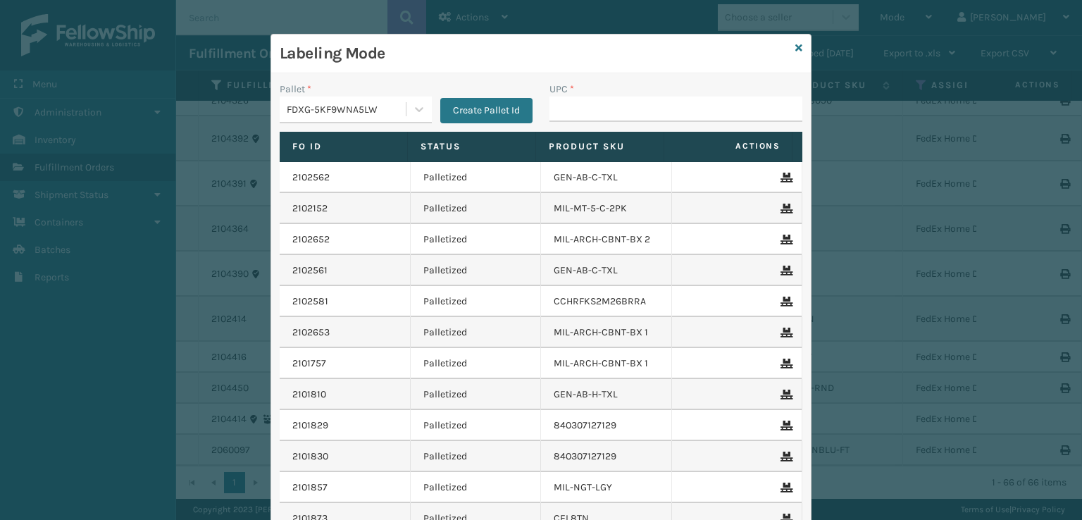
drag, startPoint x: 624, startPoint y: 90, endPoint x: 611, endPoint y: 105, distance: 20.0
click at [621, 95] on div "UPC *" at bounding box center [676, 89] width 253 height 15
click at [607, 106] on input "UPC *" at bounding box center [676, 109] width 253 height 25
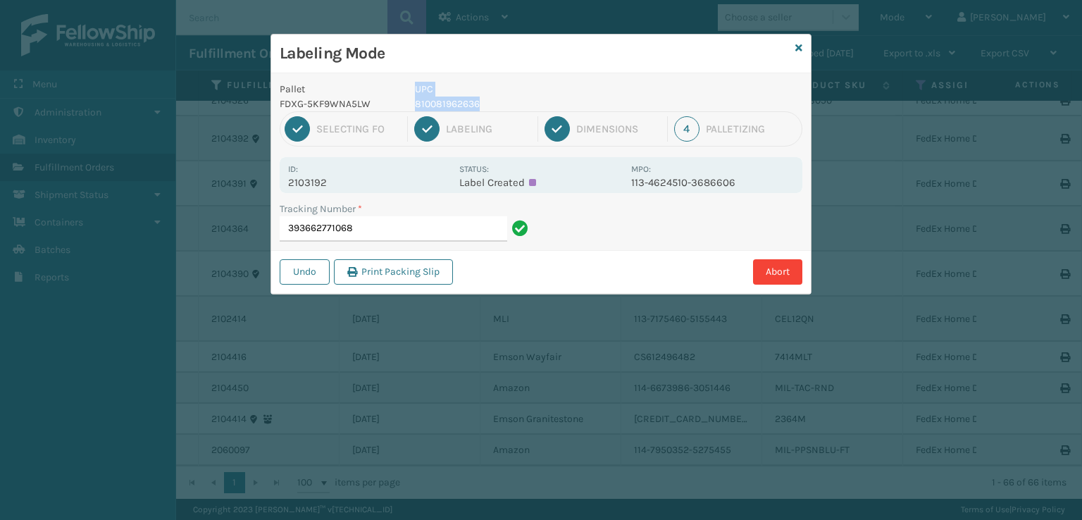
drag, startPoint x: 510, startPoint y: 101, endPoint x: 397, endPoint y: 99, distance: 112.8
click at [397, 99] on div "Pallet FDXG-5KF9WNA5LW UPC 810081962636" at bounding box center [541, 97] width 540 height 30
copy div "UPC 810081962636"
click at [474, 220] on input "393662771068" at bounding box center [394, 228] width 228 height 25
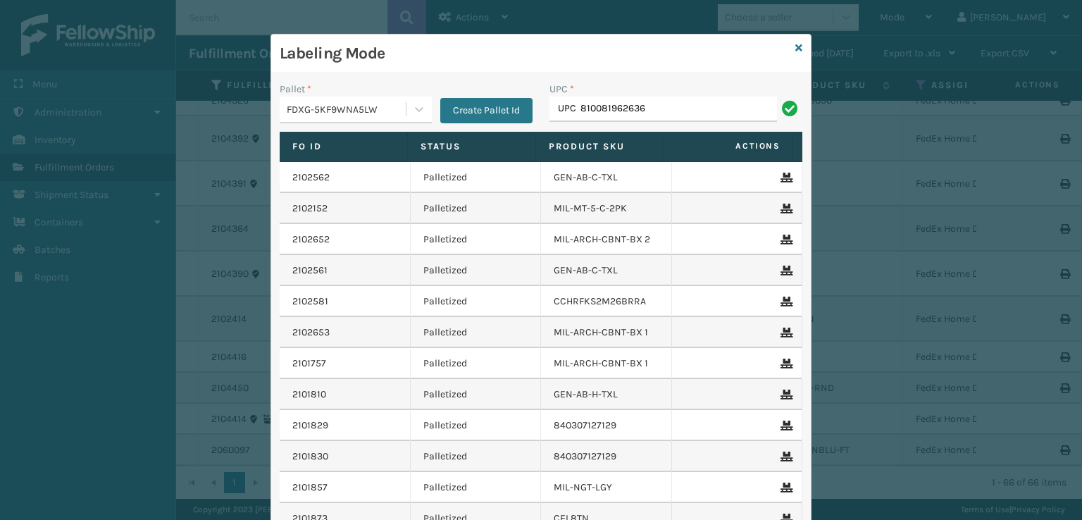
click at [569, 113] on input "UPC 810081962636" at bounding box center [664, 109] width 228 height 25
type input "UPC 810081962636"
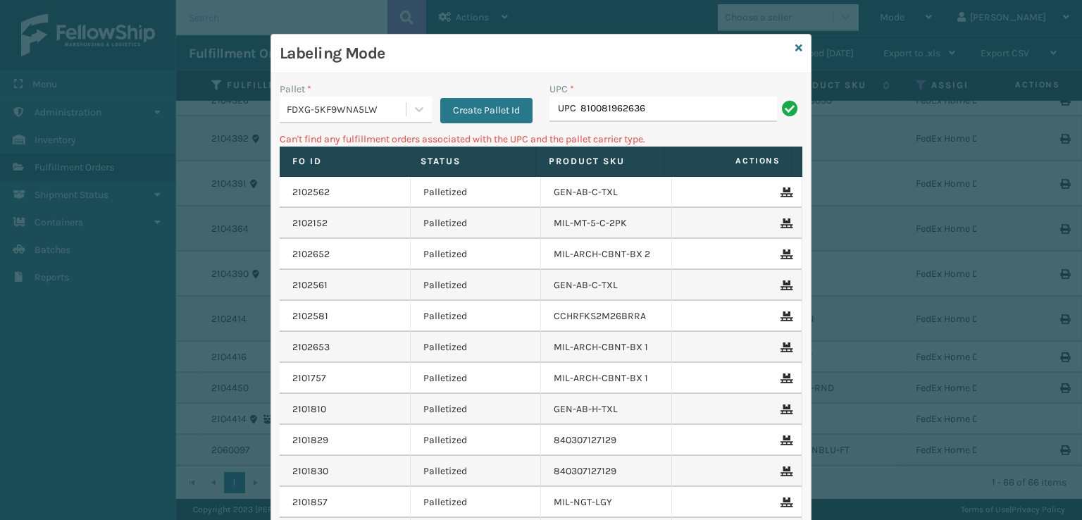
click at [576, 108] on input "UPC 810081962636" at bounding box center [664, 109] width 228 height 25
type input "810081962636"
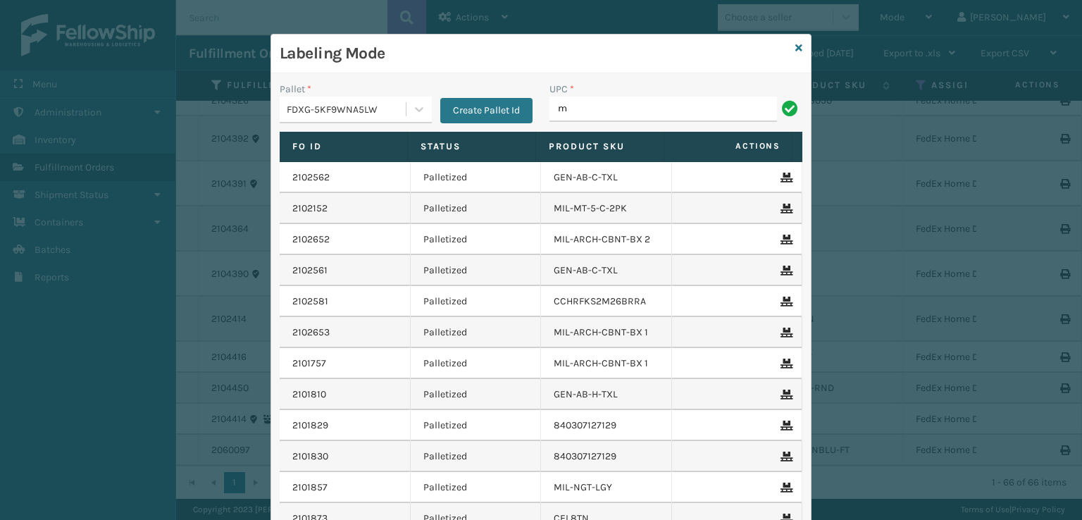
type input "MIL-ARCH-CBNT-BX 1"
type input "M"
type input "MIL-ARCH-CBNT-BX 2"
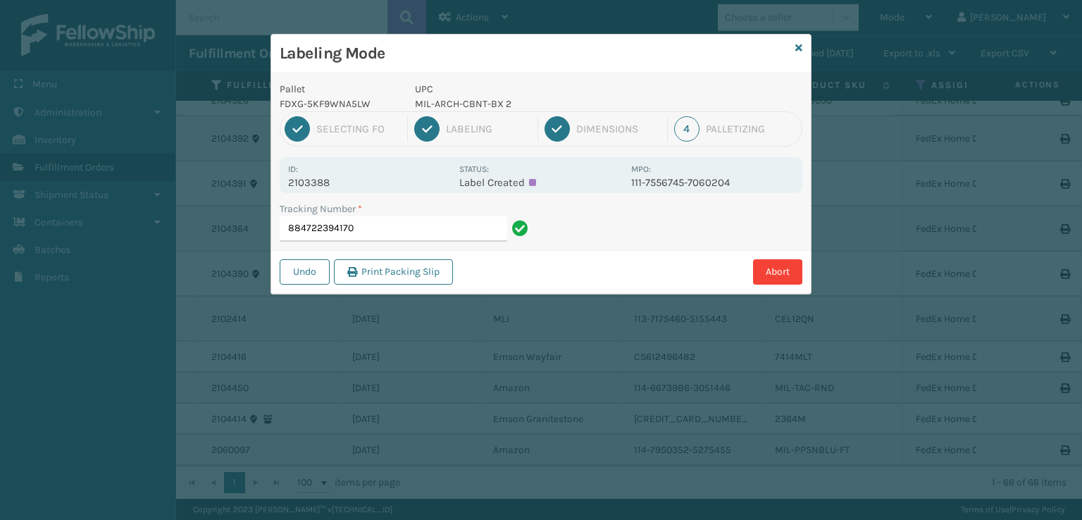
type input "884722394170"
drag, startPoint x: 490, startPoint y: 104, endPoint x: 417, endPoint y: 107, distance: 73.3
click at [417, 107] on p "810081962797" at bounding box center [519, 104] width 208 height 15
copy p "810081962797"
click at [381, 228] on input "393662893021" at bounding box center [394, 228] width 228 height 25
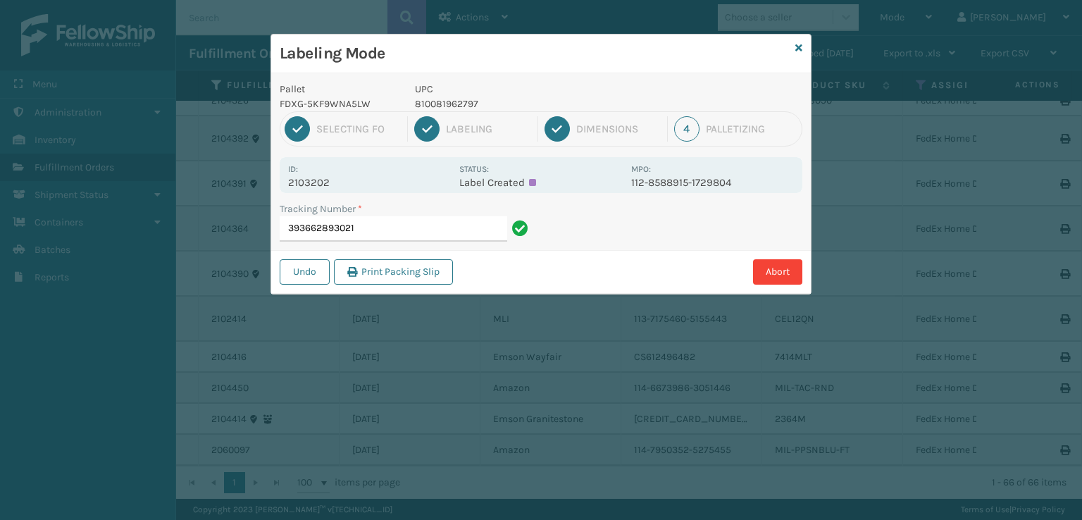
drag, startPoint x: 488, startPoint y: 94, endPoint x: 474, endPoint y: 95, distance: 14.8
click at [459, 94] on p "UPC" at bounding box center [519, 89] width 208 height 15
drag, startPoint x: 482, startPoint y: 102, endPoint x: 415, endPoint y: 105, distance: 67.0
click at [415, 105] on p "810081962797" at bounding box center [519, 104] width 208 height 15
copy p "810081962797"
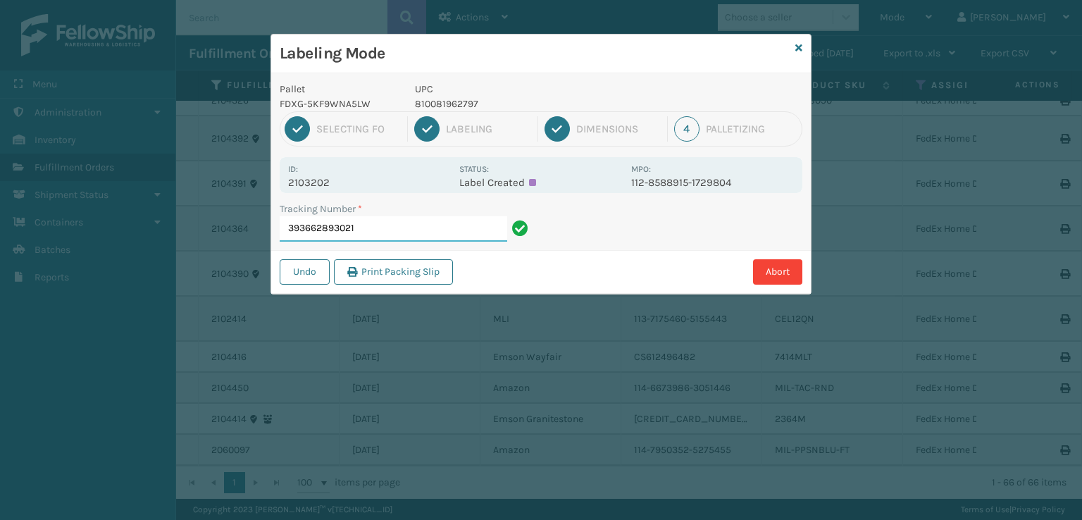
click at [388, 228] on input "393662893021" at bounding box center [394, 228] width 228 height 25
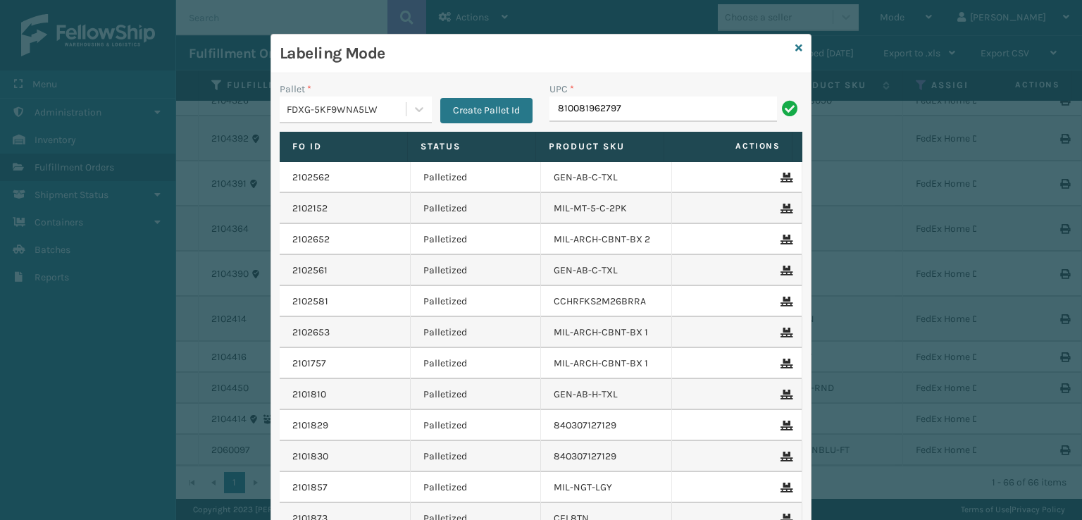
type input "810081962797"
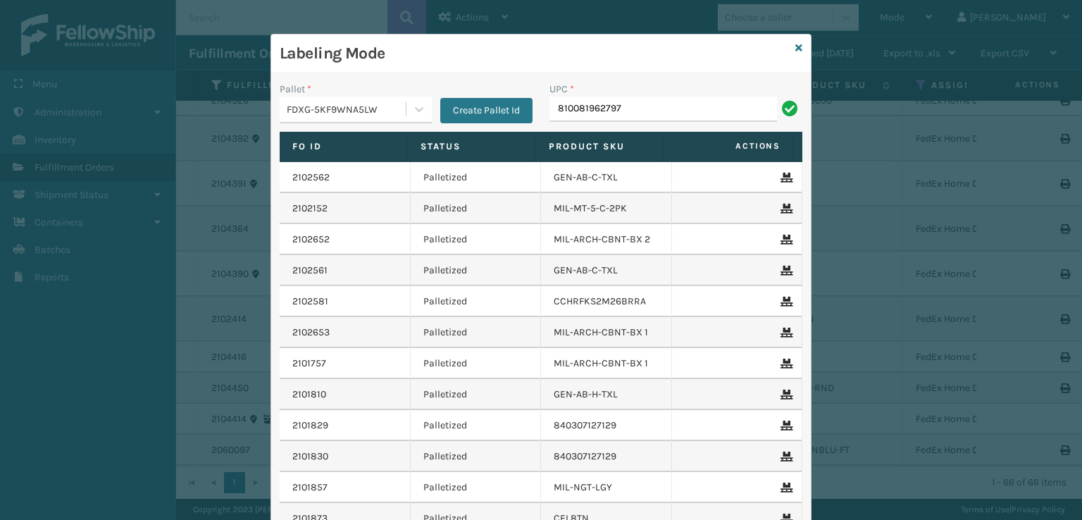
type input "810081962797"
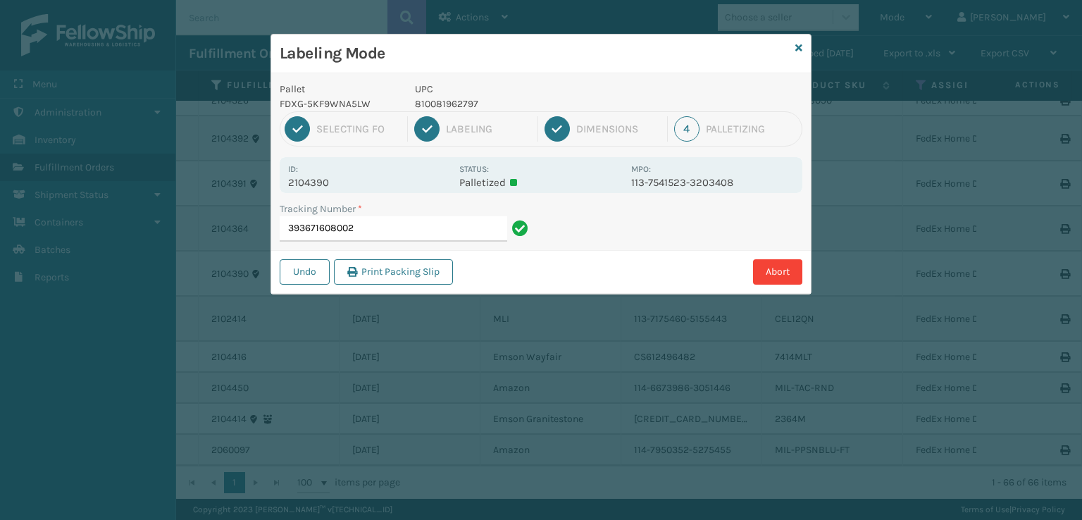
type input "393671608002810081962797"
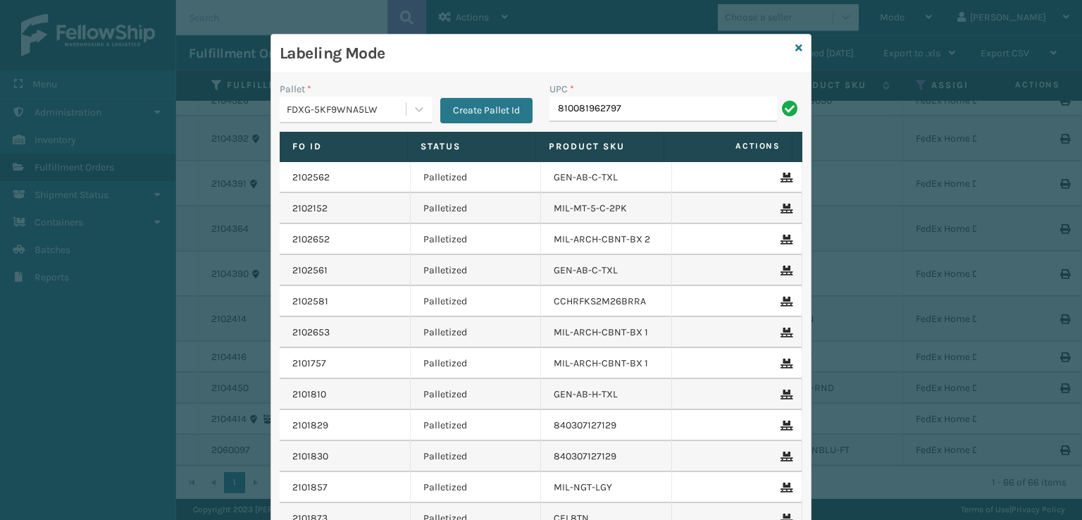
type input "810081962797"
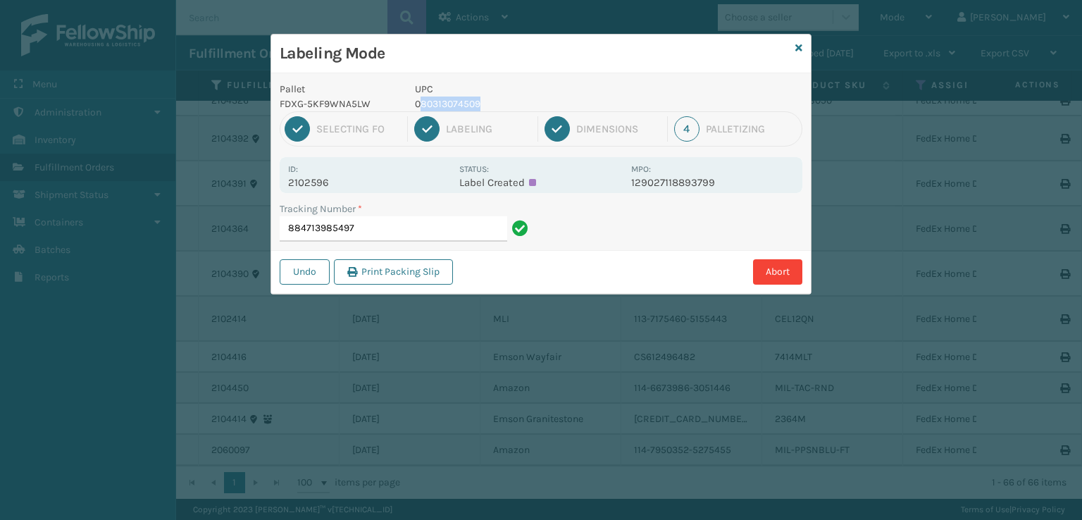
drag, startPoint x: 471, startPoint y: 111, endPoint x: 417, endPoint y: 100, distance: 54.7
click at [417, 100] on p "080313074509" at bounding box center [519, 104] width 208 height 15
click at [454, 101] on p "080313074509" at bounding box center [519, 104] width 208 height 15
click at [493, 110] on div "Pallet FDXG-5KF9WNA5LW UPC 080313074509 1 Selecting FO 2 Labeling 3 Dimensions …" at bounding box center [541, 183] width 540 height 221
click at [431, 105] on p "080313074509" at bounding box center [519, 104] width 208 height 15
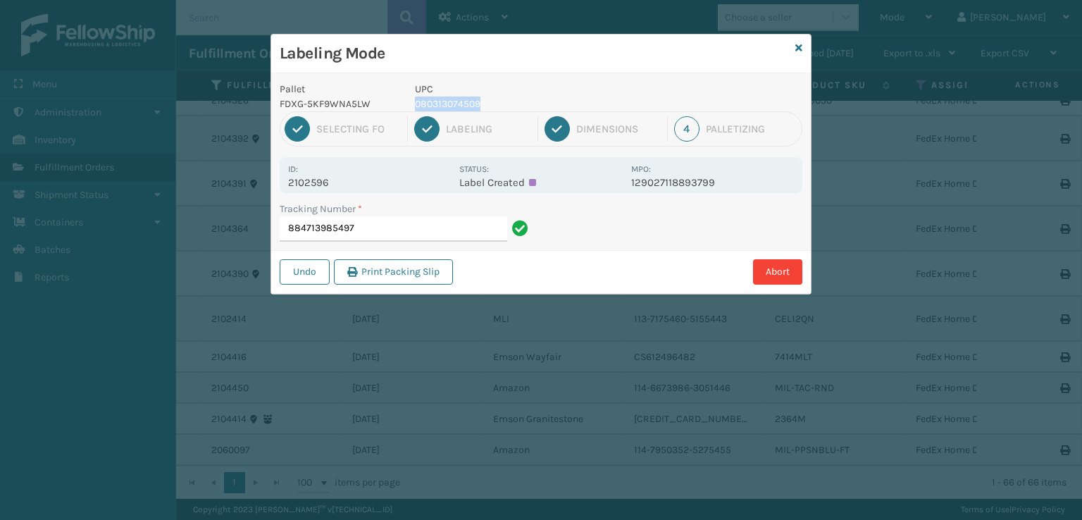
drag, startPoint x: 478, startPoint y: 104, endPoint x: 423, endPoint y: 108, distance: 55.1
click at [415, 107] on p "080313074509" at bounding box center [519, 104] width 208 height 15
copy p "080313074509"
click at [389, 223] on input "884713985497" at bounding box center [394, 228] width 228 height 25
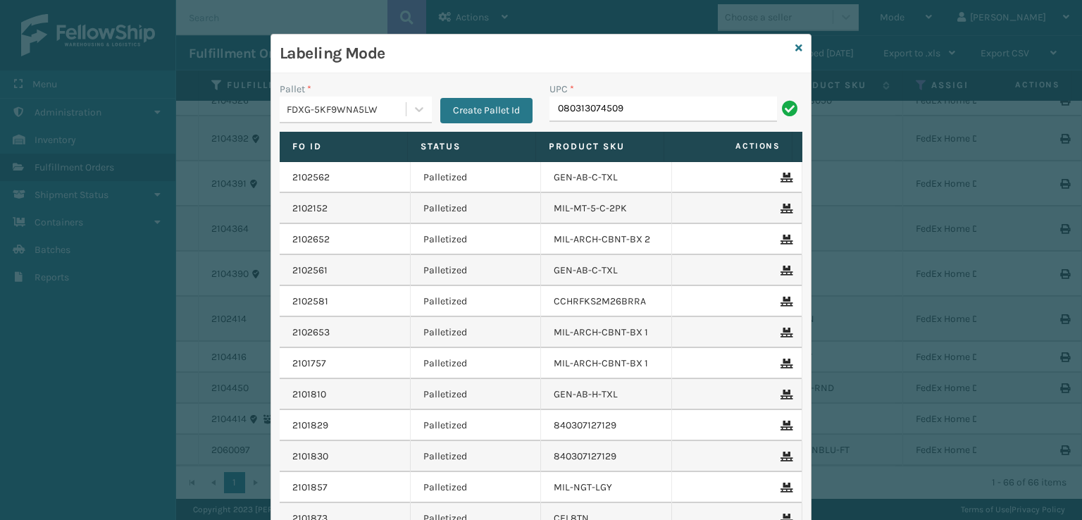
type input "080313074509"
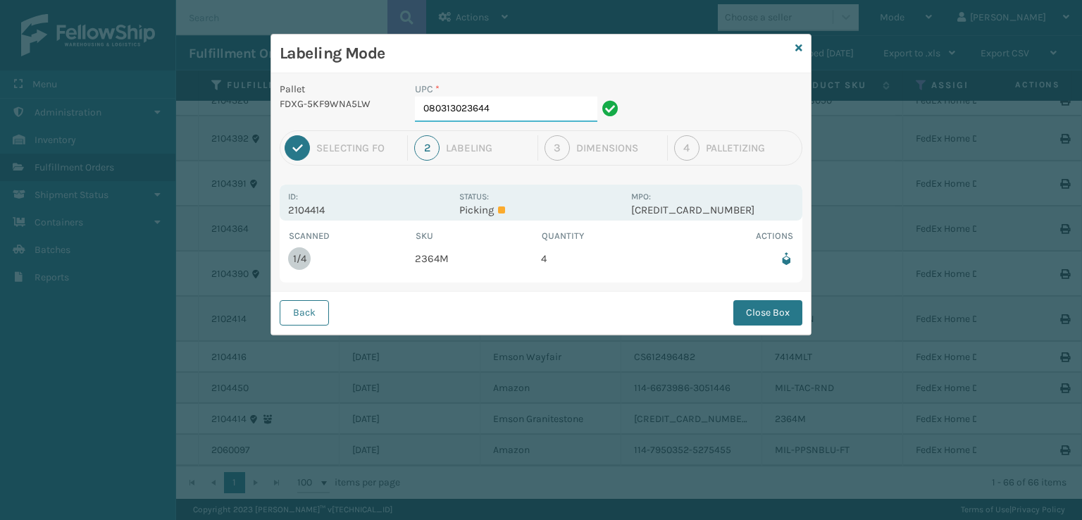
click at [521, 116] on input "080313023644" at bounding box center [506, 109] width 183 height 25
drag, startPoint x: 750, startPoint y: 314, endPoint x: 736, endPoint y: 312, distance: 14.2
click at [749, 314] on button "Close Box" at bounding box center [768, 312] width 69 height 25
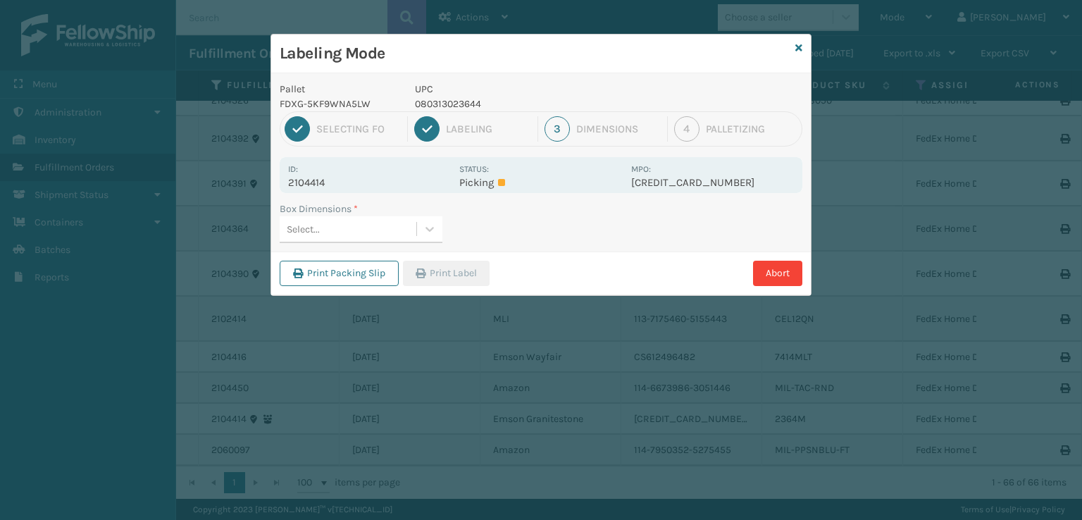
click at [366, 222] on div "Select..." at bounding box center [348, 229] width 137 height 23
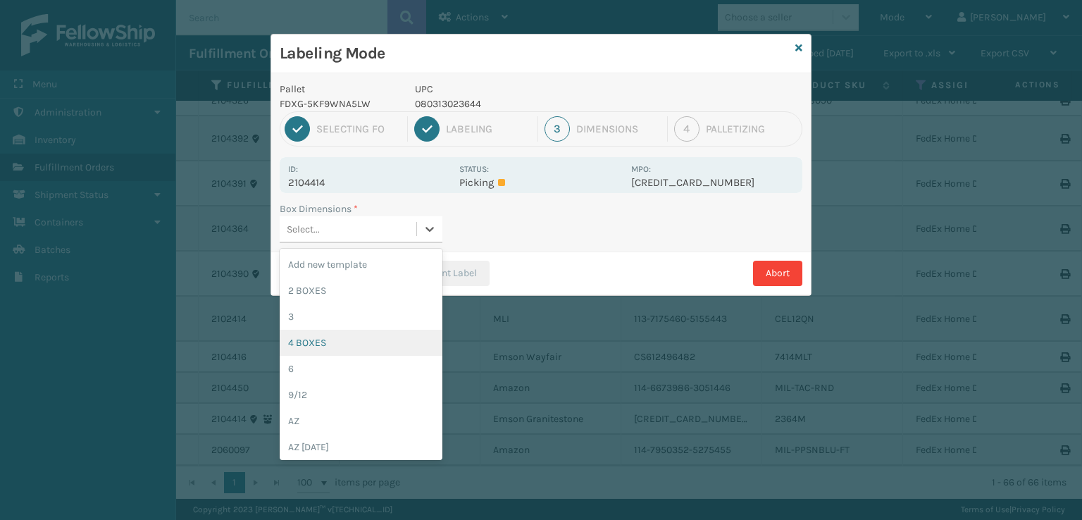
click at [317, 342] on div "4 BOXES" at bounding box center [361, 343] width 163 height 26
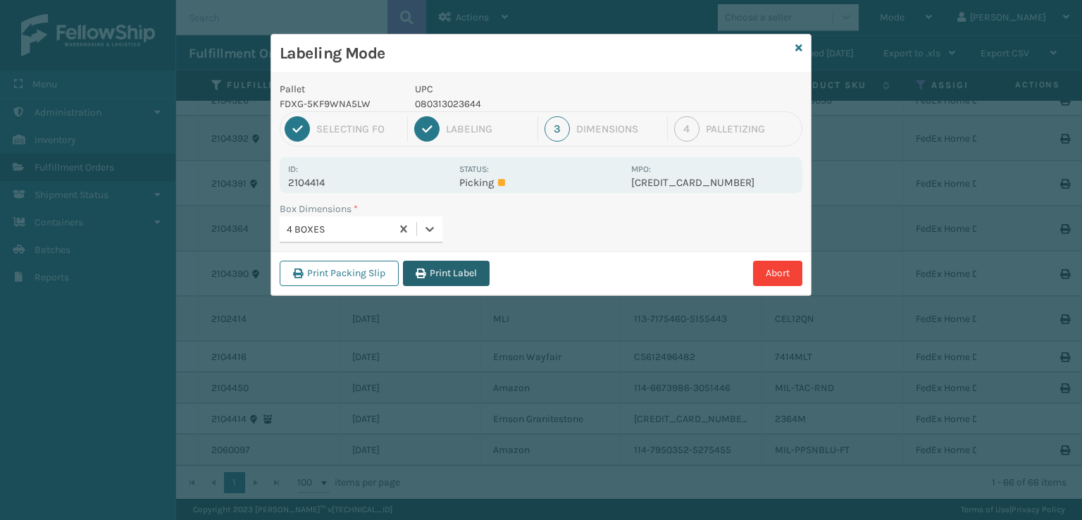
click at [448, 273] on button "Print Label" at bounding box center [446, 273] width 87 height 25
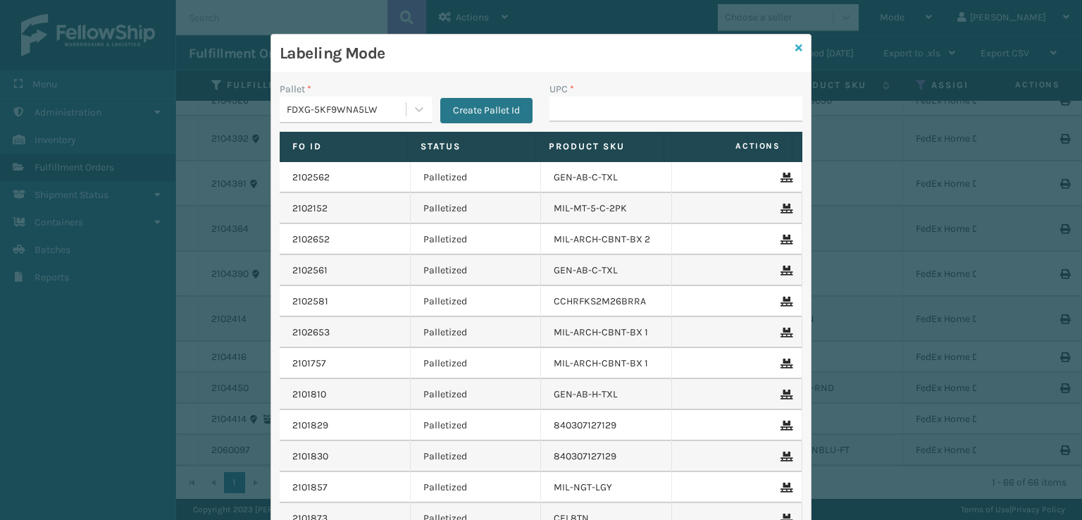
click at [796, 45] on icon at bounding box center [799, 48] width 7 height 10
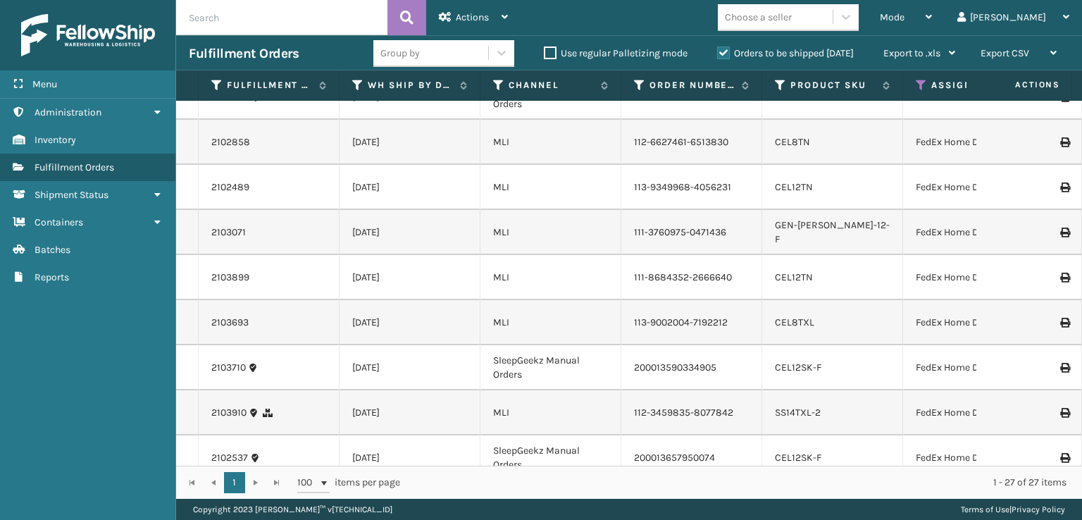
scroll to position [0, 0]
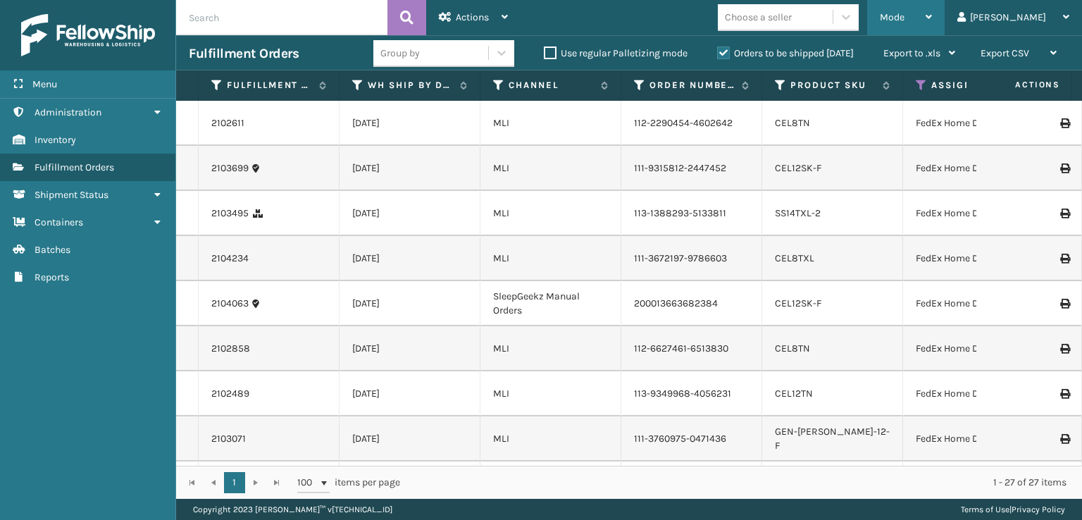
click at [905, 15] on span "Mode" at bounding box center [892, 17] width 25 height 12
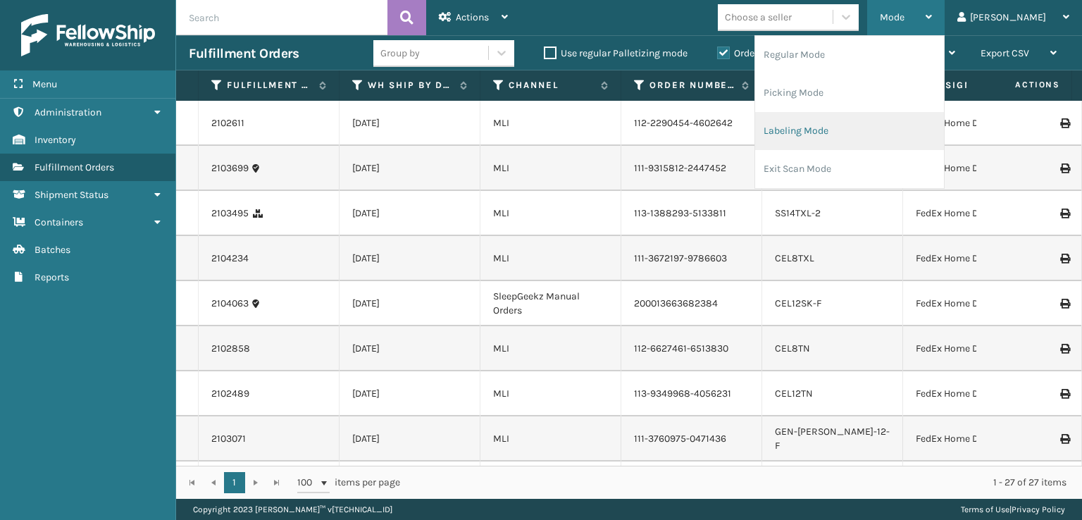
click at [867, 141] on li "Labeling Mode" at bounding box center [849, 131] width 189 height 38
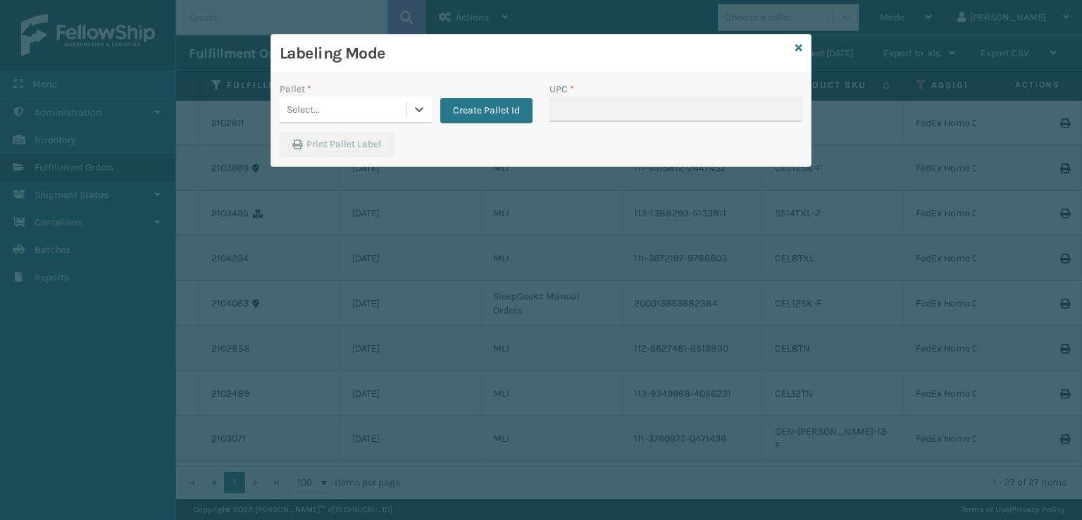
click at [382, 109] on div "Select..." at bounding box center [343, 109] width 126 height 23
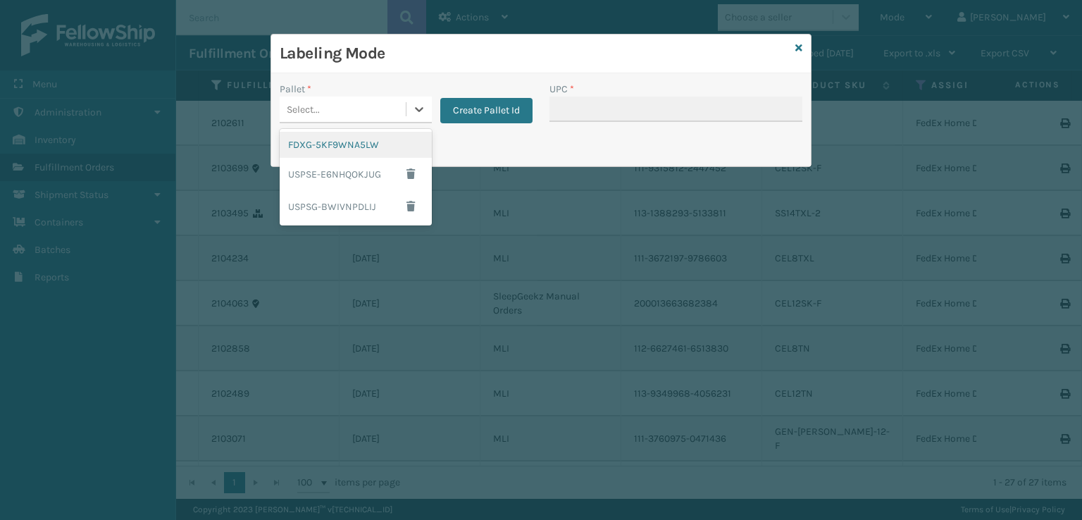
click at [321, 144] on div "FDXG-5KF9WNA5LW" at bounding box center [356, 145] width 152 height 26
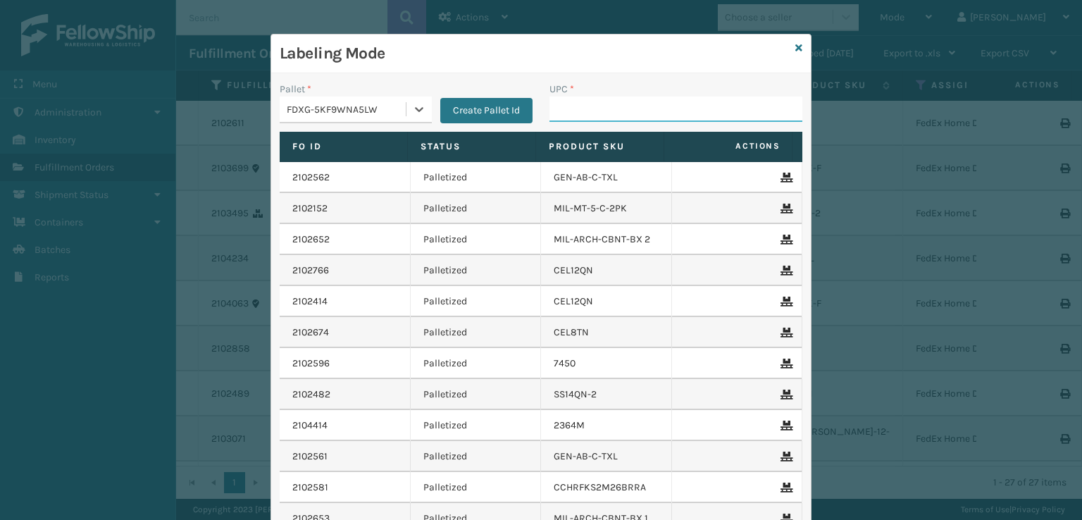
click at [564, 110] on input "UPC *" at bounding box center [676, 109] width 253 height 25
type input "8100819"
type input "81008196"
click at [797, 46] on icon at bounding box center [799, 48] width 7 height 10
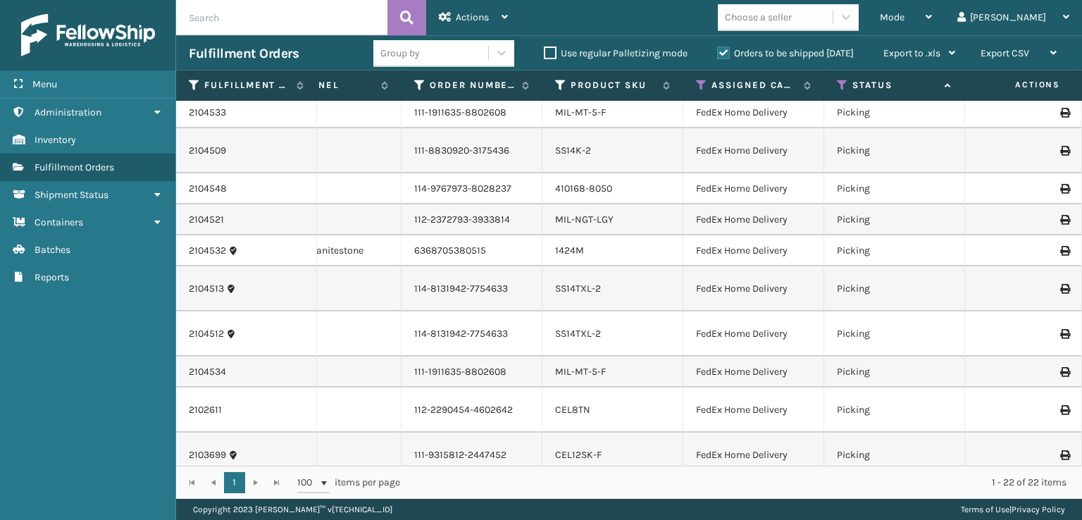
scroll to position [0, 220]
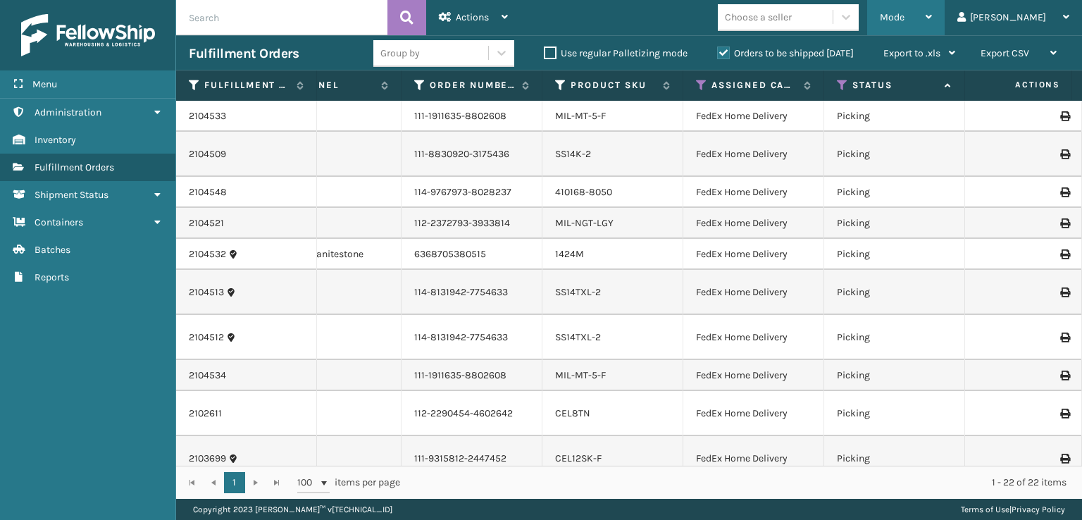
click at [932, 9] on div "Mode" at bounding box center [906, 17] width 52 height 35
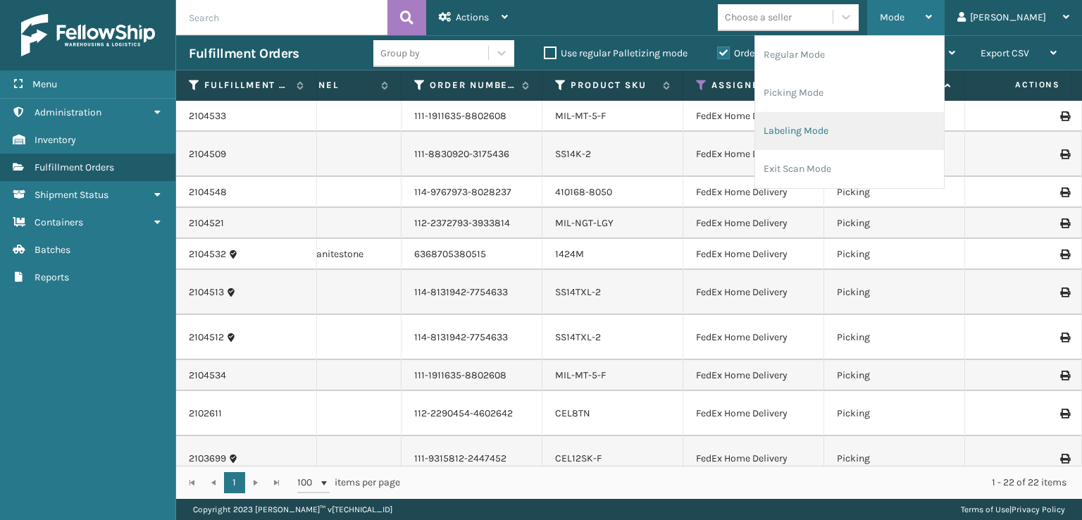
click at [884, 129] on li "Labeling Mode" at bounding box center [849, 131] width 189 height 38
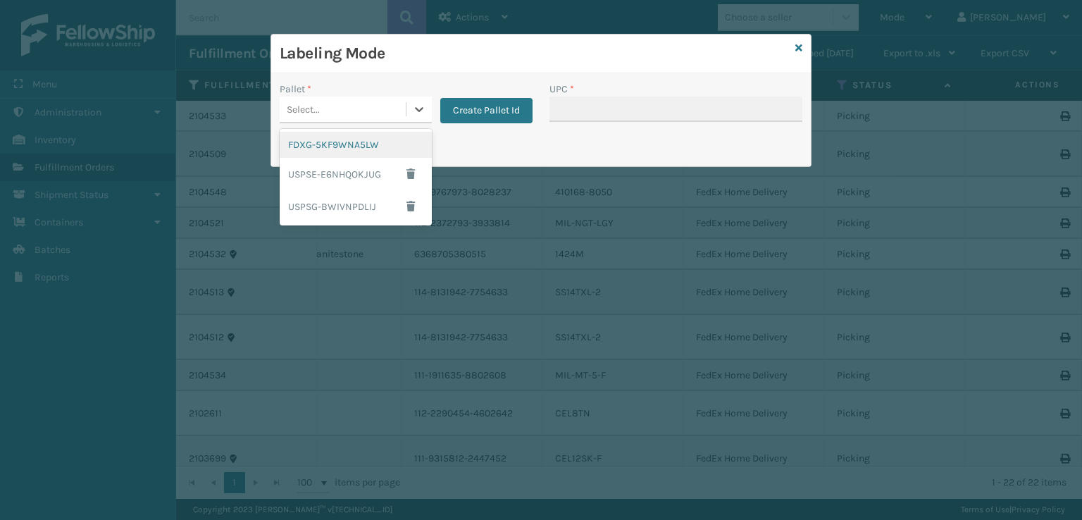
click at [381, 115] on div "Select..." at bounding box center [343, 109] width 126 height 23
drag, startPoint x: 361, startPoint y: 149, endPoint x: 476, endPoint y: 106, distance: 123.3
click at [387, 139] on div "FDXG-5KF9WNA5LW" at bounding box center [356, 145] width 152 height 26
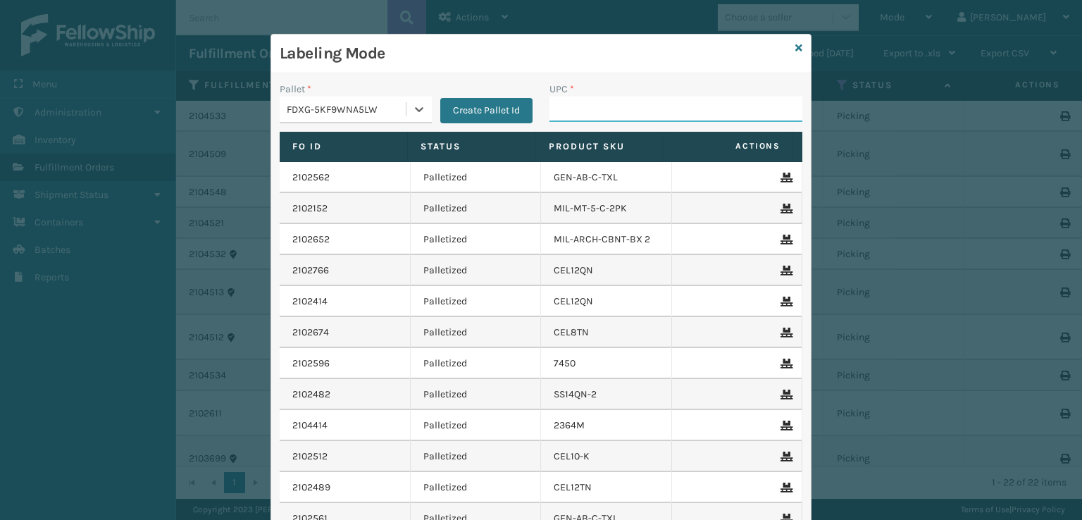
click at [555, 111] on input "UPC *" at bounding box center [676, 109] width 253 height 25
click at [796, 44] on icon at bounding box center [799, 48] width 7 height 10
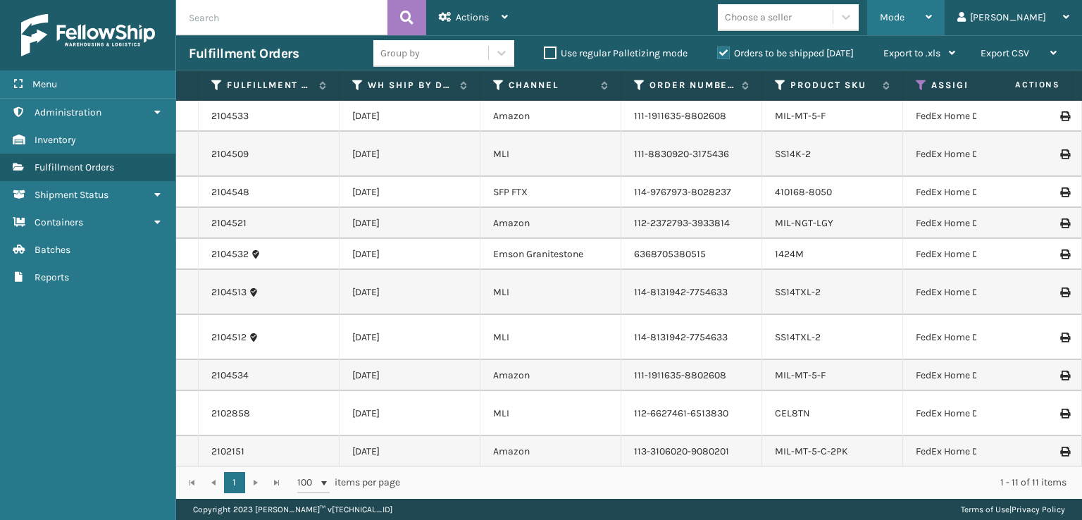
click at [932, 4] on div "Mode" at bounding box center [906, 17] width 52 height 35
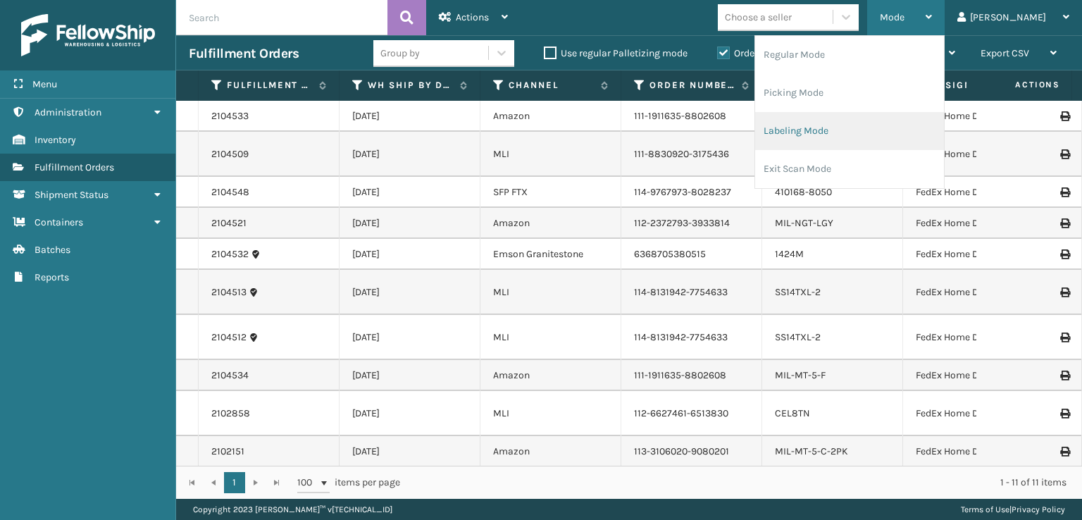
click at [850, 132] on li "Labeling Mode" at bounding box center [849, 131] width 189 height 38
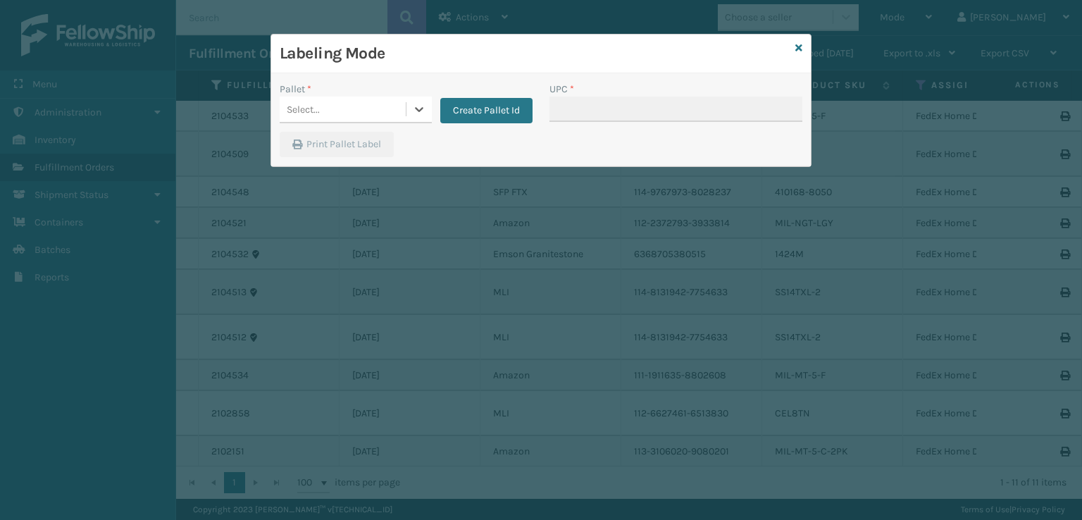
click at [327, 114] on div "Select..." at bounding box center [343, 109] width 126 height 23
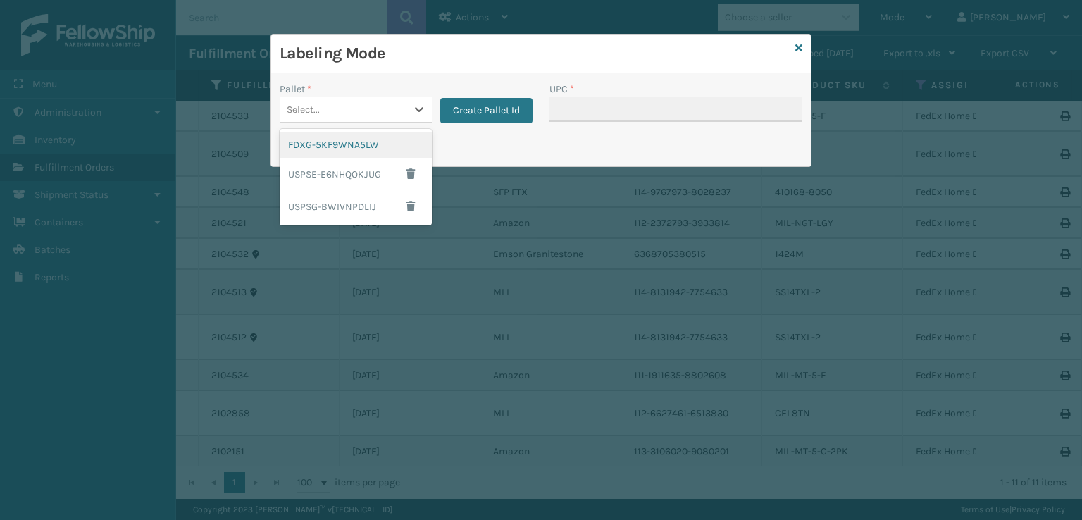
click at [337, 154] on div "FDXG-5KF9WNA5LW" at bounding box center [356, 145] width 152 height 26
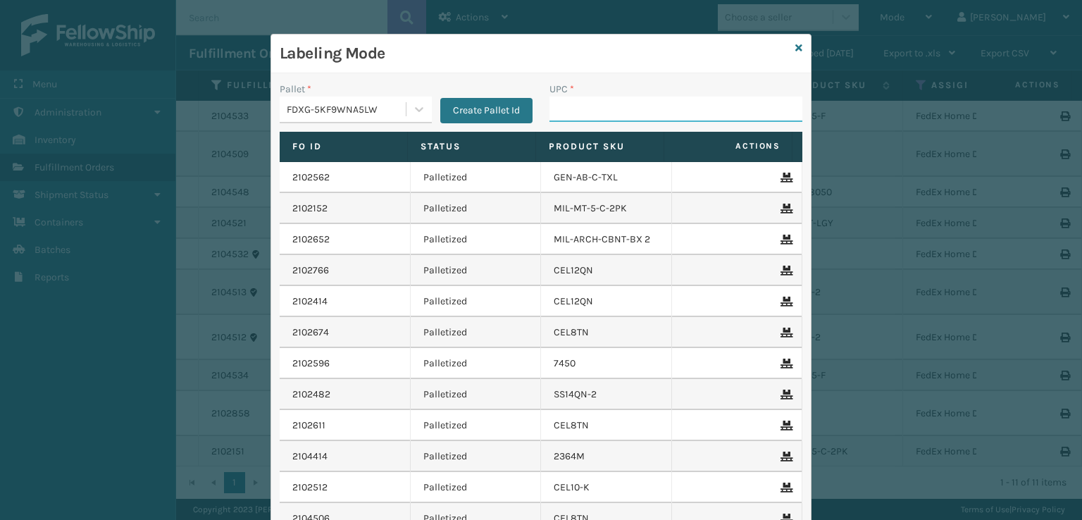
click at [567, 109] on input "UPC *" at bounding box center [676, 109] width 253 height 25
click at [797, 50] on icon at bounding box center [799, 48] width 7 height 10
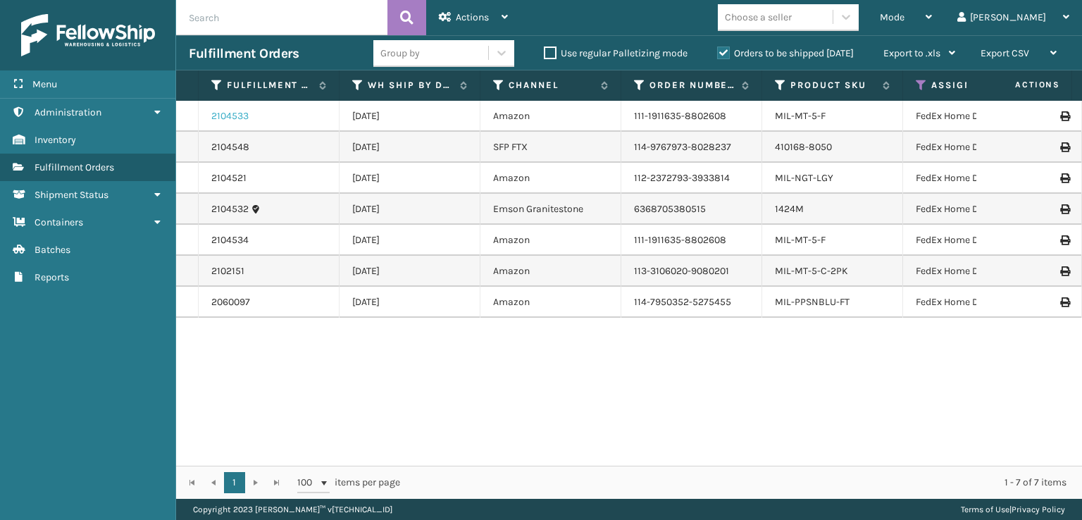
click at [217, 116] on link "2104533" at bounding box center [229, 116] width 37 height 14
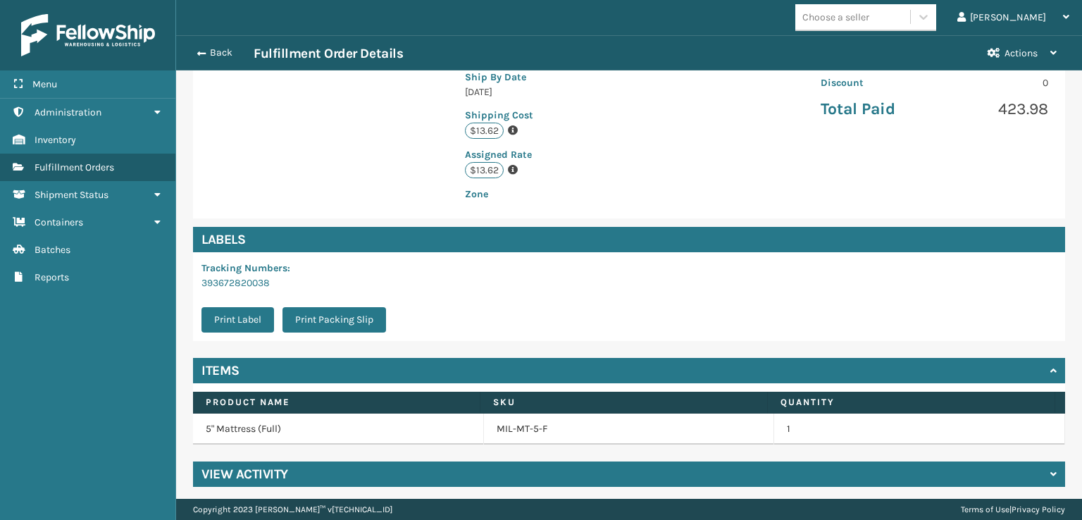
scroll to position [311, 0]
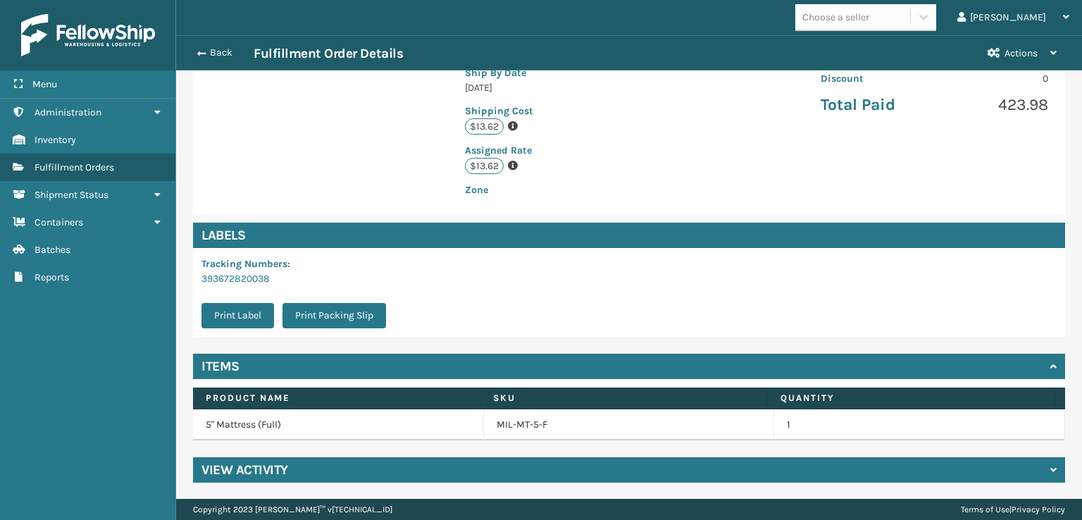
click at [232, 467] on h4 "View Activity" at bounding box center [245, 470] width 87 height 17
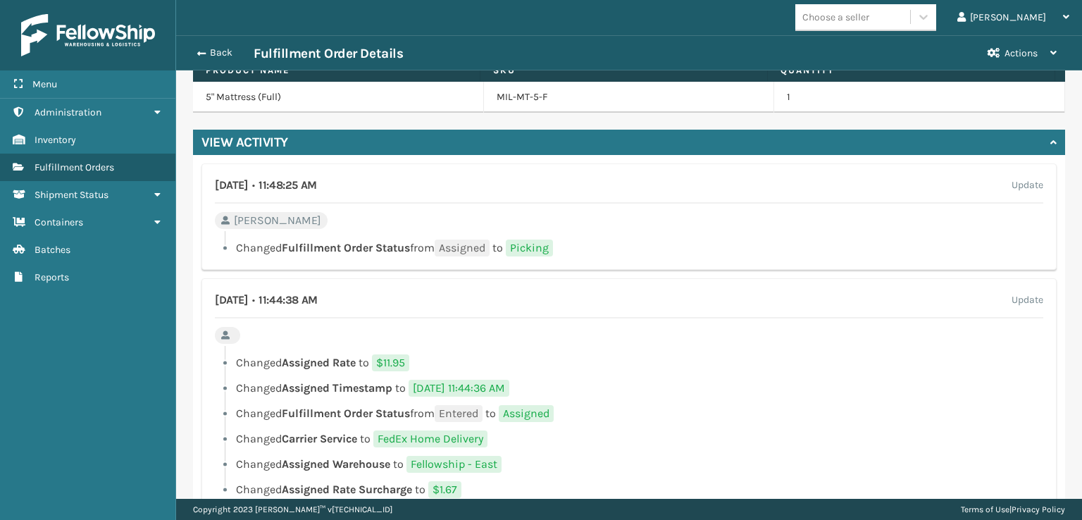
scroll to position [684, 0]
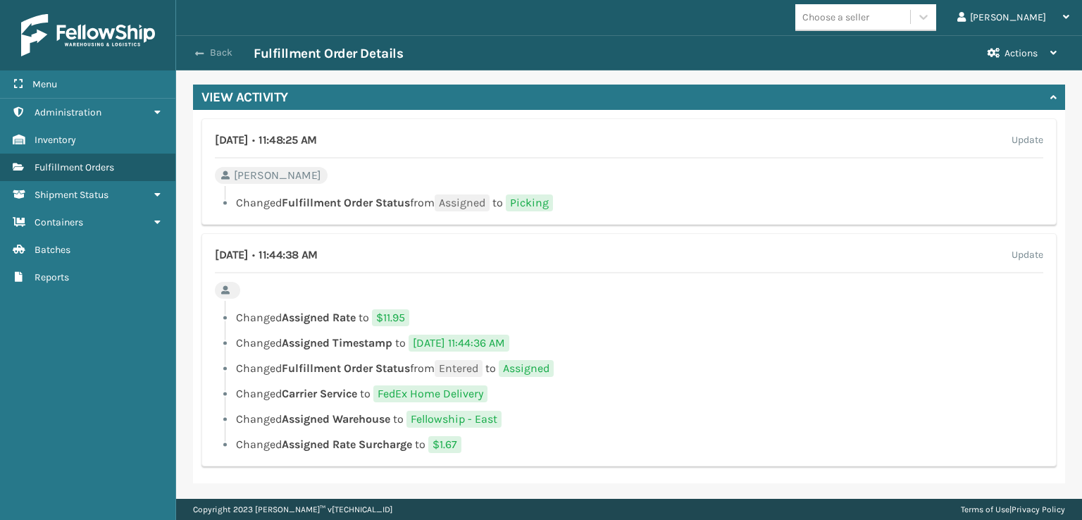
click at [195, 54] on span "button" at bounding box center [199, 54] width 8 height 10
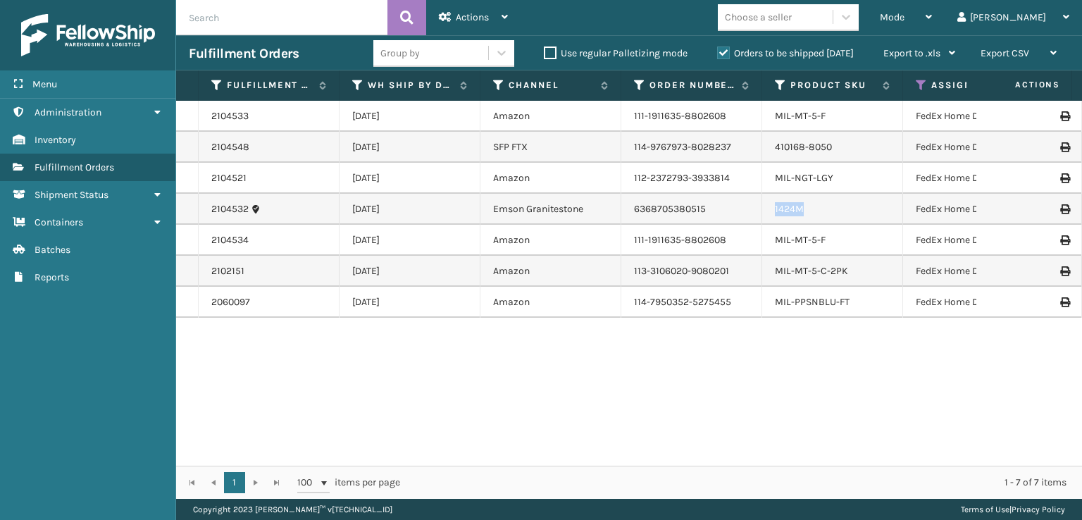
drag, startPoint x: 900, startPoint y: 218, endPoint x: 644, endPoint y: 320, distance: 275.4
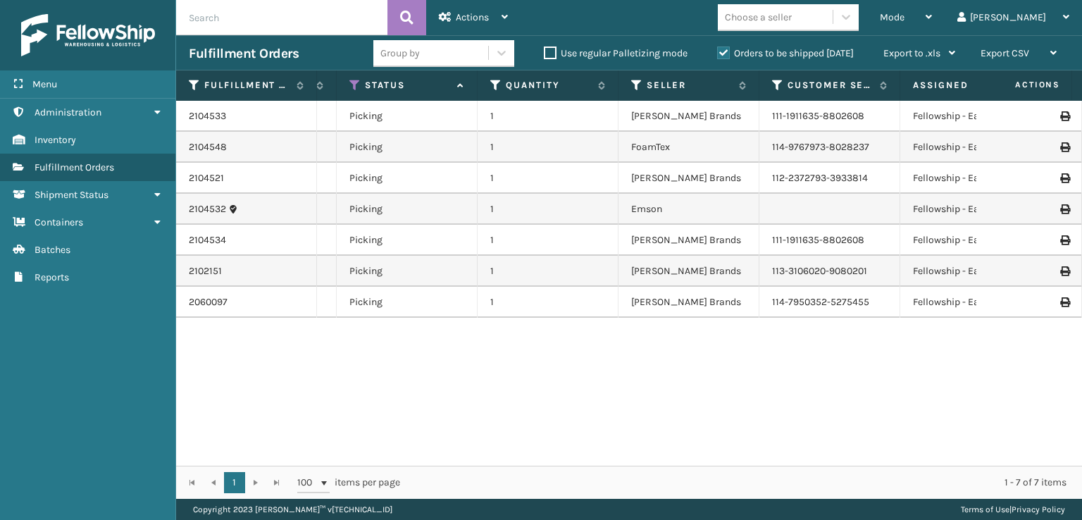
scroll to position [0, 762]
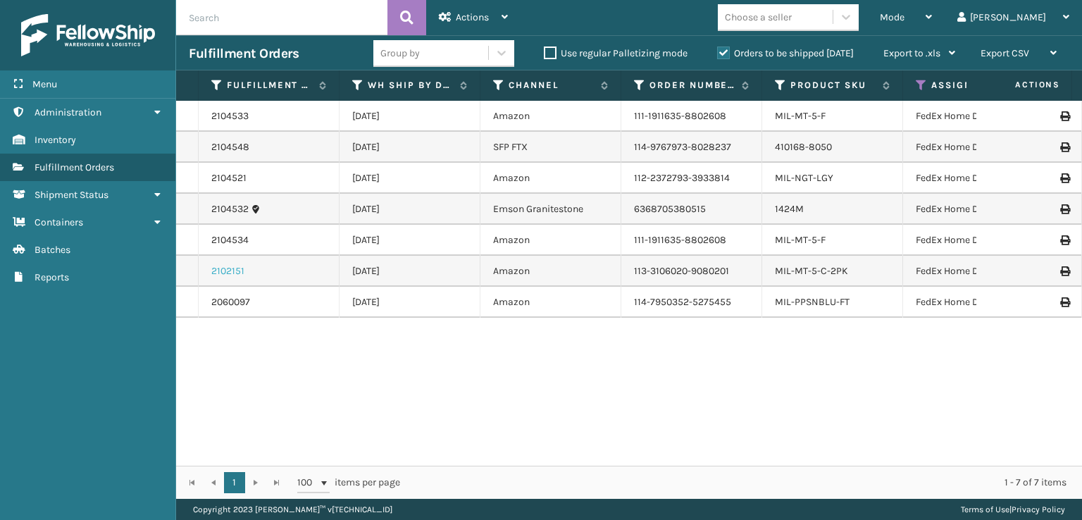
click at [221, 271] on link "2102151" at bounding box center [227, 271] width 33 height 14
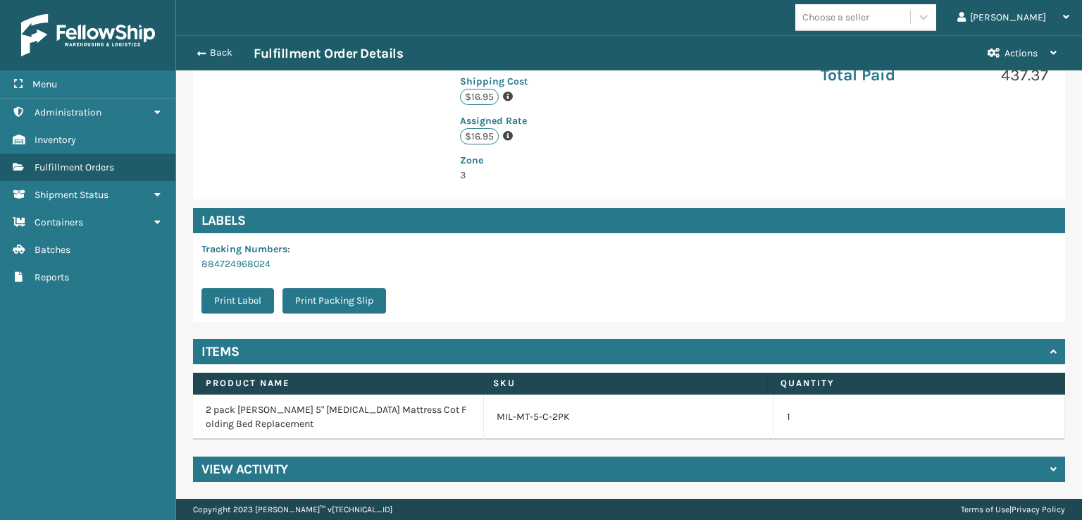
click at [231, 476] on h4 "View Activity" at bounding box center [245, 469] width 87 height 17
click at [233, 471] on h4 "View Activity" at bounding box center [245, 469] width 87 height 17
click at [238, 463] on h4 "View Activity" at bounding box center [245, 469] width 87 height 17
click at [197, 51] on span "button" at bounding box center [199, 54] width 8 height 10
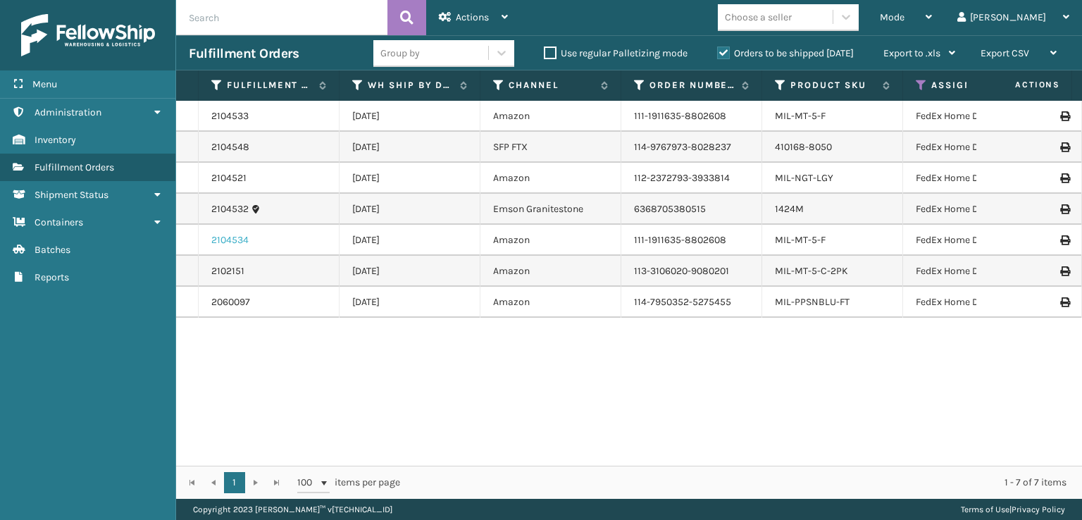
click at [235, 245] on link "2104534" at bounding box center [229, 240] width 37 height 14
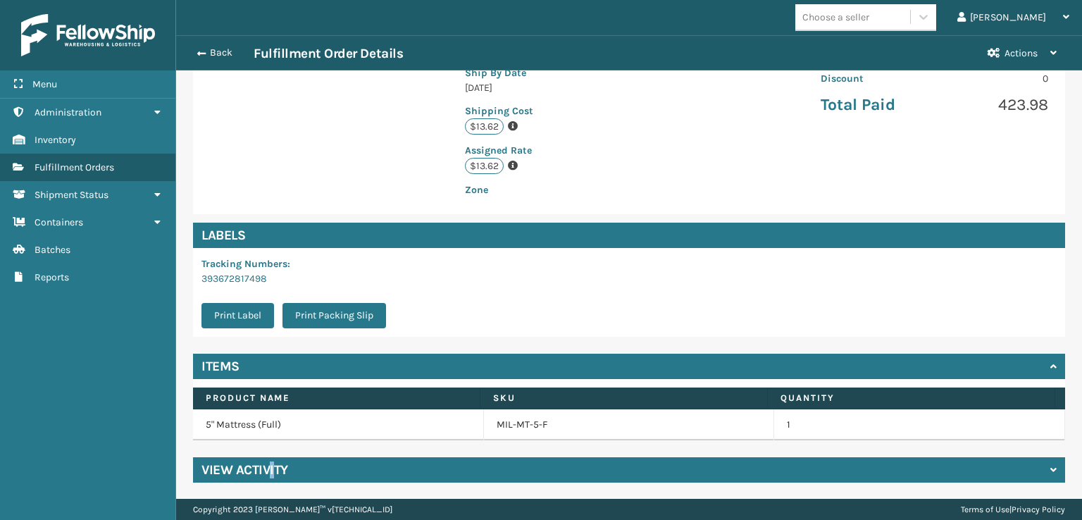
click at [268, 471] on h4 "View Activity" at bounding box center [245, 470] width 87 height 17
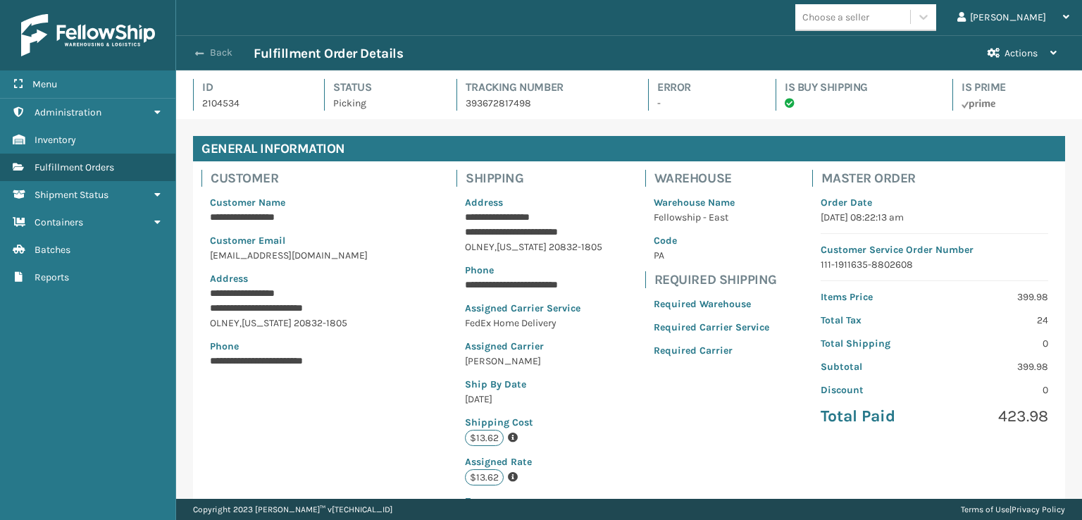
click at [199, 49] on span "button" at bounding box center [199, 54] width 8 height 10
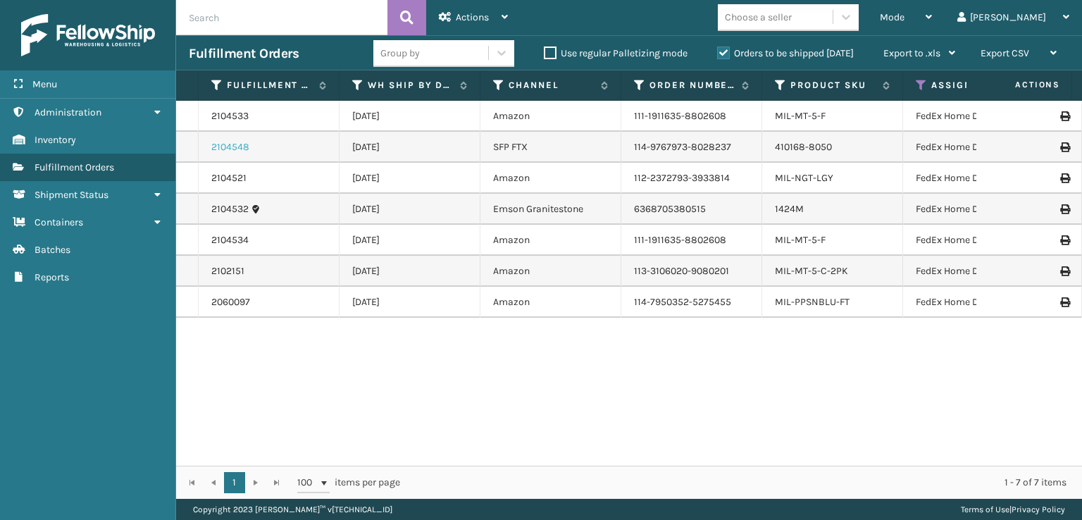
click at [229, 149] on link "2104548" at bounding box center [230, 147] width 38 height 14
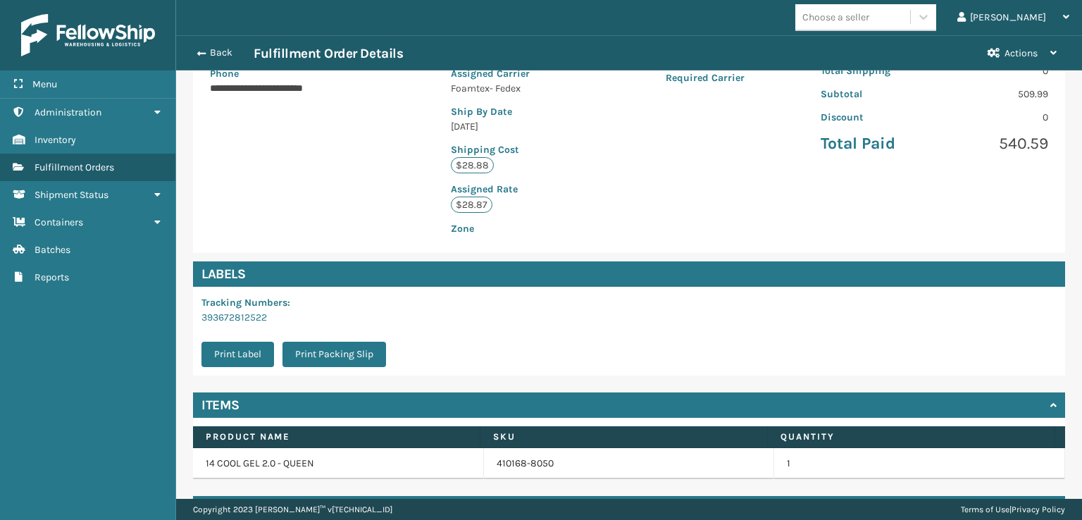
scroll to position [311, 0]
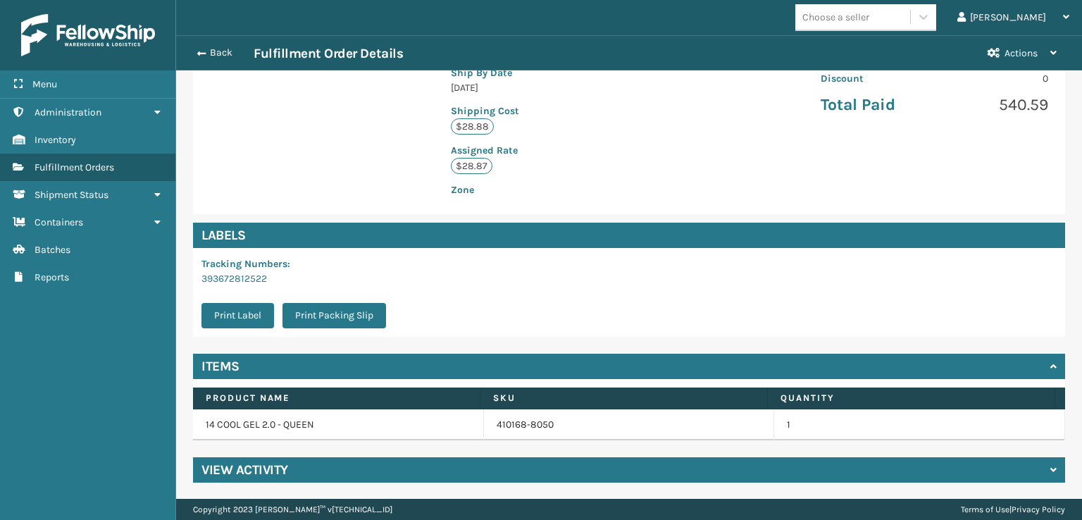
click at [245, 472] on h4 "View Activity" at bounding box center [245, 470] width 87 height 17
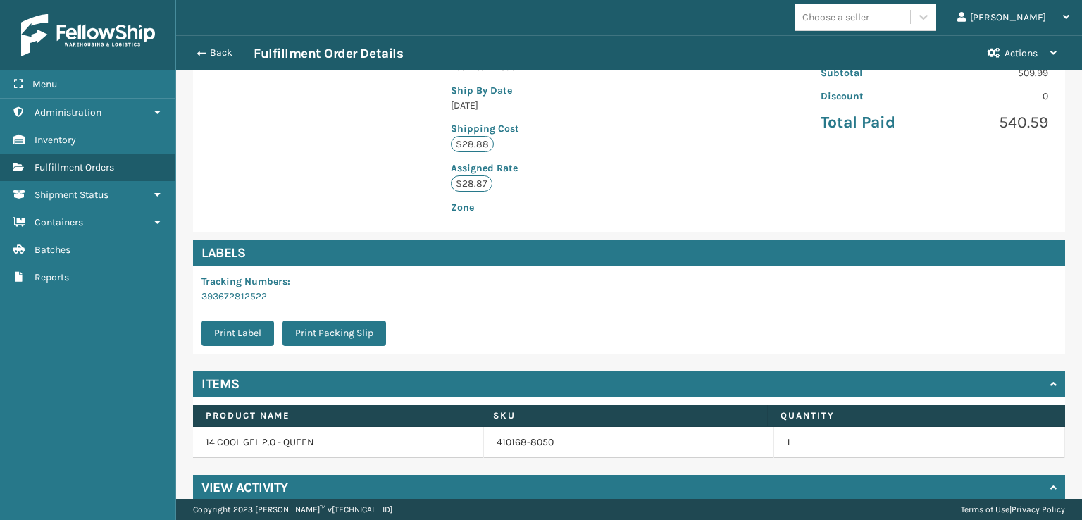
scroll to position [377, 0]
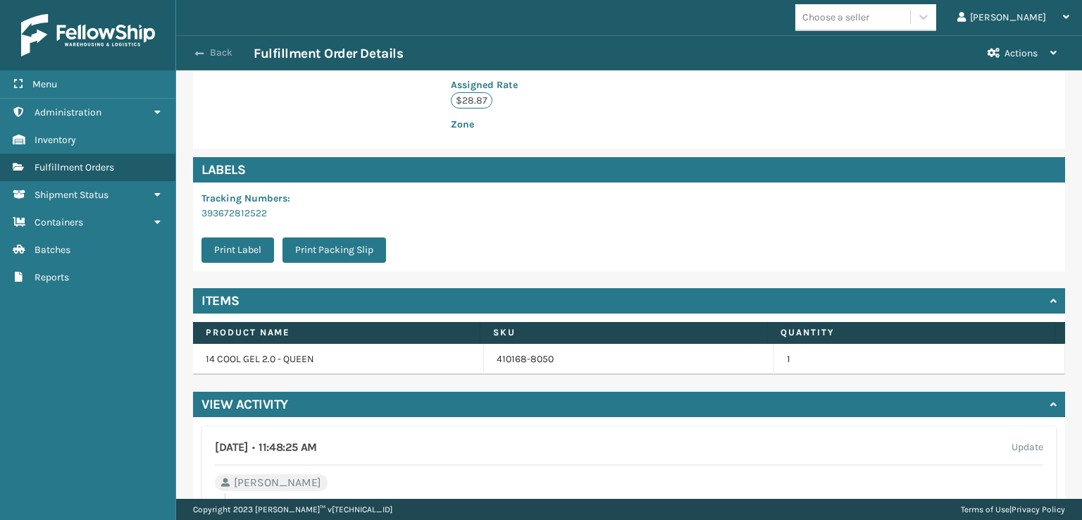
click at [200, 51] on span "button" at bounding box center [199, 54] width 8 height 10
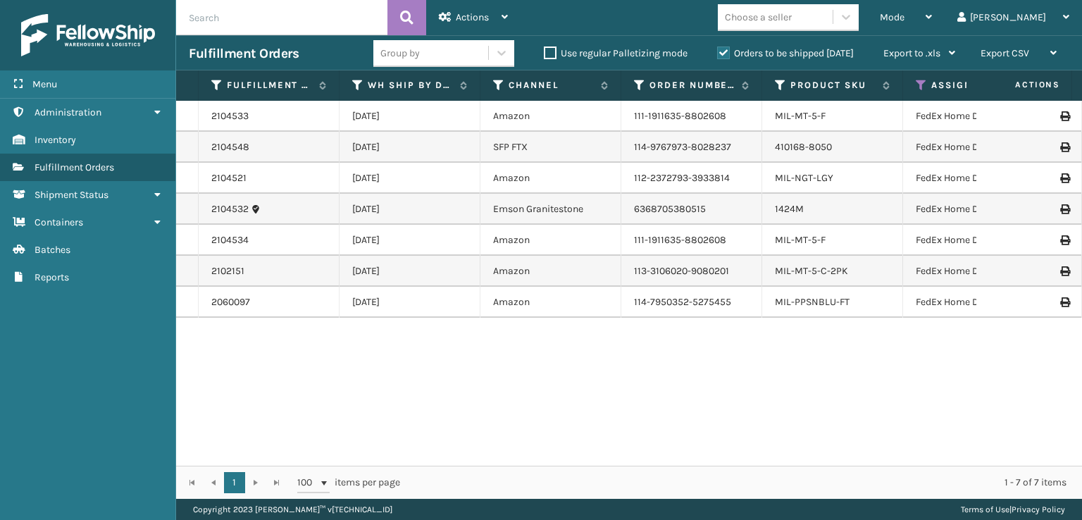
click at [261, 143] on div "2104548" at bounding box center [268, 147] width 115 height 14
click at [232, 144] on link "2104548" at bounding box center [230, 147] width 38 height 14
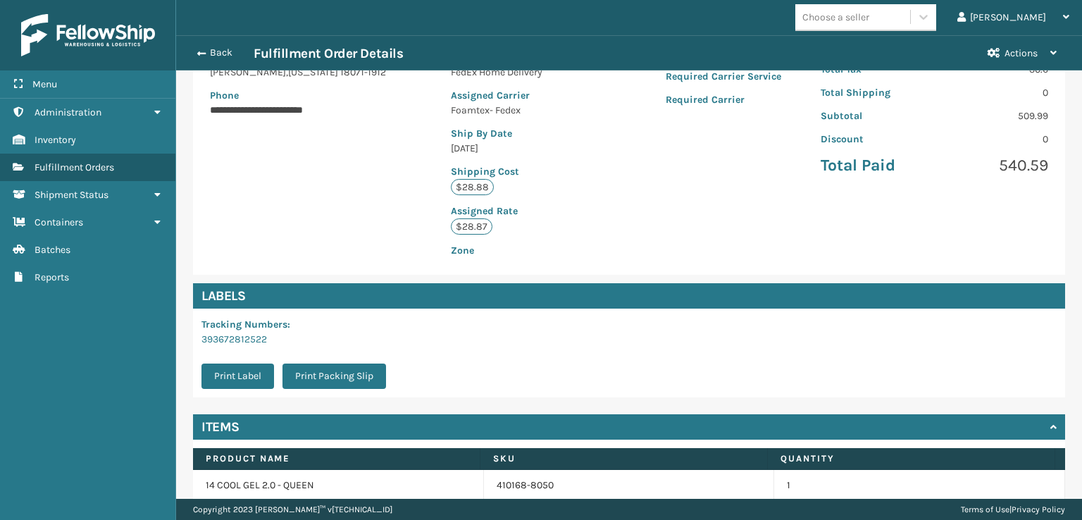
scroll to position [311, 0]
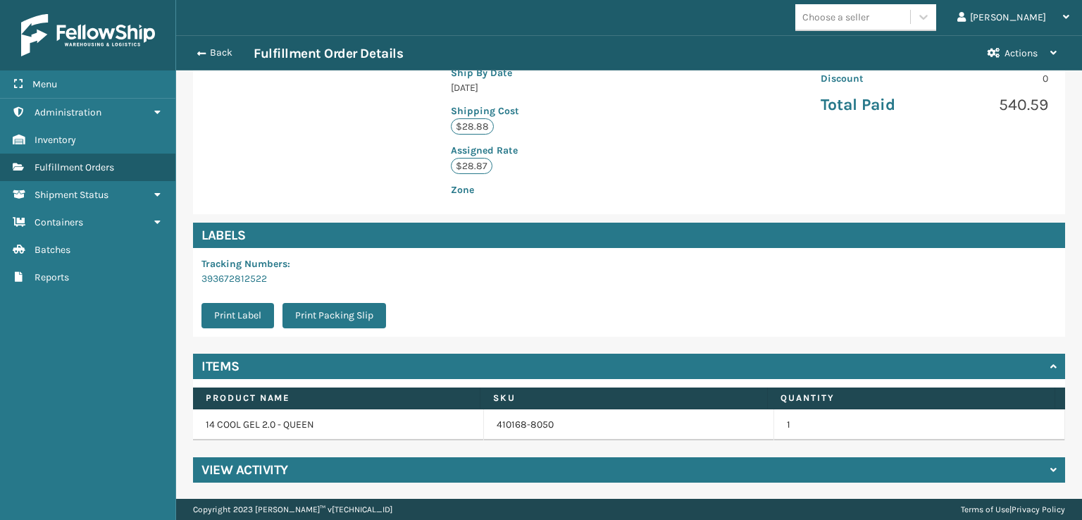
click at [235, 466] on h4 "View Activity" at bounding box center [245, 470] width 87 height 17
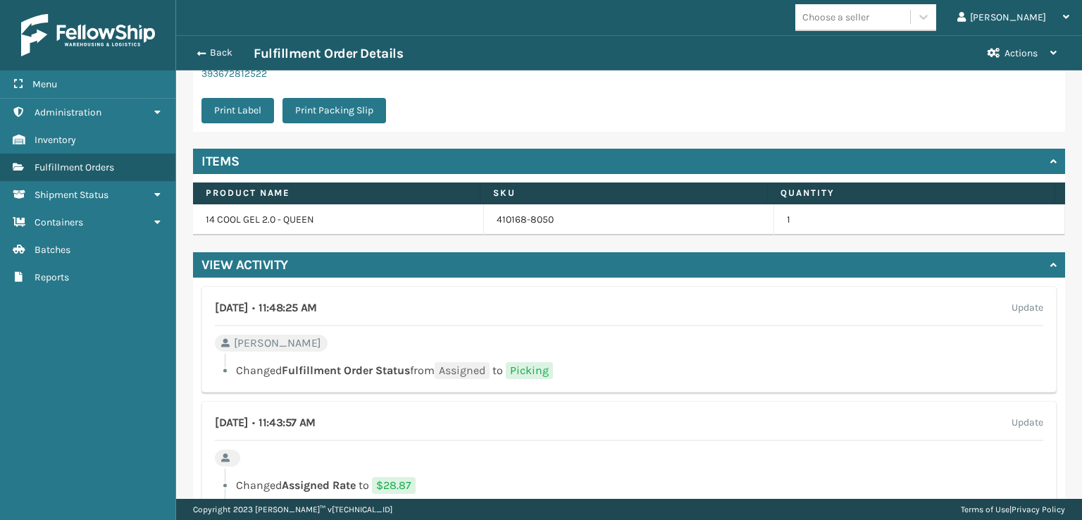
scroll to position [593, 0]
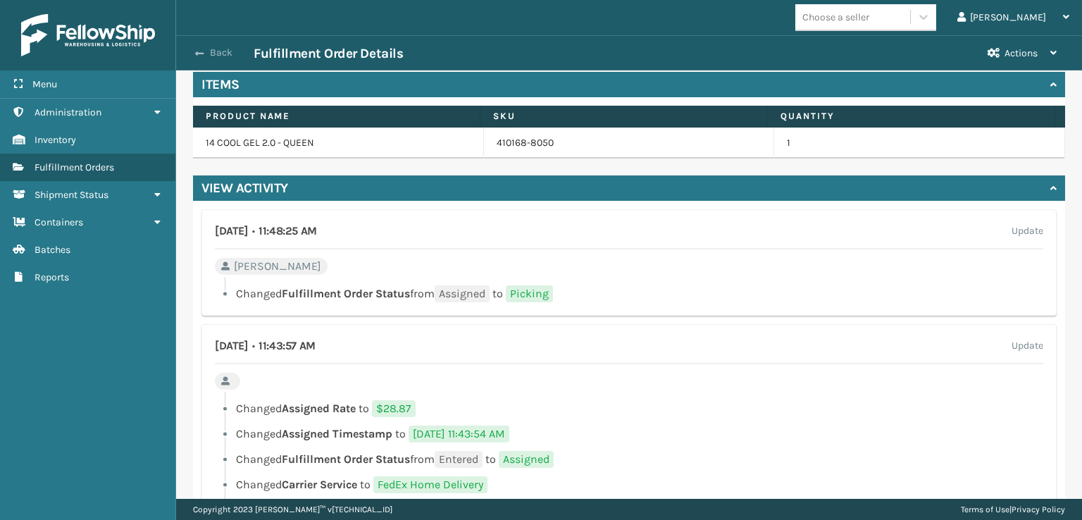
click at [201, 51] on span "button" at bounding box center [199, 54] width 8 height 10
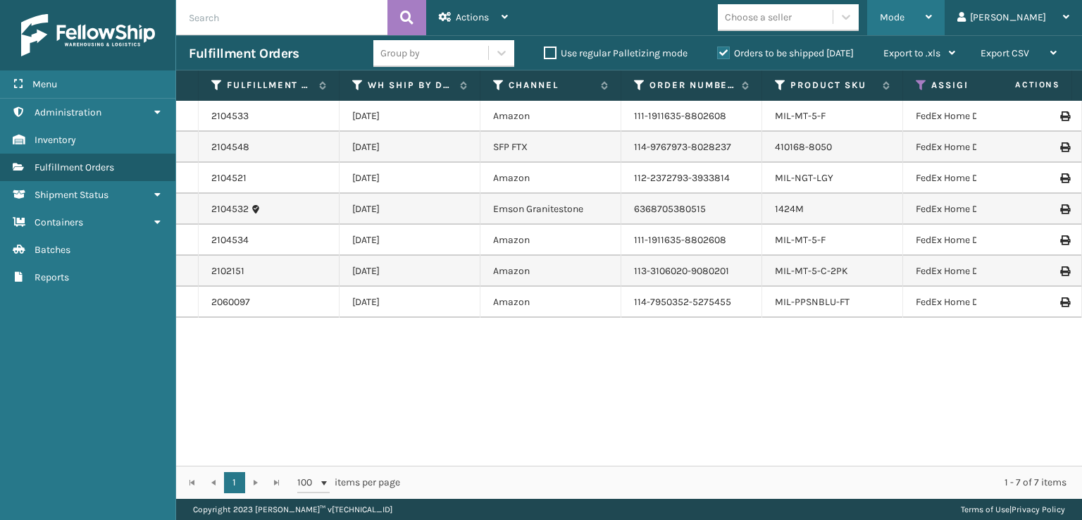
click at [939, 11] on div "Mode Regular Mode Picking Mode Labeling Mode Exit Scan Mode" at bounding box center [906, 17] width 78 height 35
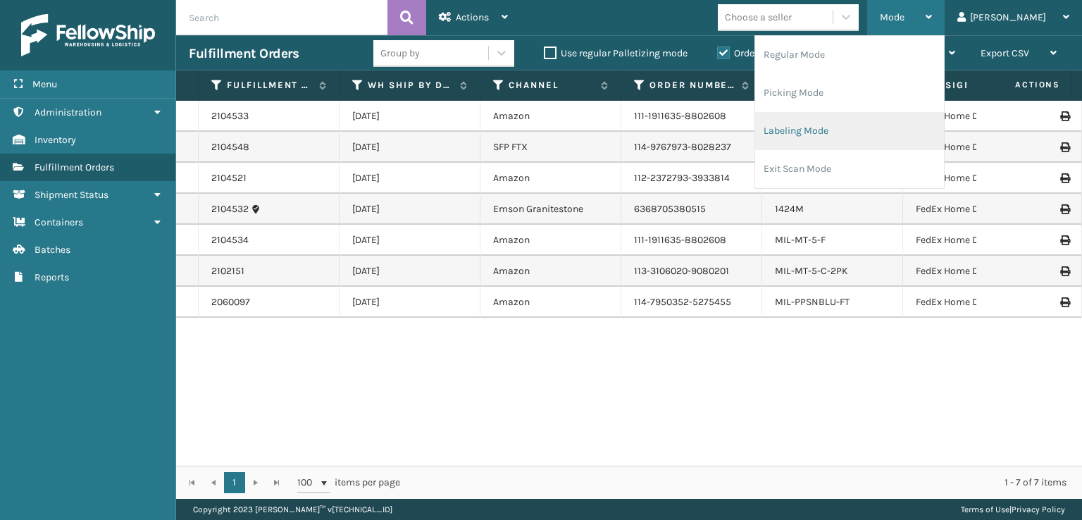
click at [853, 131] on li "Labeling Mode" at bounding box center [849, 131] width 189 height 38
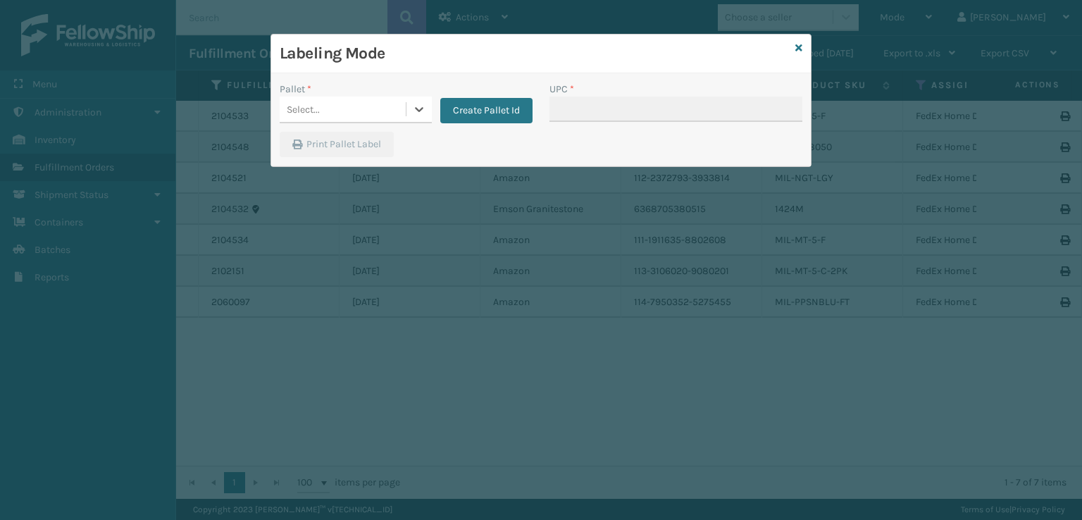
drag, startPoint x: 349, startPoint y: 101, endPoint x: 344, endPoint y: 111, distance: 11.4
click at [349, 101] on div "Select..." at bounding box center [343, 109] width 126 height 23
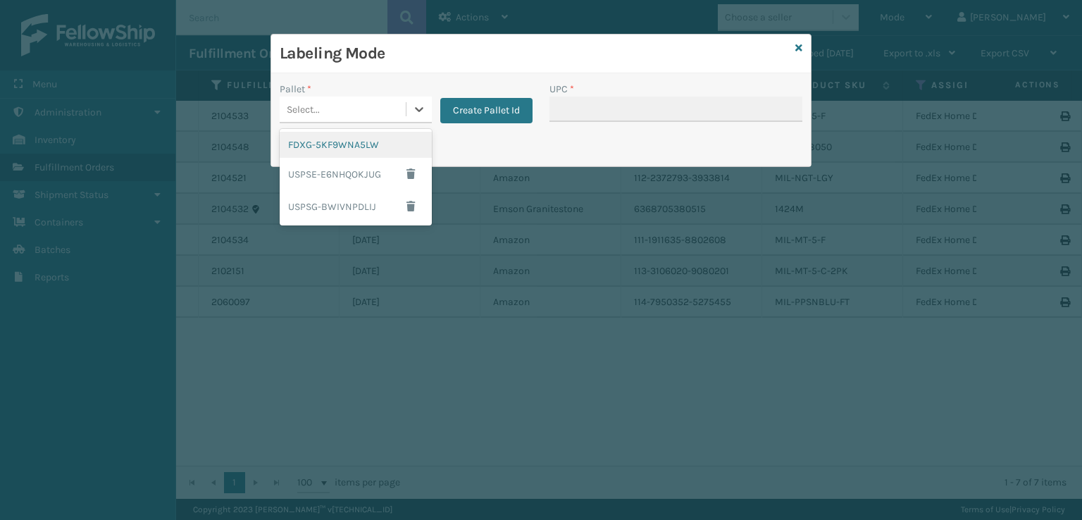
click at [355, 141] on div "FDXG-5KF9WNA5LW" at bounding box center [356, 145] width 152 height 26
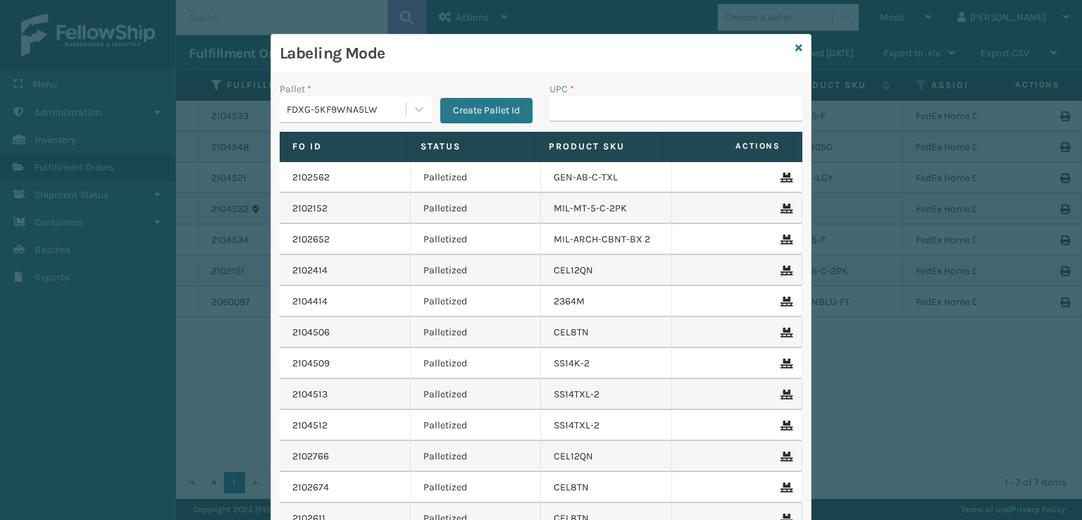
drag, startPoint x: 564, startPoint y: 94, endPoint x: 562, endPoint y: 78, distance: 15.6
click at [563, 82] on label "UPC *" at bounding box center [562, 89] width 25 height 15
click at [562, 114] on input "UPC *" at bounding box center [676, 109] width 253 height 25
